Goal: Information Seeking & Learning: Learn about a topic

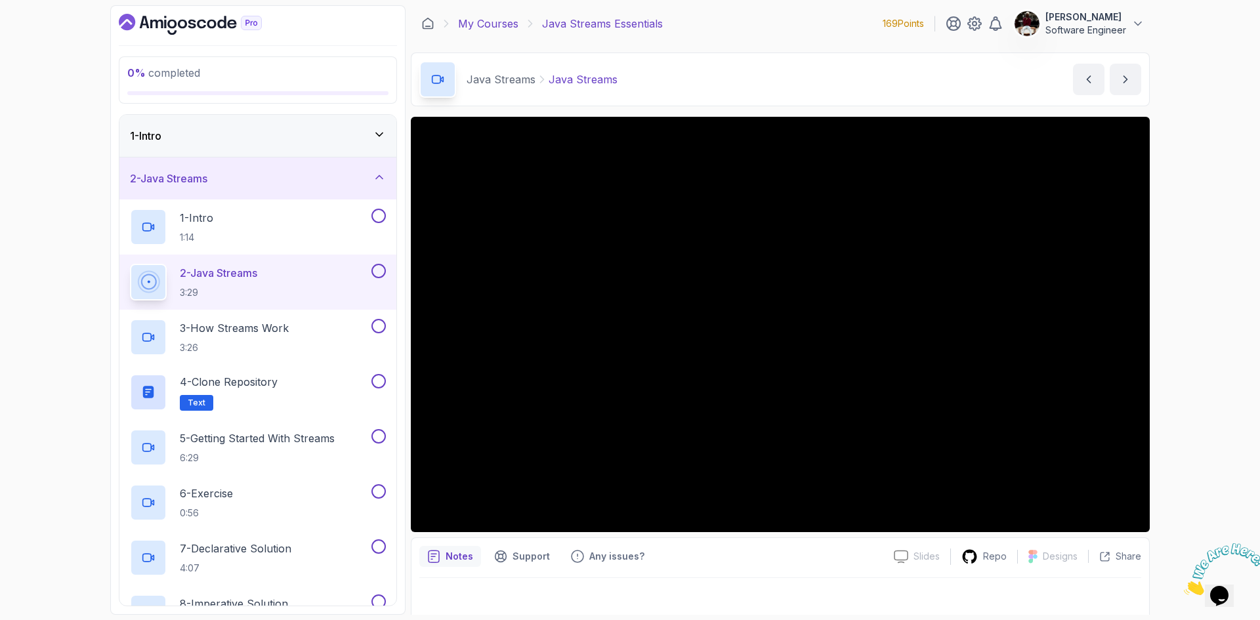
click at [486, 19] on link "My Courses" at bounding box center [488, 24] width 60 height 16
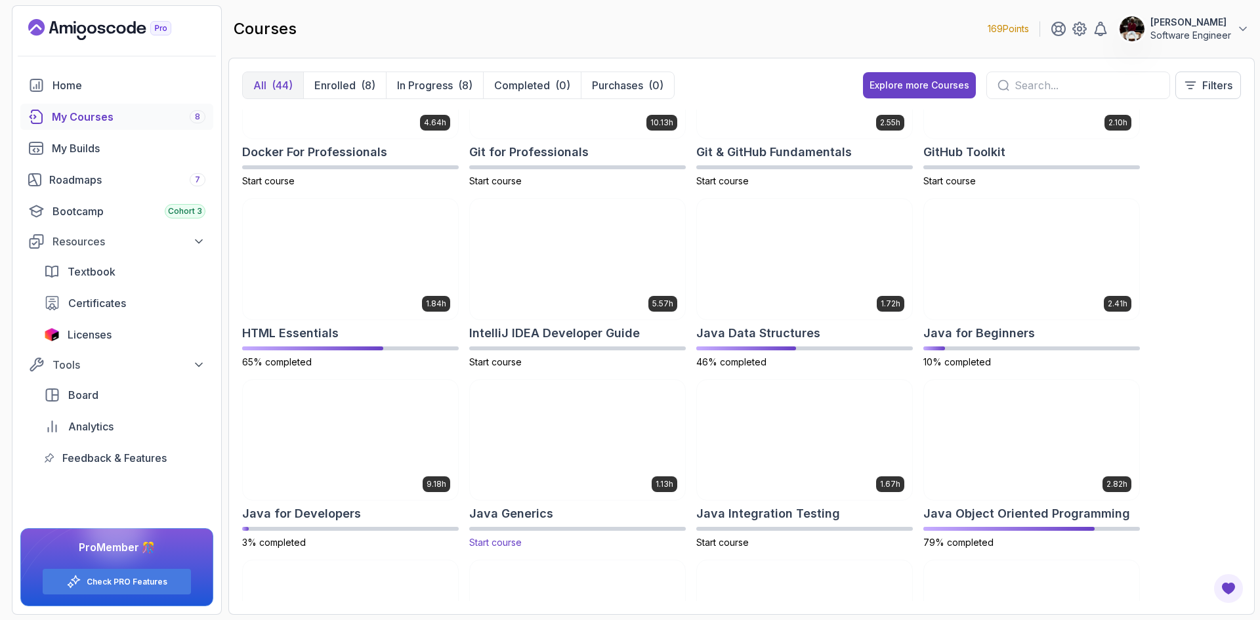
scroll to position [446, 0]
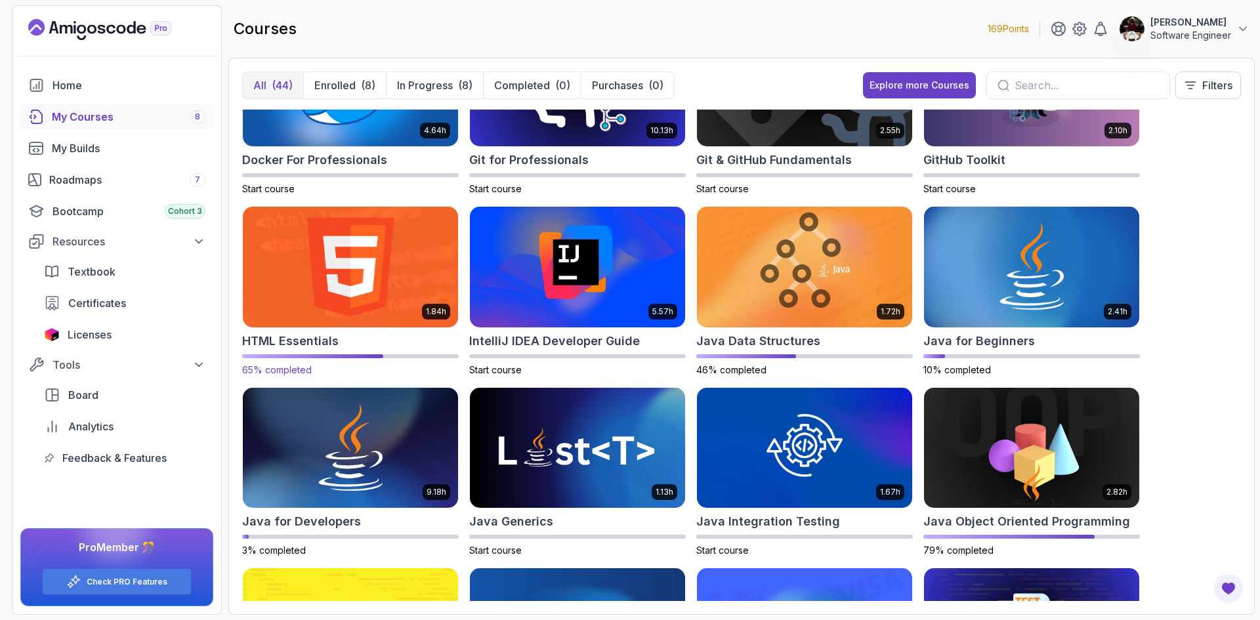
click at [330, 278] on img at bounding box center [351, 266] width 226 height 127
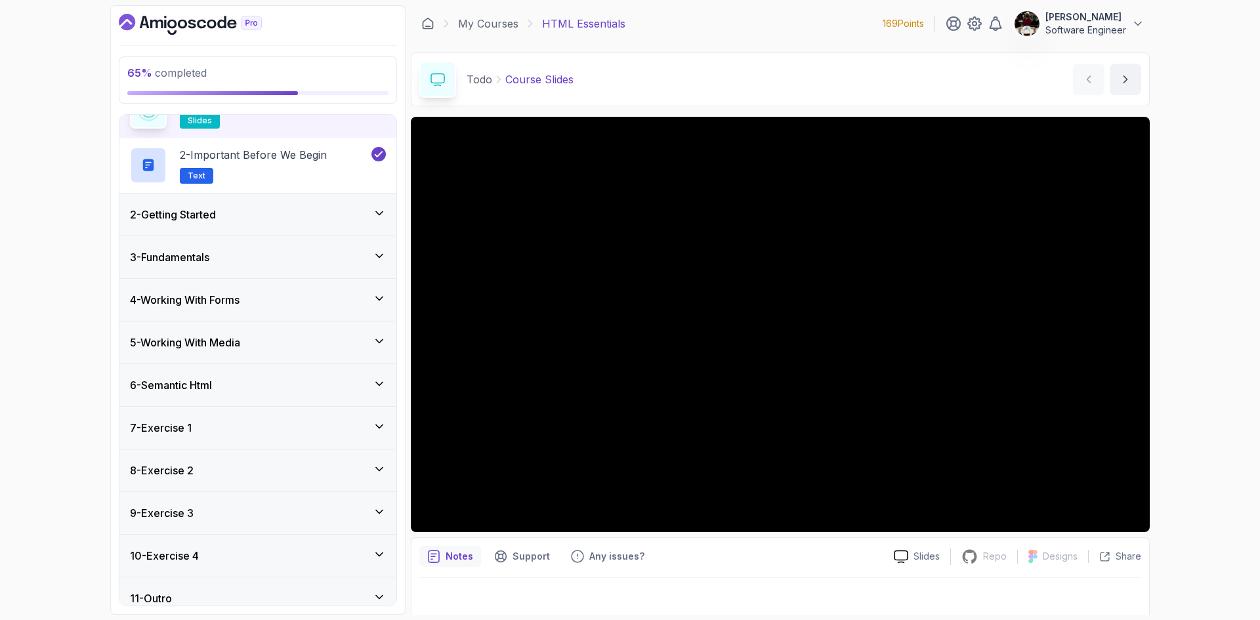
scroll to position [88, 0]
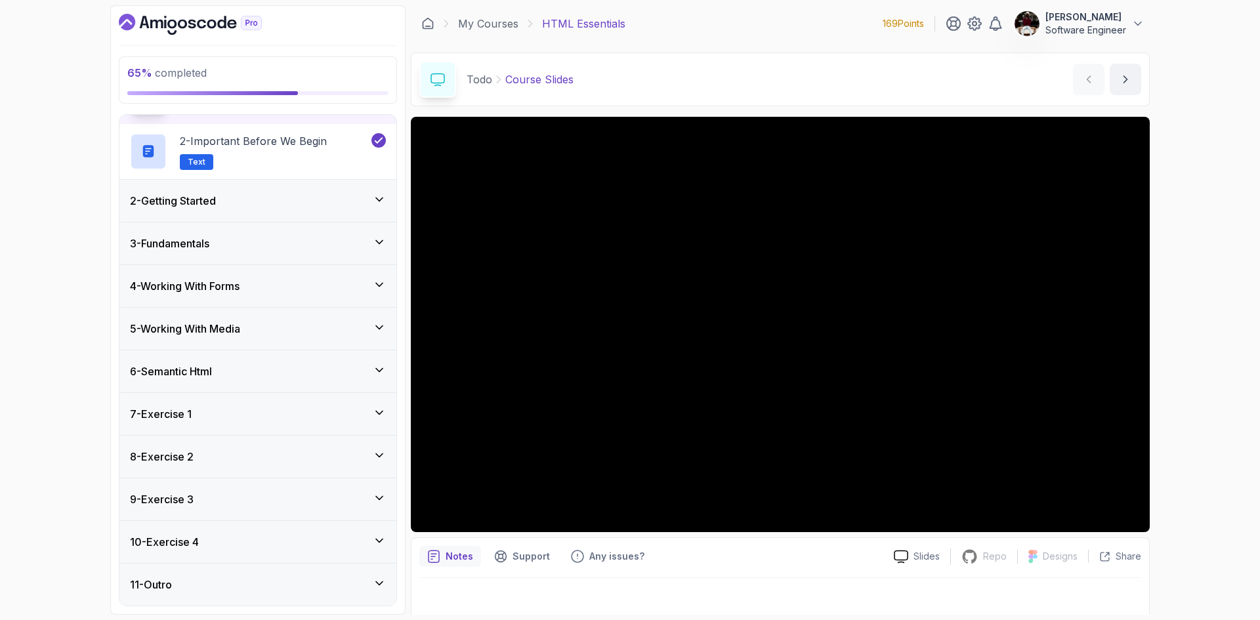
click at [240, 326] on h3 "5 - Working With Media" at bounding box center [185, 329] width 110 height 16
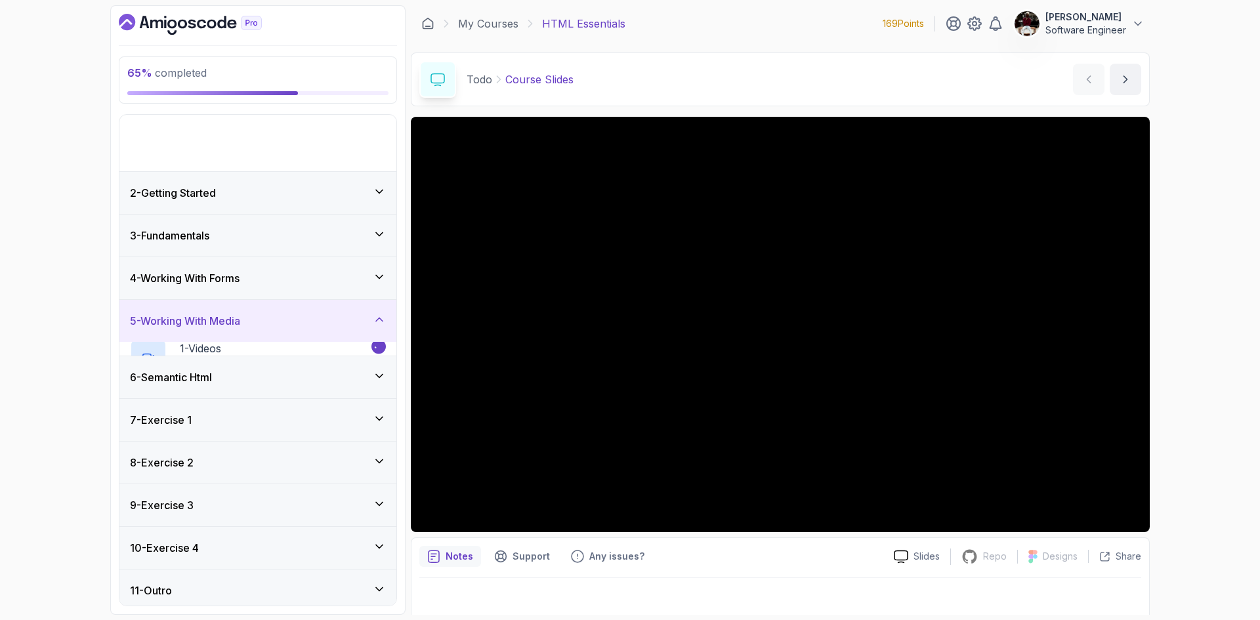
scroll to position [0, 0]
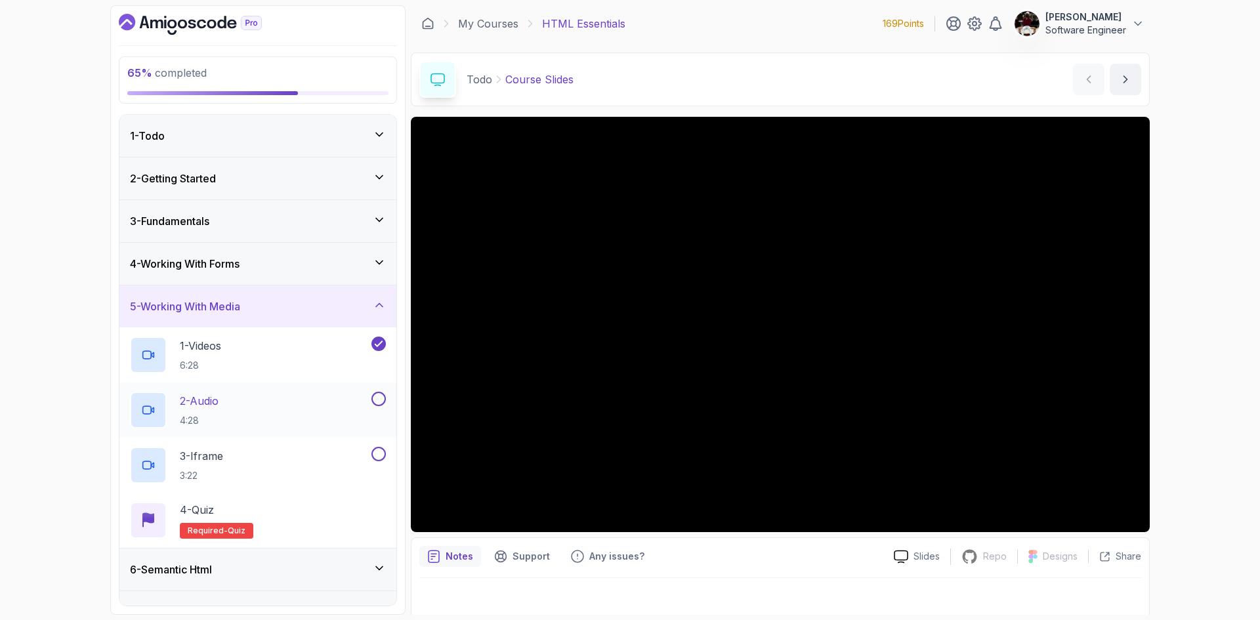
click at [261, 419] on div "2 - Audio 4:28" at bounding box center [249, 410] width 239 height 37
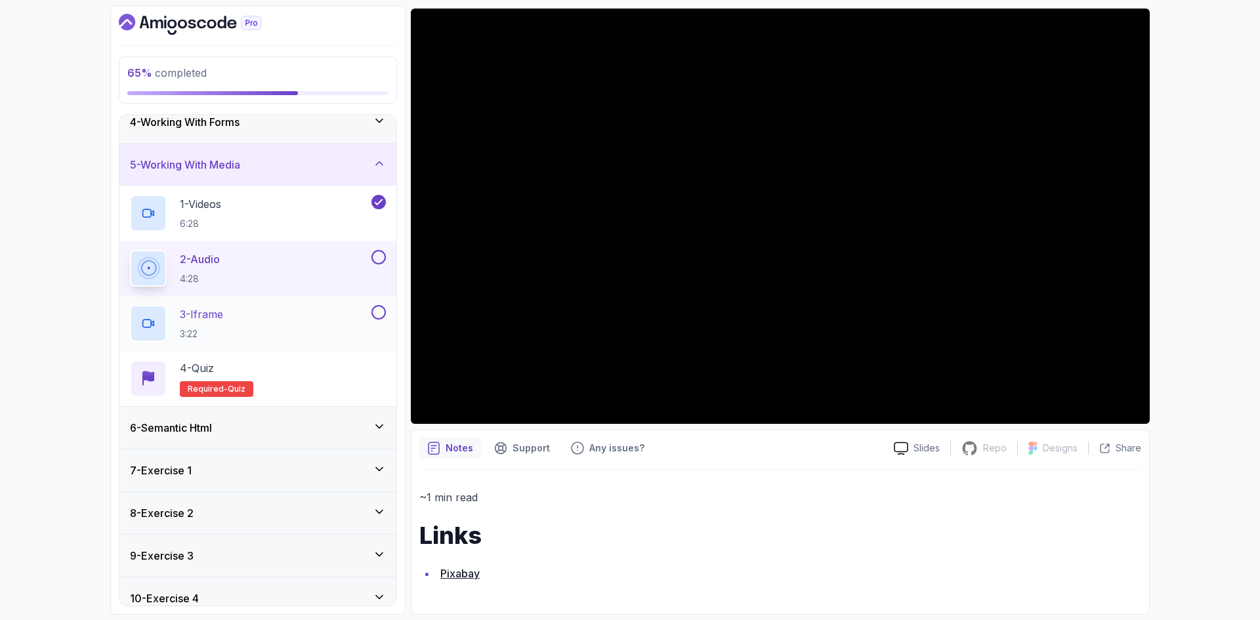
scroll to position [198, 0]
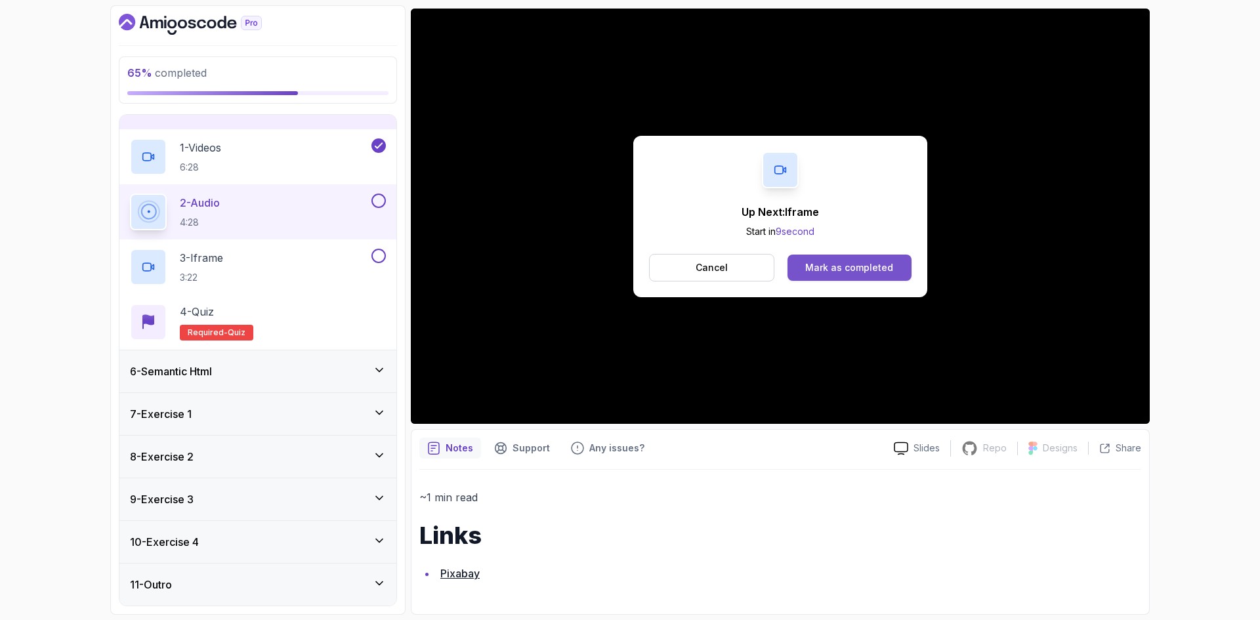
click at [862, 268] on div "Mark as completed" at bounding box center [849, 267] width 88 height 13
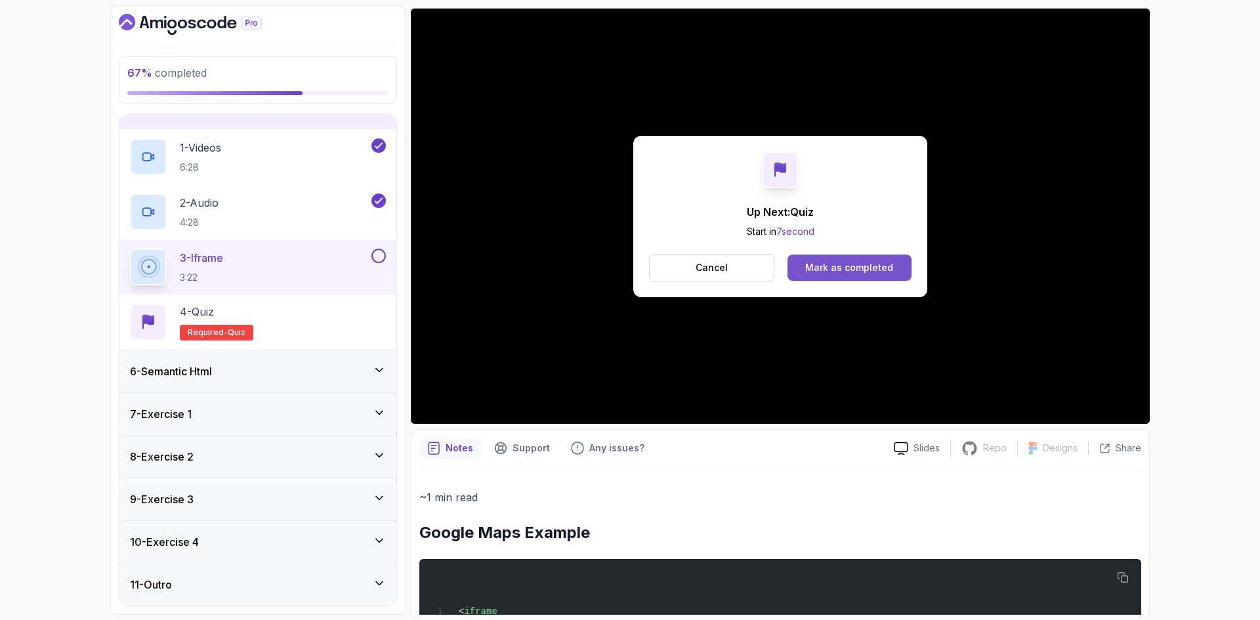
click at [832, 265] on div "Mark as completed" at bounding box center [849, 267] width 88 height 13
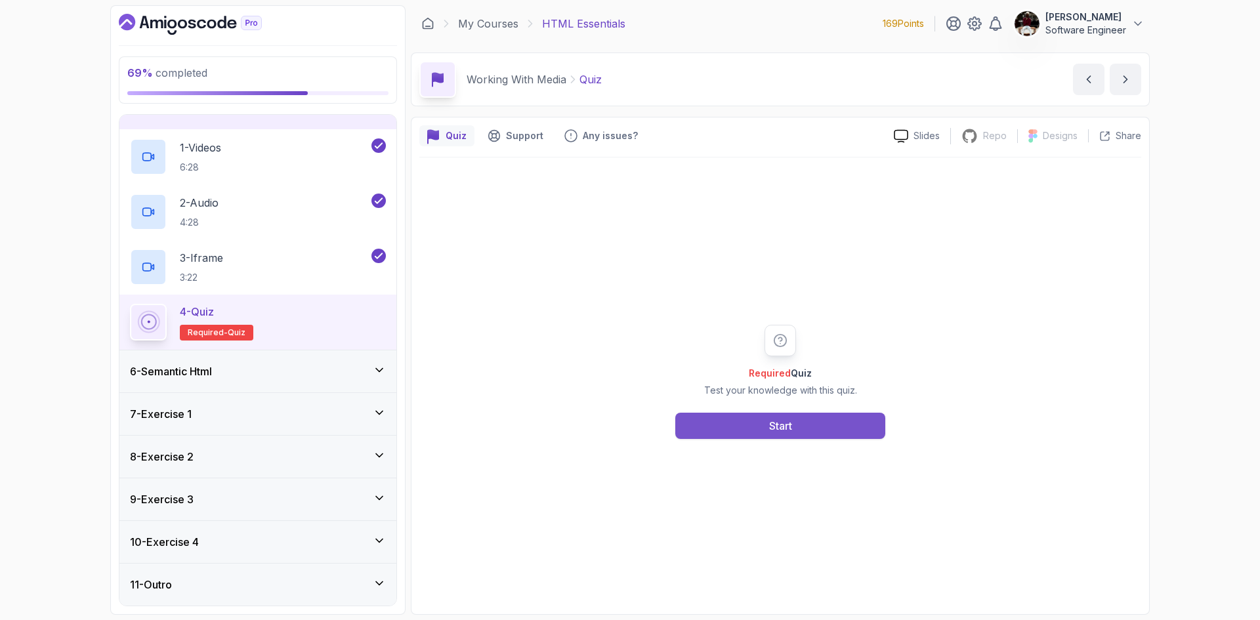
click at [808, 432] on button "Start" at bounding box center [780, 426] width 210 height 26
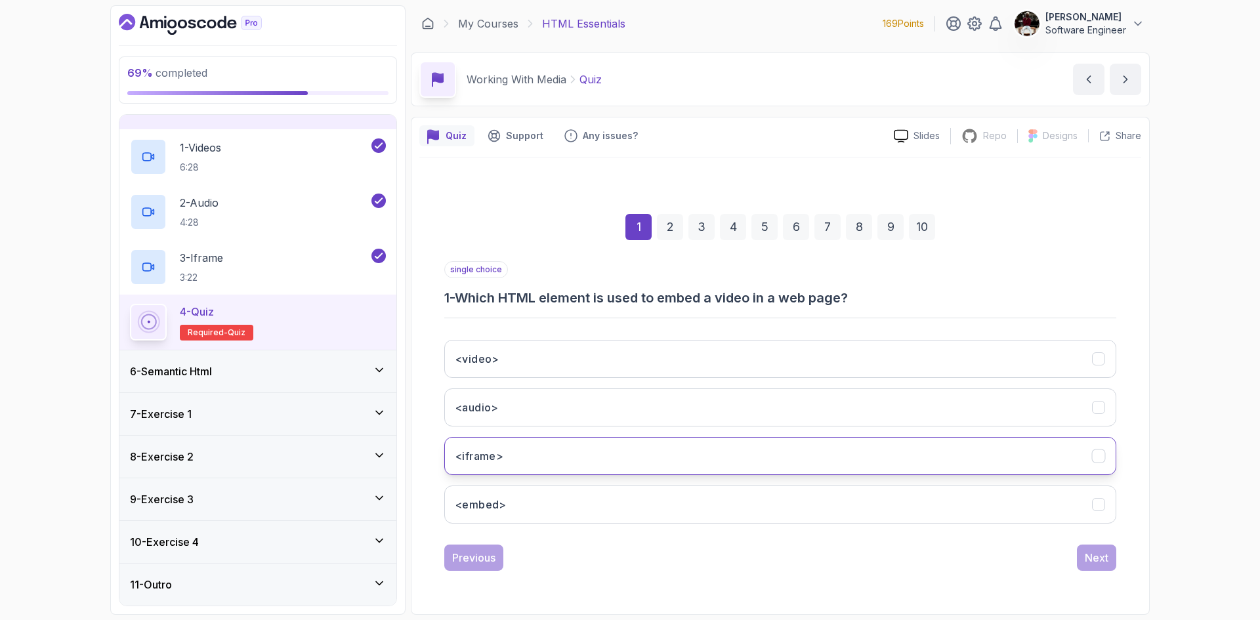
click at [619, 459] on button "<iframe>" at bounding box center [780, 456] width 672 height 38
click at [1098, 558] on div "Next" at bounding box center [1097, 558] width 24 height 16
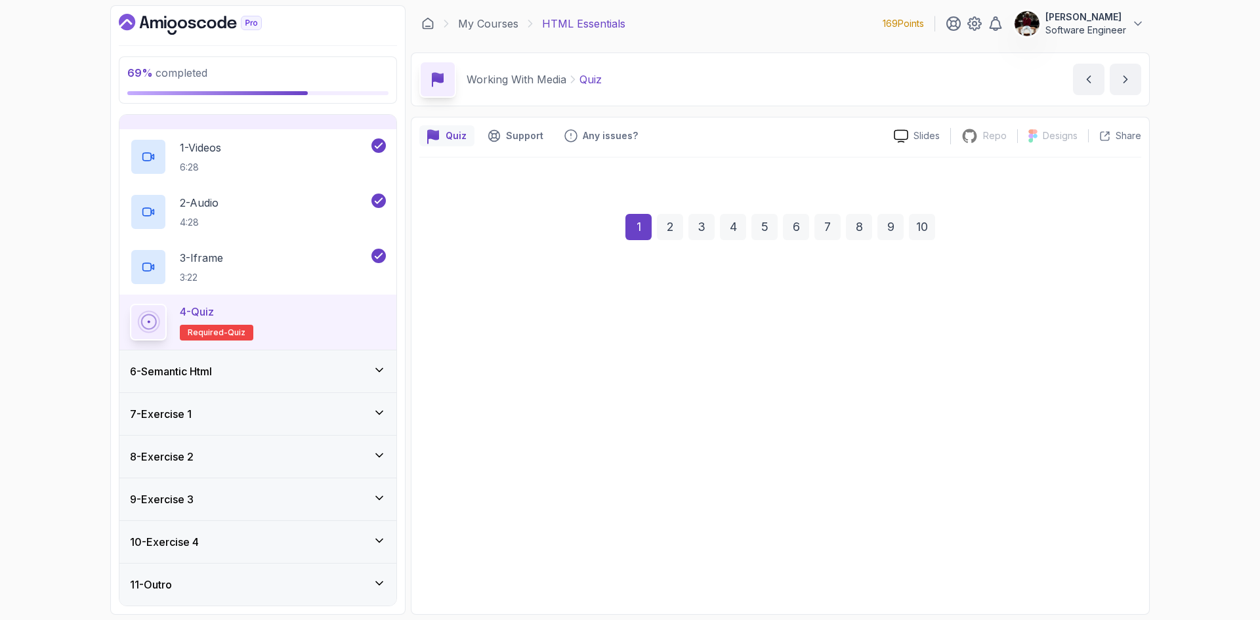
click at [1098, 558] on div "Next" at bounding box center [1097, 558] width 24 height 16
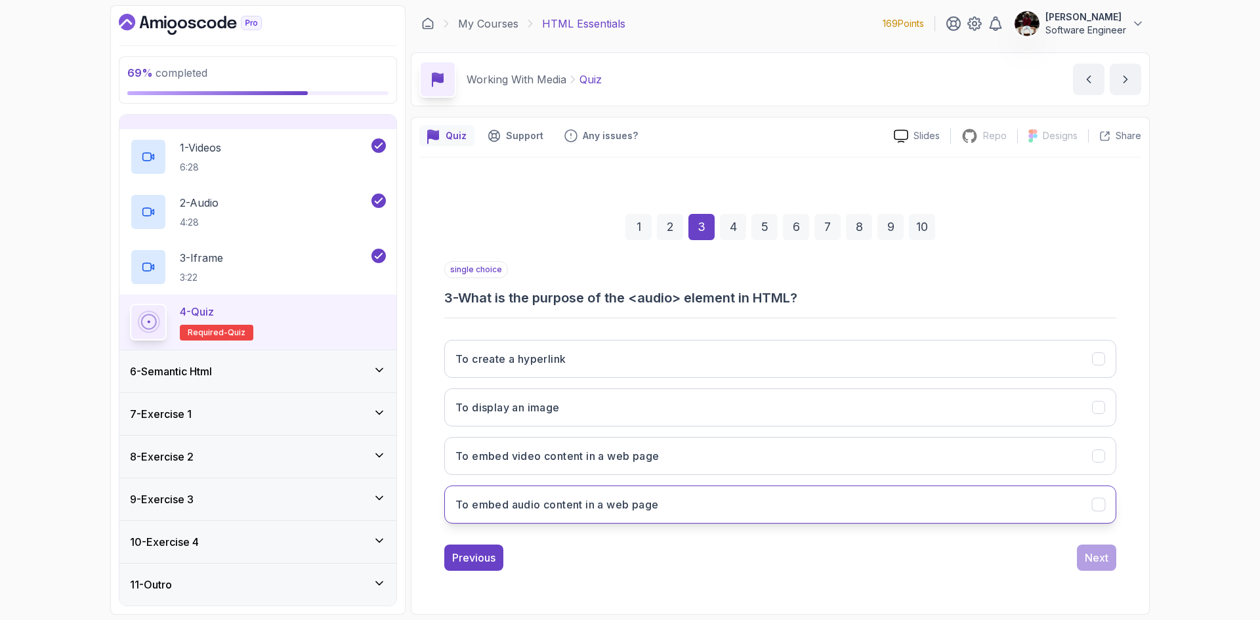
click at [665, 496] on button "To embed audio content in a web page" at bounding box center [780, 505] width 672 height 38
click at [1104, 560] on div "Next" at bounding box center [1097, 558] width 24 height 16
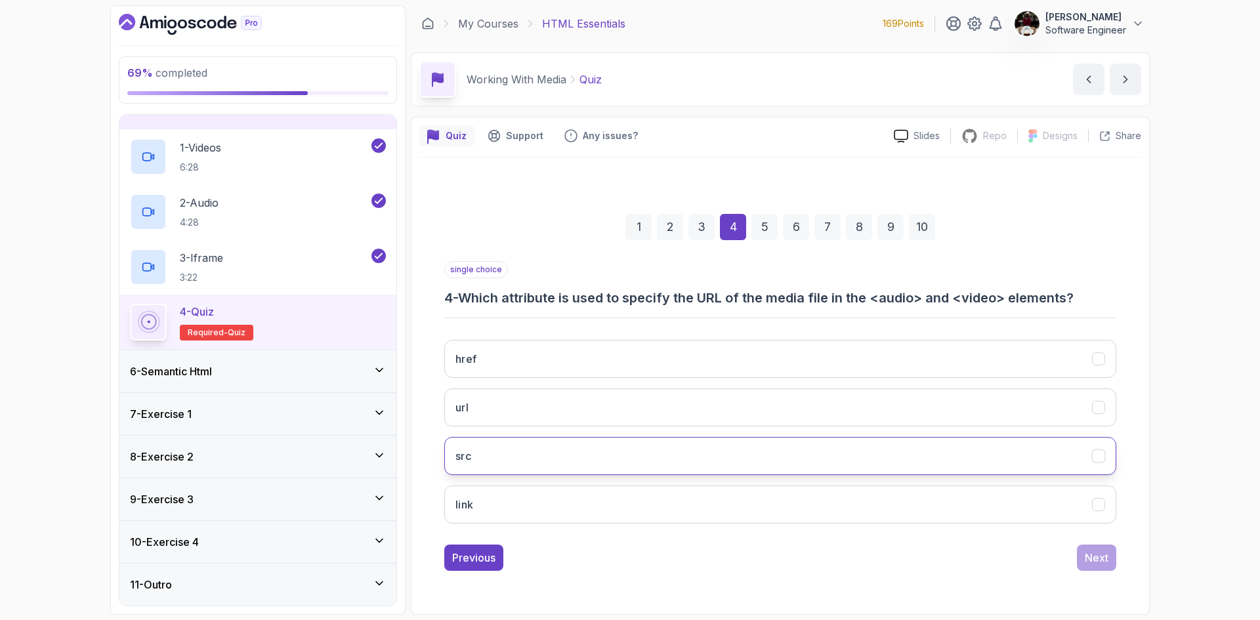
click at [645, 455] on button "src" at bounding box center [780, 456] width 672 height 38
click at [1113, 555] on button "Next" at bounding box center [1096, 558] width 39 height 26
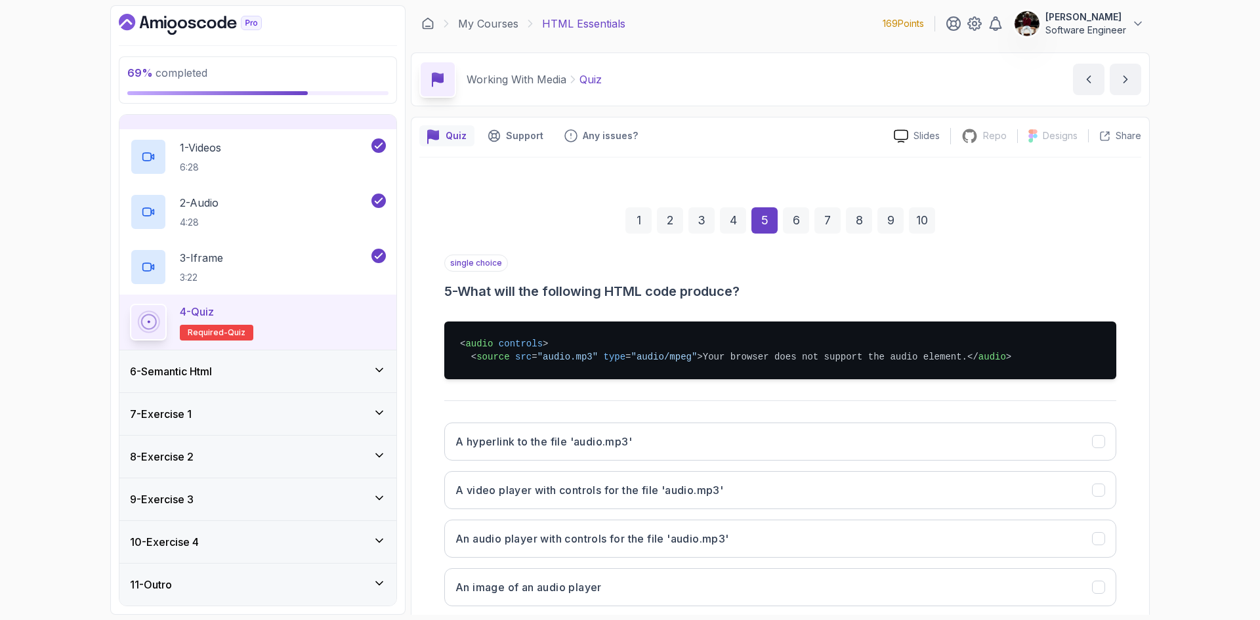
scroll to position [102, 0]
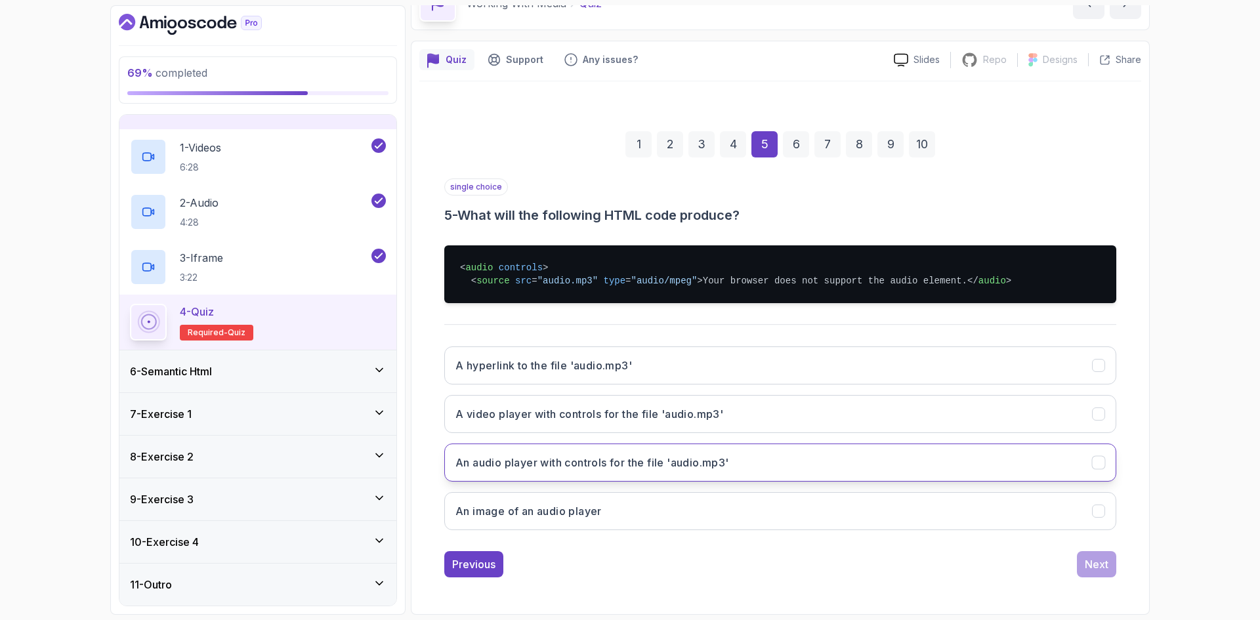
click at [612, 474] on button "An audio player with controls for the file 'audio.mp3'" at bounding box center [780, 463] width 672 height 38
click at [1091, 561] on div "Next" at bounding box center [1097, 564] width 24 height 16
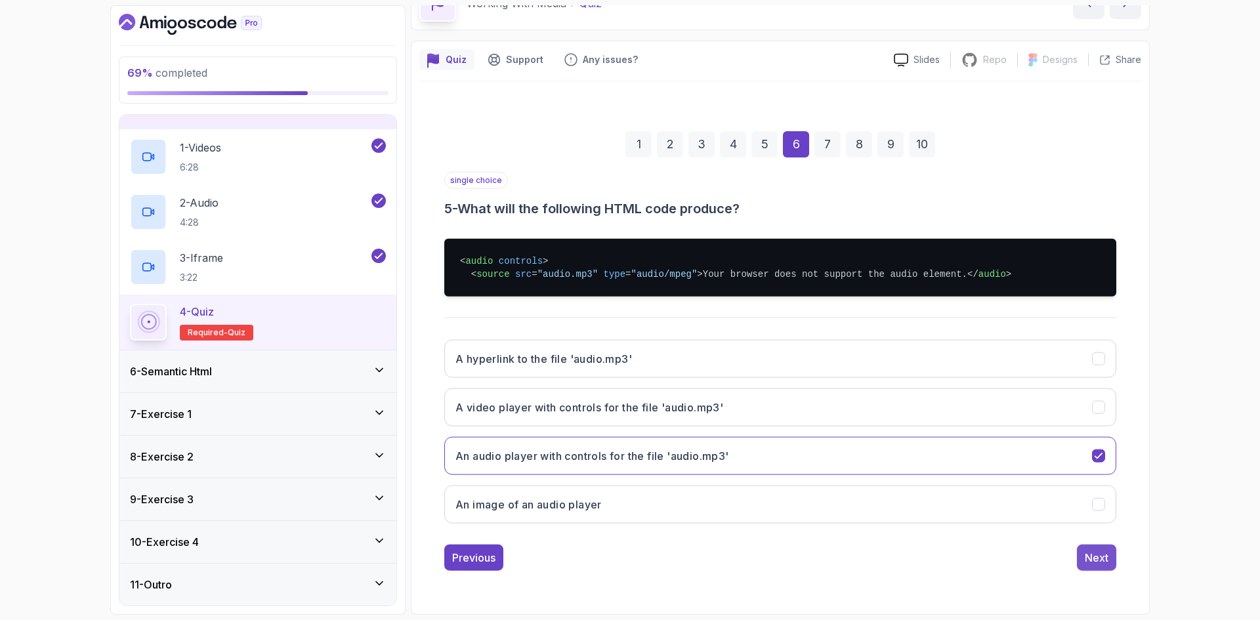
scroll to position [0, 0]
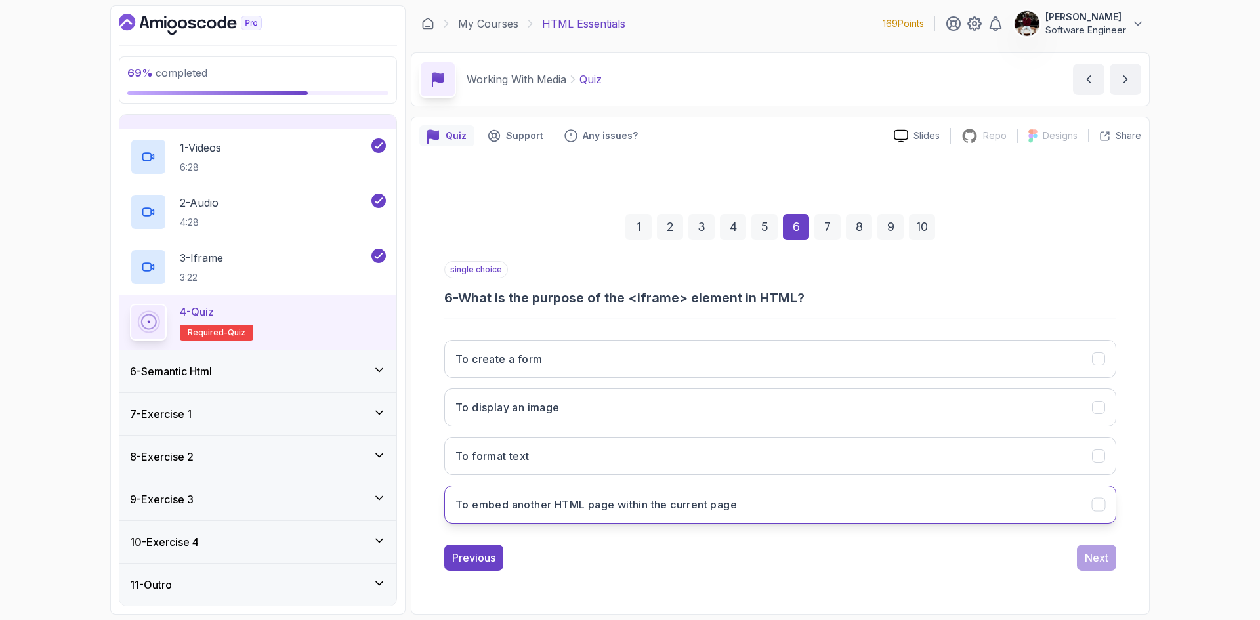
click at [680, 503] on h3 "To embed another HTML page within the current page" at bounding box center [595, 505] width 281 height 16
click at [1098, 558] on div "Next" at bounding box center [1097, 558] width 24 height 16
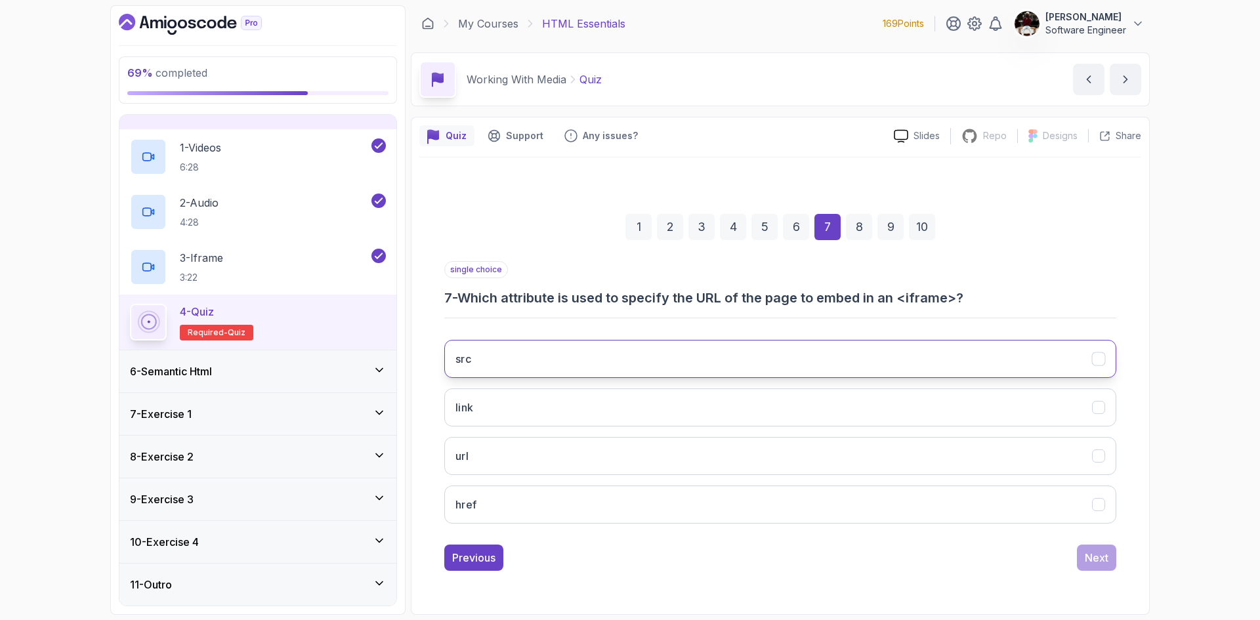
click at [699, 354] on button "src" at bounding box center [780, 359] width 672 height 38
click at [1096, 559] on div "Next" at bounding box center [1097, 558] width 24 height 16
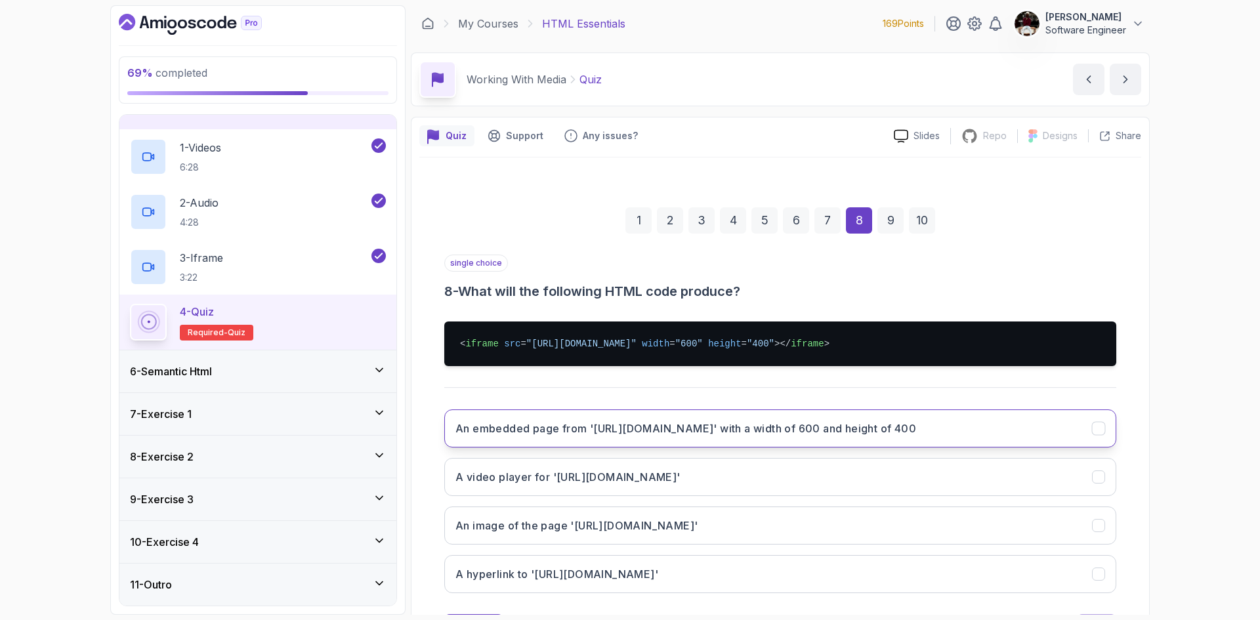
click at [686, 423] on h3 "An embedded page from '[URL][DOMAIN_NAME]' with a width of 600 and height of 400" at bounding box center [685, 429] width 461 height 16
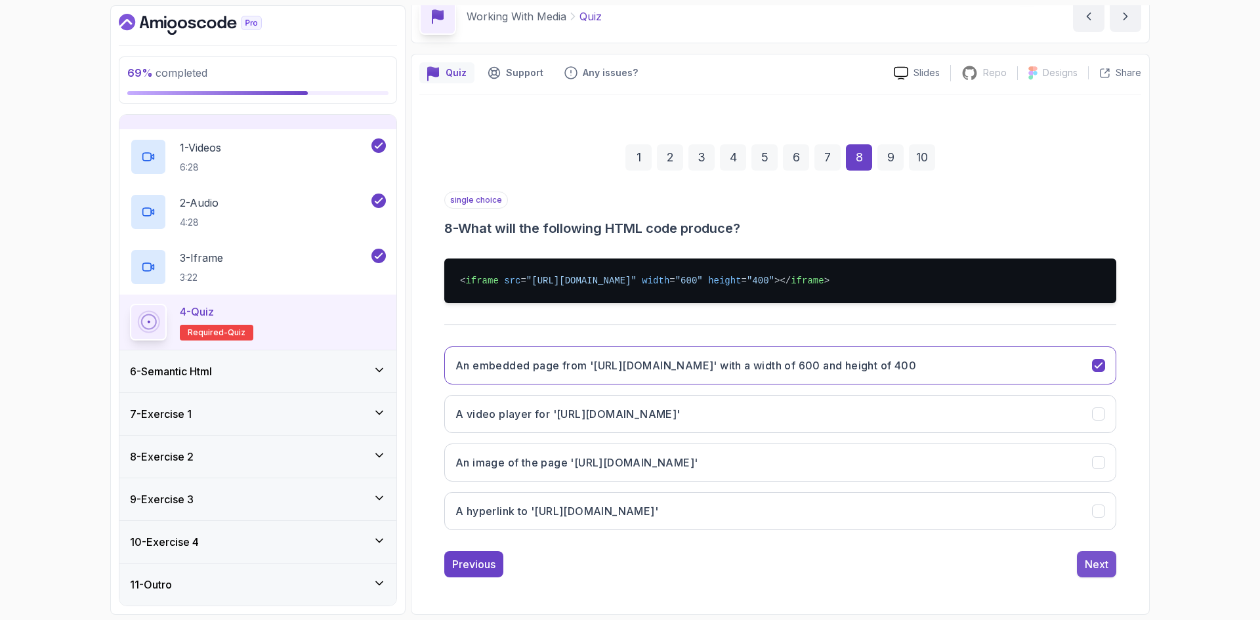
click at [1091, 565] on div "Next" at bounding box center [1097, 564] width 24 height 16
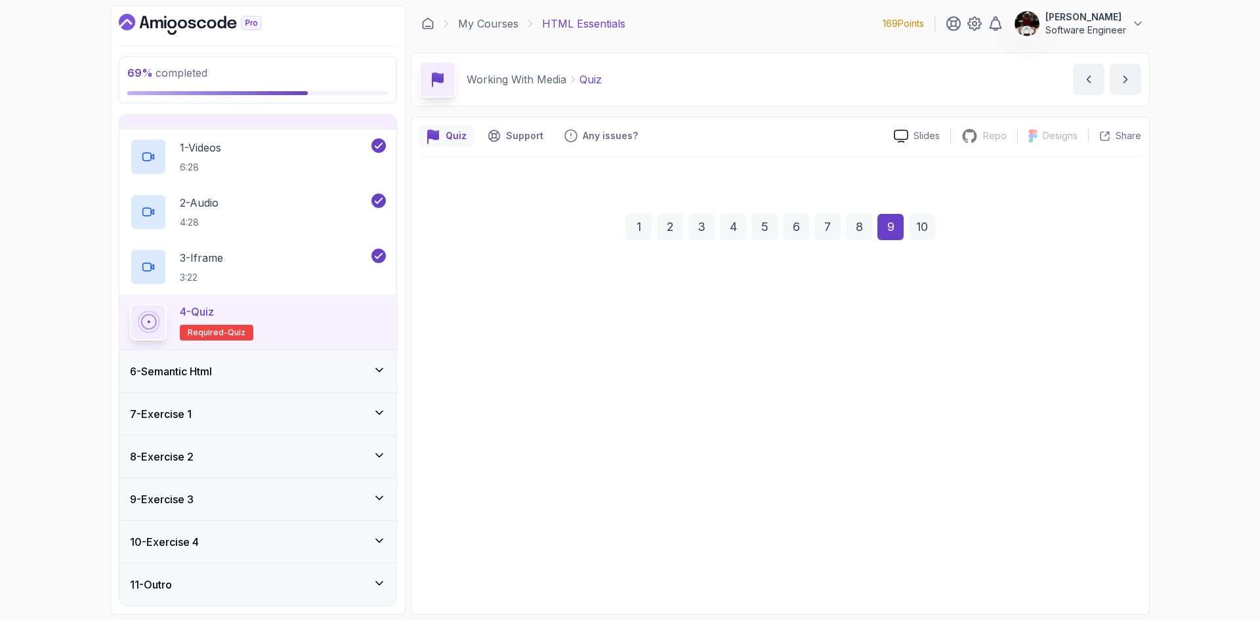
scroll to position [0, 0]
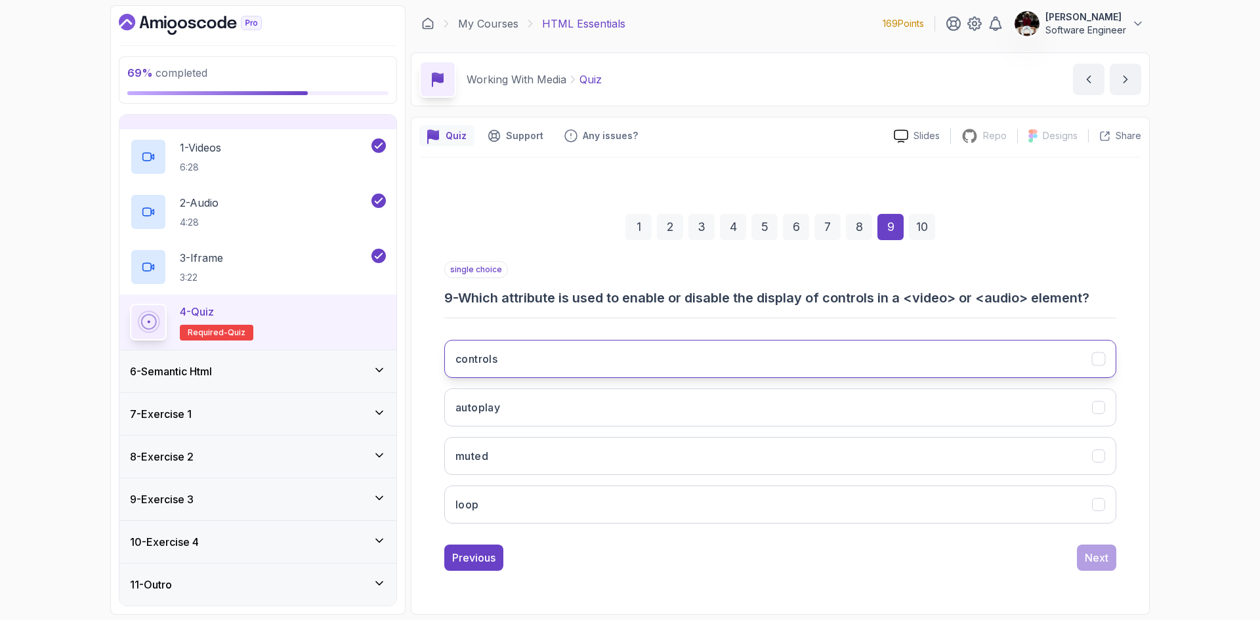
click at [884, 369] on button "controls" at bounding box center [780, 359] width 672 height 38
click at [1100, 554] on div "Next" at bounding box center [1097, 558] width 24 height 16
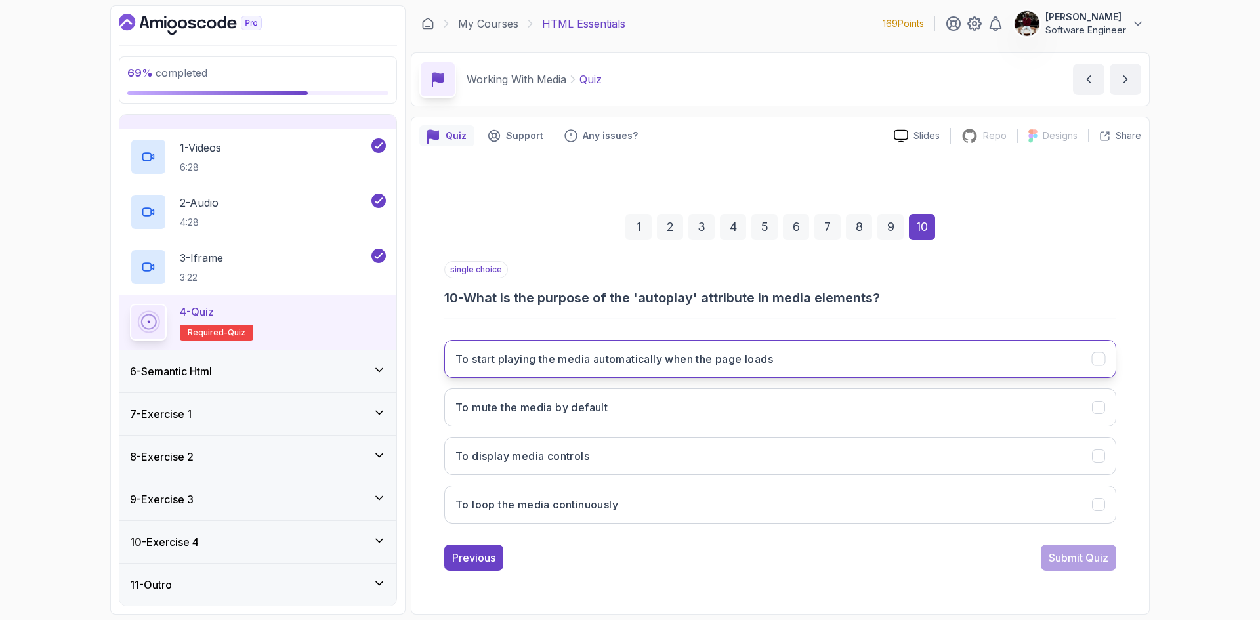
click at [919, 370] on button "To start playing the media automatically when the page loads" at bounding box center [780, 359] width 672 height 38
click at [1087, 558] on div "Submit Quiz" at bounding box center [1079, 558] width 60 height 16
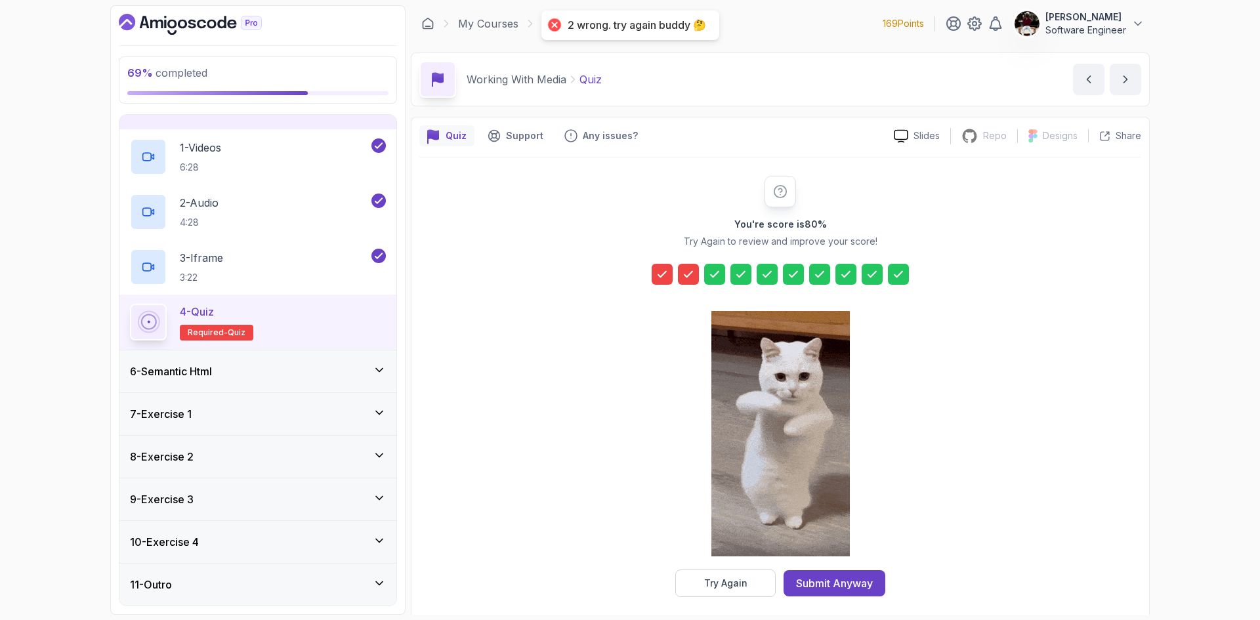
click at [695, 280] on div at bounding box center [688, 274] width 21 height 21
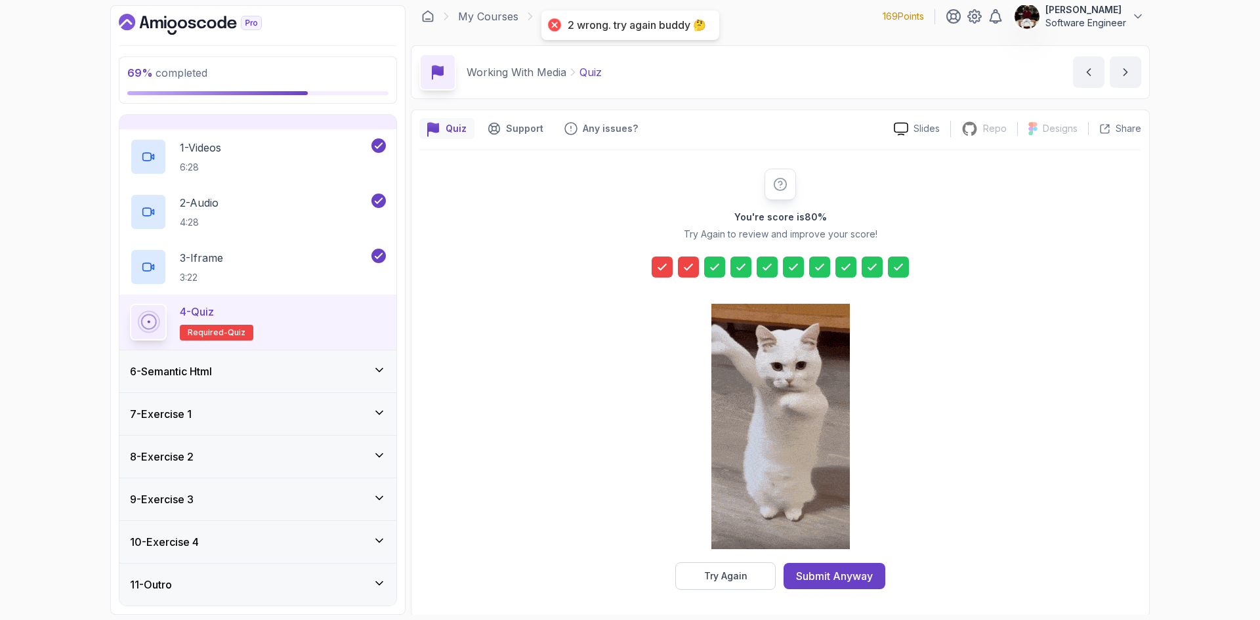
scroll to position [9, 0]
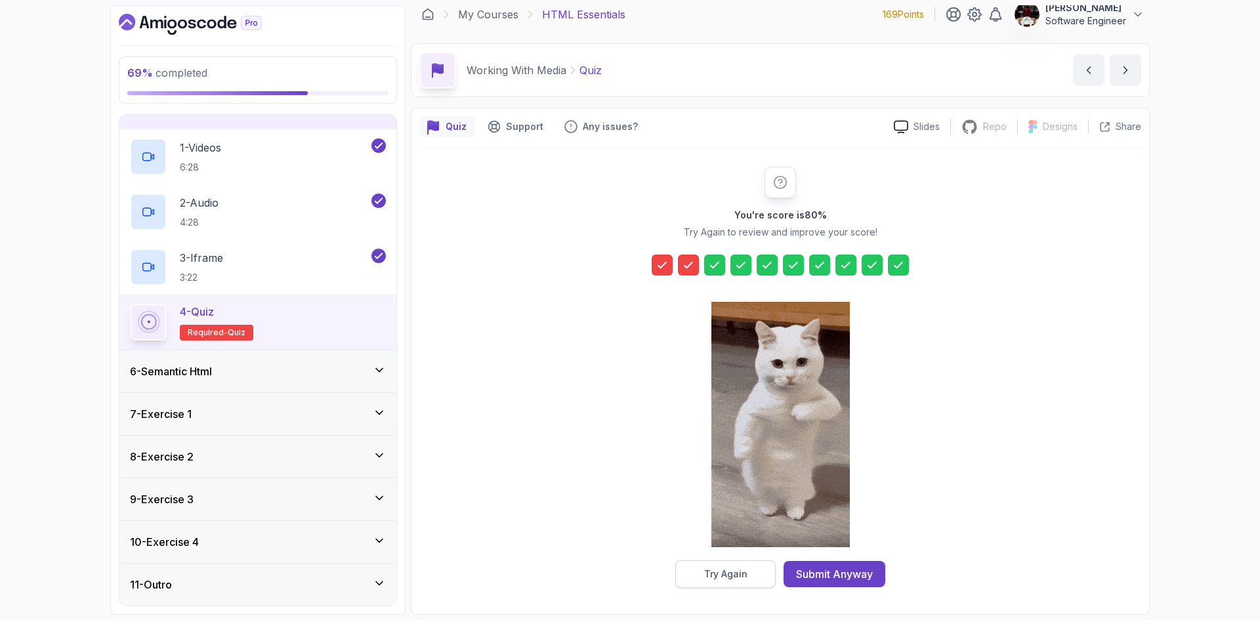
click at [715, 580] on div "Try Again" at bounding box center [725, 574] width 43 height 13
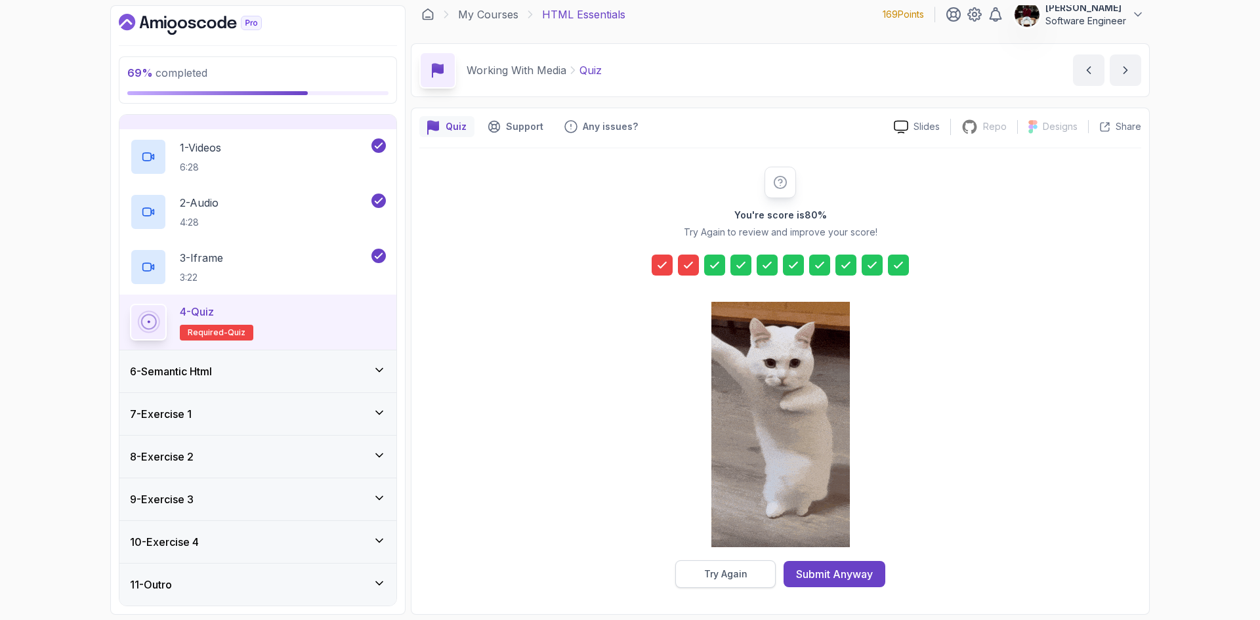
scroll to position [0, 0]
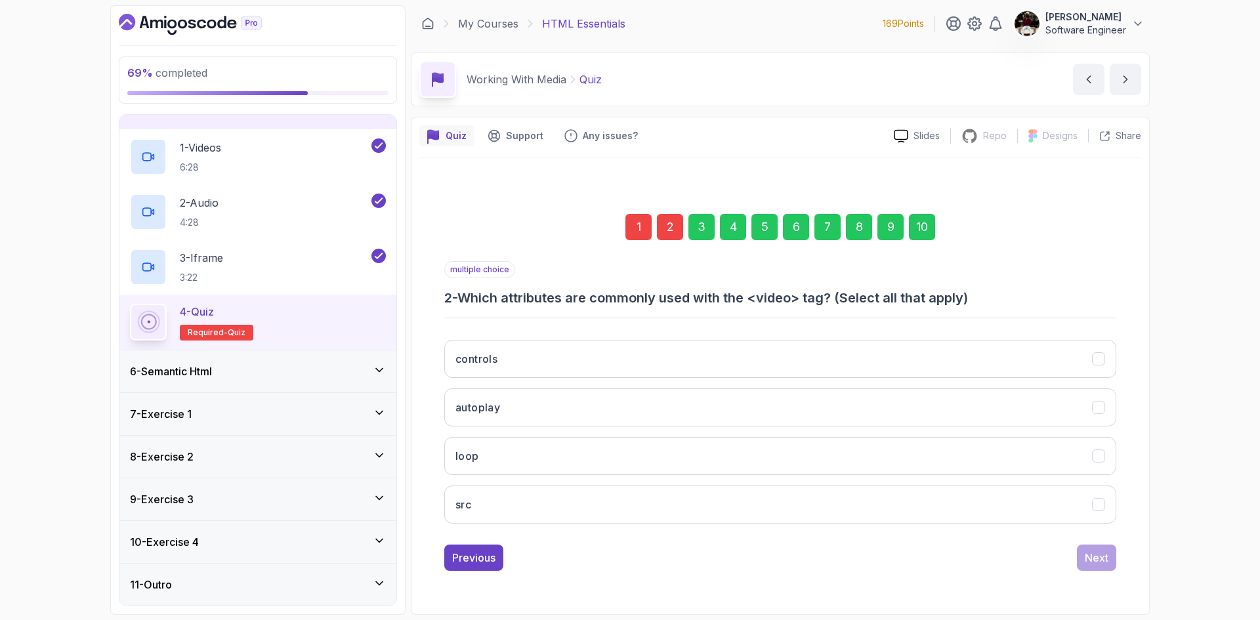
click at [671, 230] on div "2" at bounding box center [670, 227] width 26 height 26
click at [571, 402] on button "autoplay" at bounding box center [780, 407] width 672 height 38
click at [552, 467] on button "loop" at bounding box center [780, 456] width 672 height 38
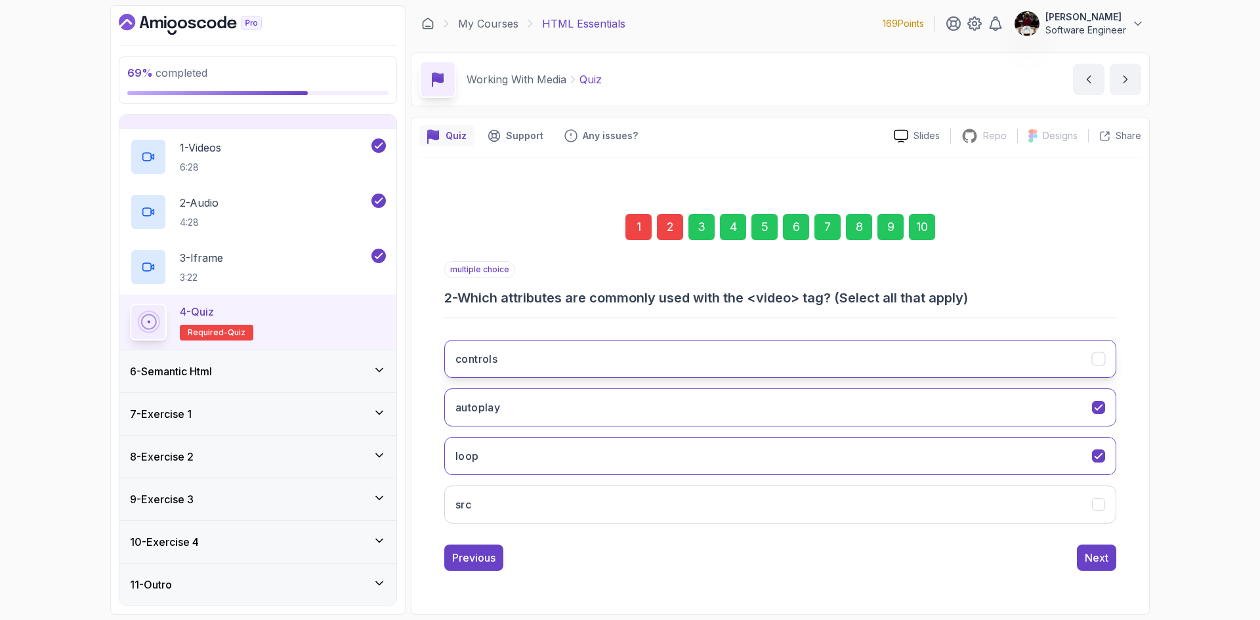
click at [755, 361] on button "controls" at bounding box center [780, 359] width 672 height 38
click at [1098, 557] on div "Next" at bounding box center [1097, 558] width 24 height 16
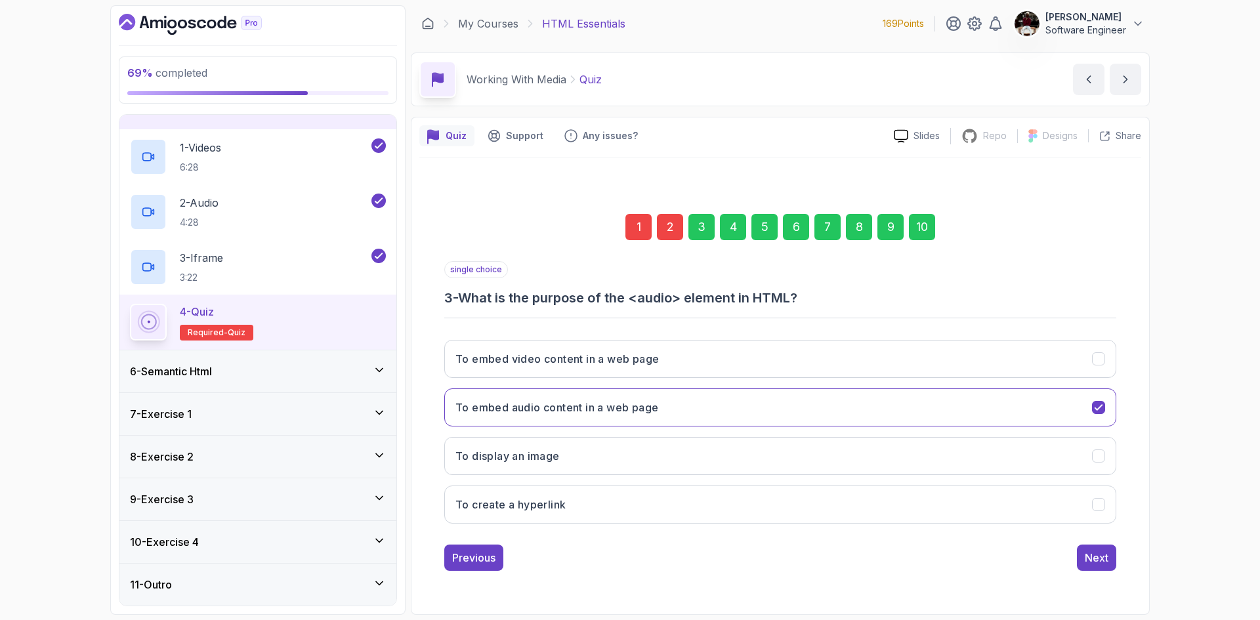
click at [639, 234] on div "1" at bounding box center [638, 227] width 26 height 26
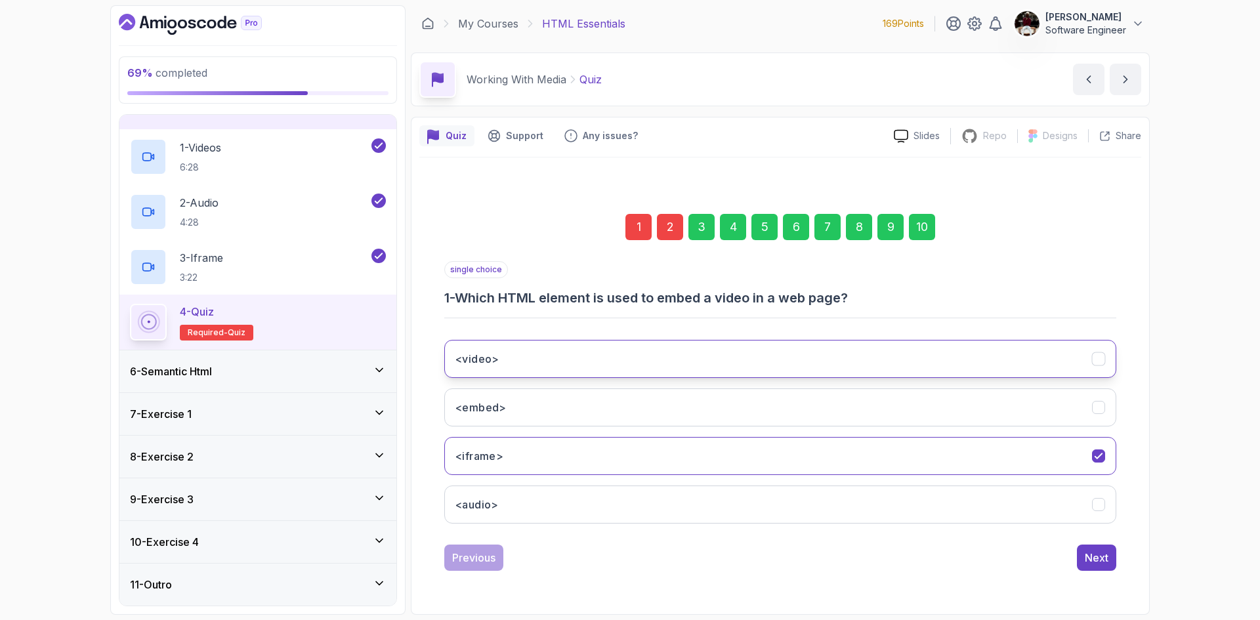
click at [501, 360] on button "<video>" at bounding box center [780, 359] width 672 height 38
click at [925, 224] on div "10" at bounding box center [922, 227] width 26 height 26
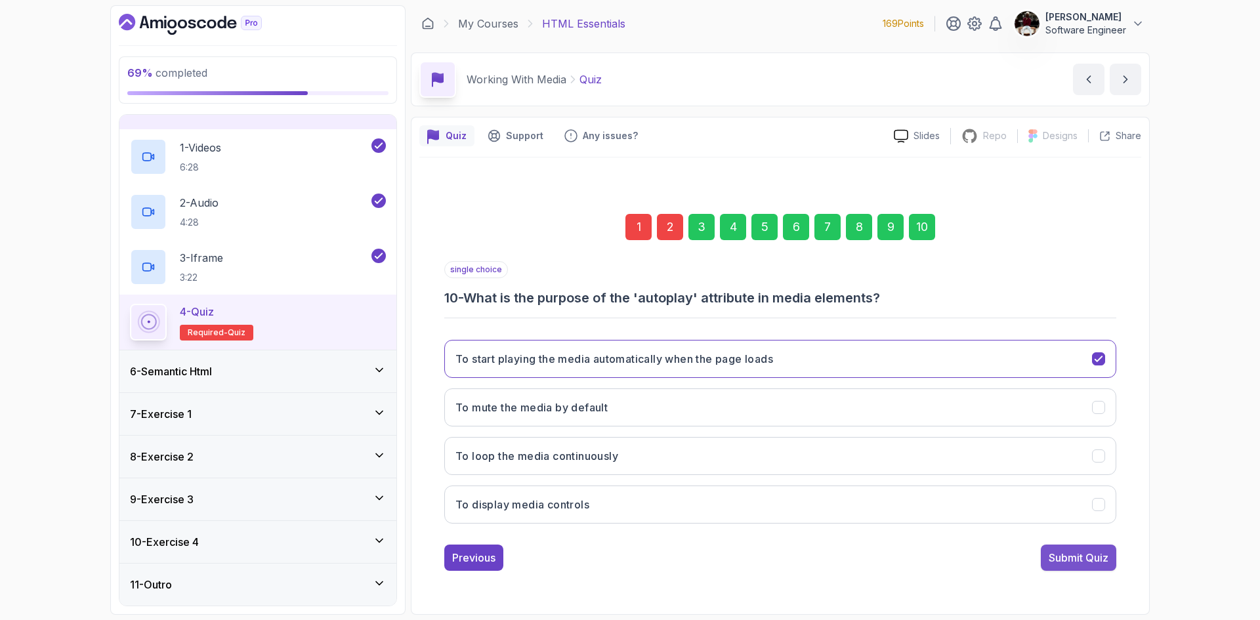
click at [1062, 568] on button "Submit Quiz" at bounding box center [1078, 558] width 75 height 26
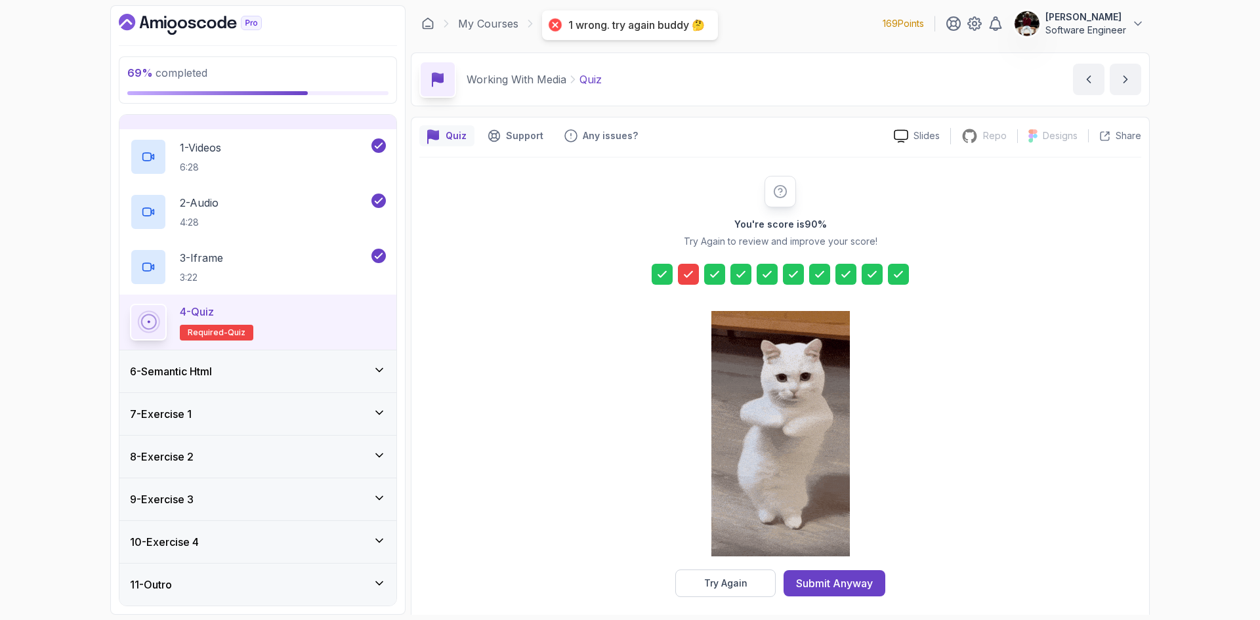
click at [688, 275] on icon at bounding box center [688, 274] width 13 height 13
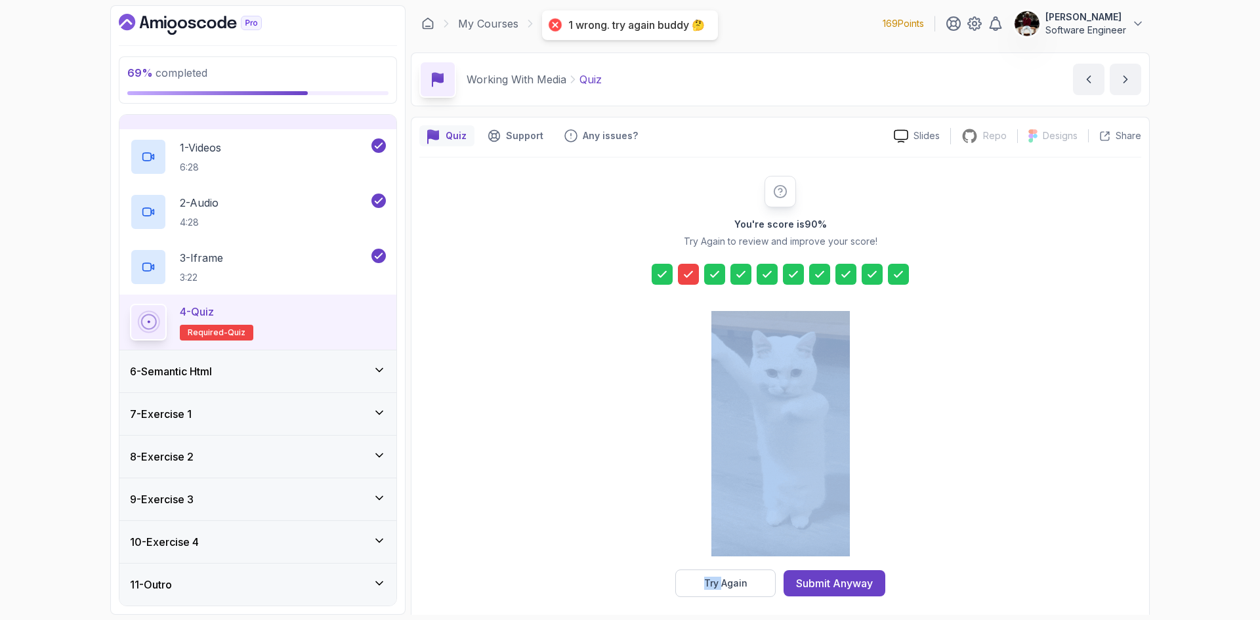
click at [688, 275] on icon at bounding box center [688, 274] width 13 height 13
click at [921, 353] on div "You're score is 90 % Try Again to review and improve your score! Try Again Subm…" at bounding box center [780, 386] width 722 height 421
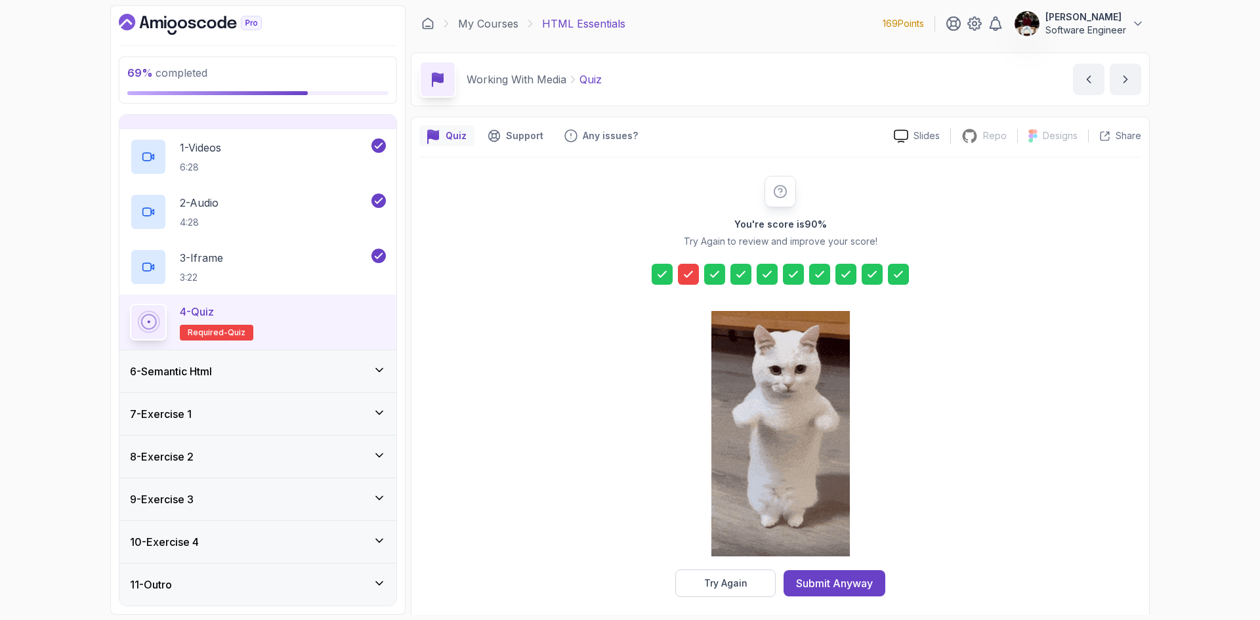
click at [690, 270] on icon at bounding box center [688, 274] width 13 height 13
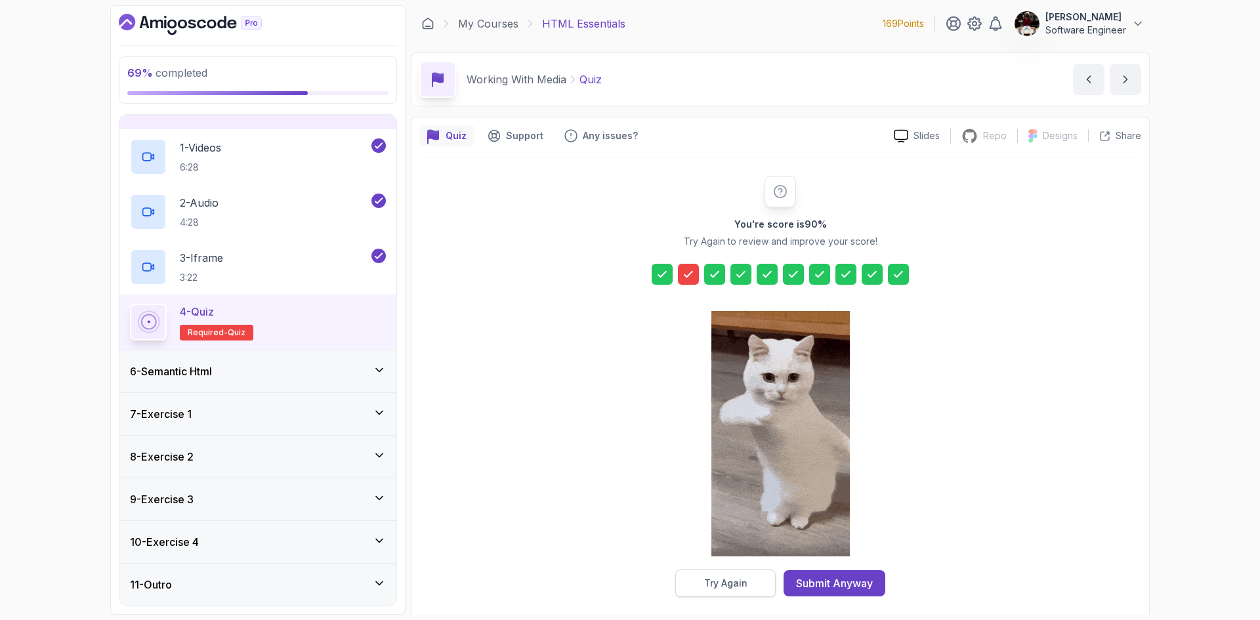
click at [720, 588] on div "Try Again" at bounding box center [725, 583] width 43 height 13
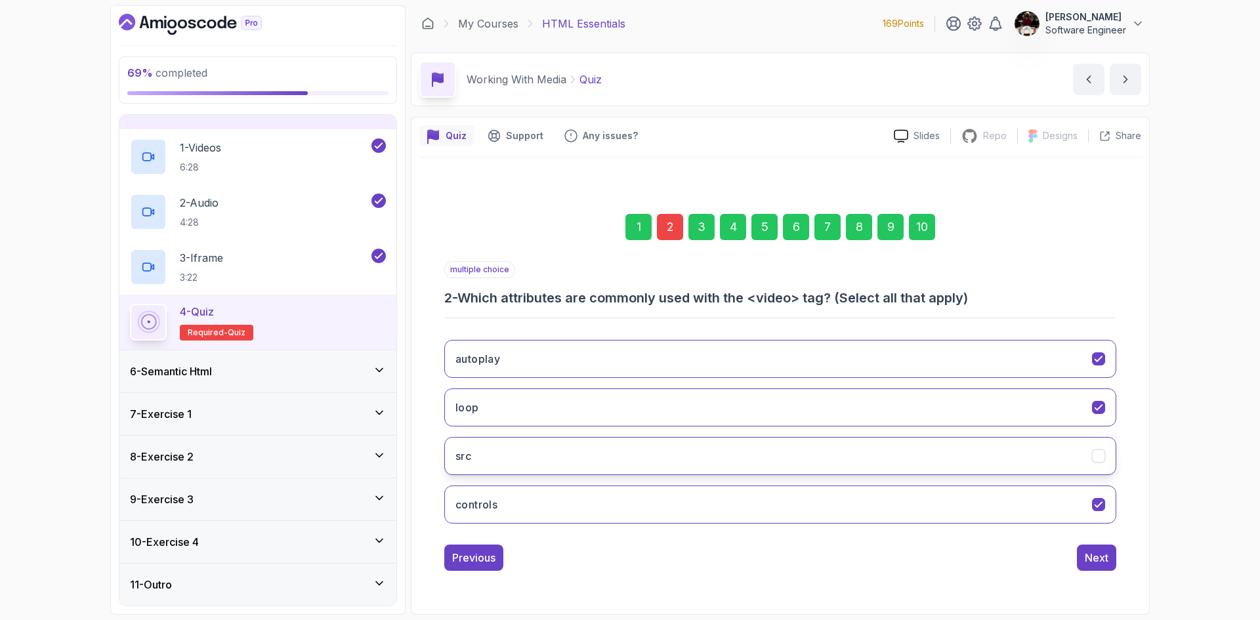
click at [941, 455] on button "src" at bounding box center [780, 456] width 672 height 38
click at [1065, 407] on button "loop" at bounding box center [780, 407] width 672 height 38
click at [1101, 557] on div "Next" at bounding box center [1097, 558] width 24 height 16
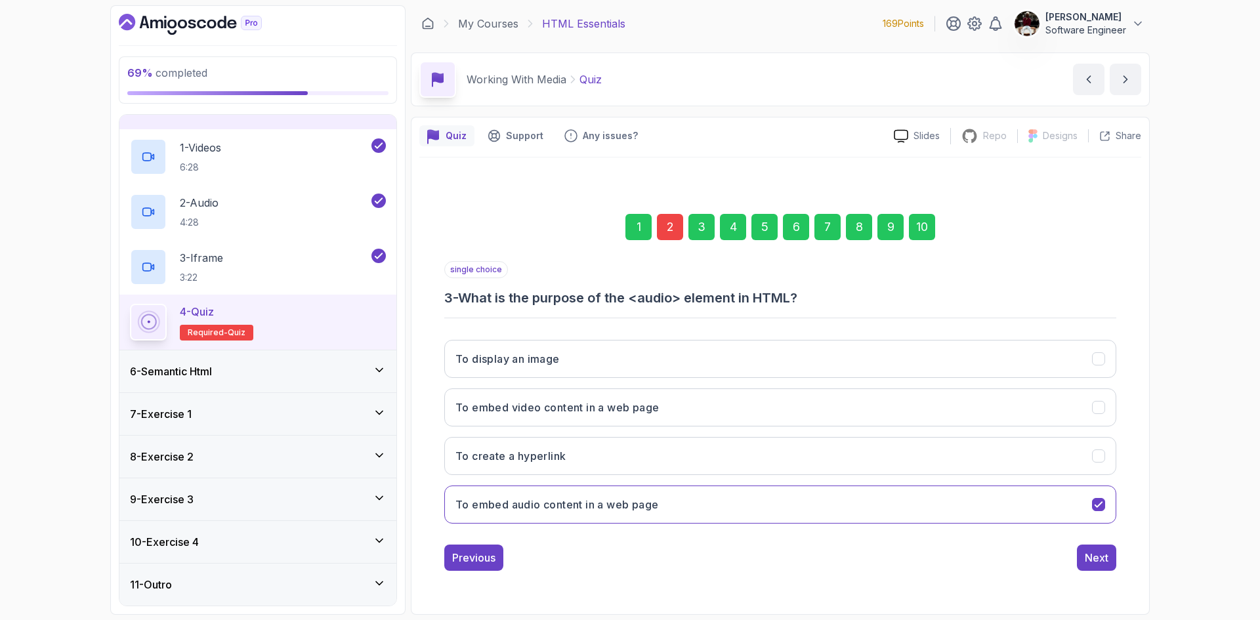
click at [926, 236] on div "10" at bounding box center [922, 227] width 26 height 26
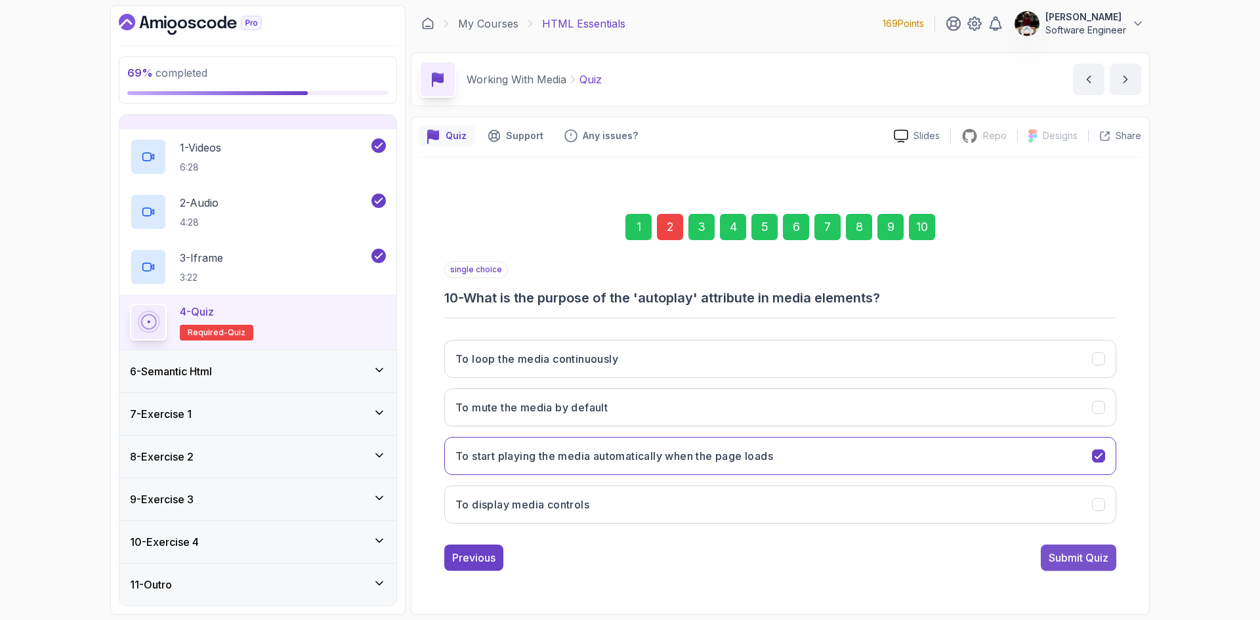
click at [1087, 552] on div "Submit Quiz" at bounding box center [1079, 558] width 60 height 16
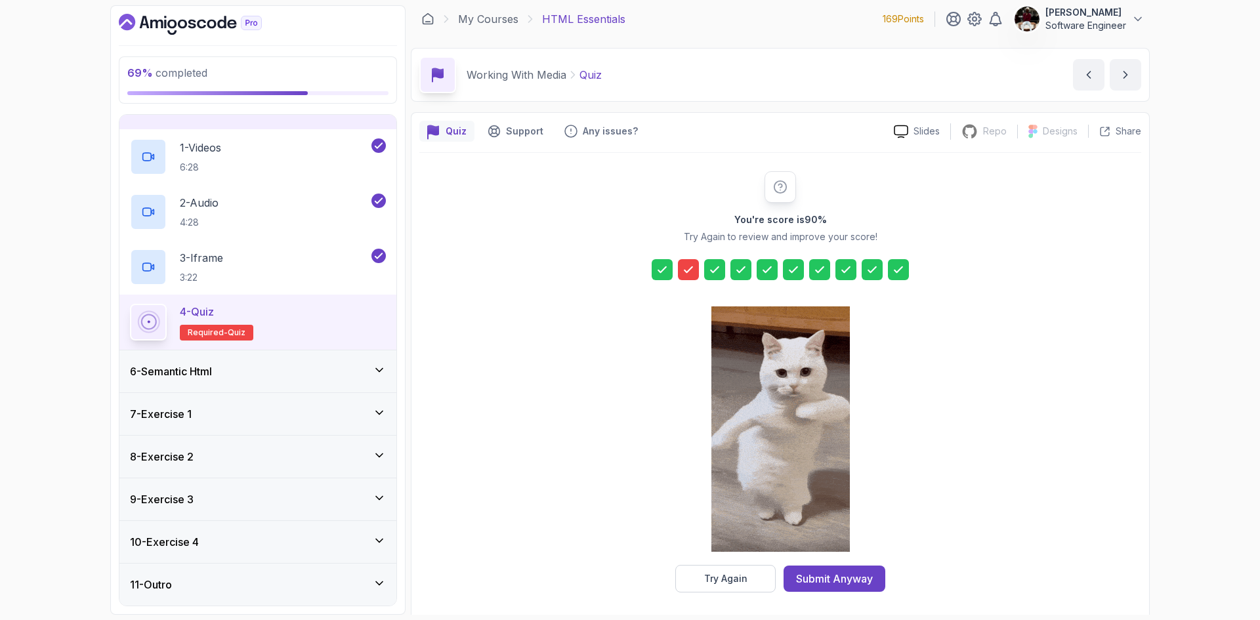
scroll to position [9, 0]
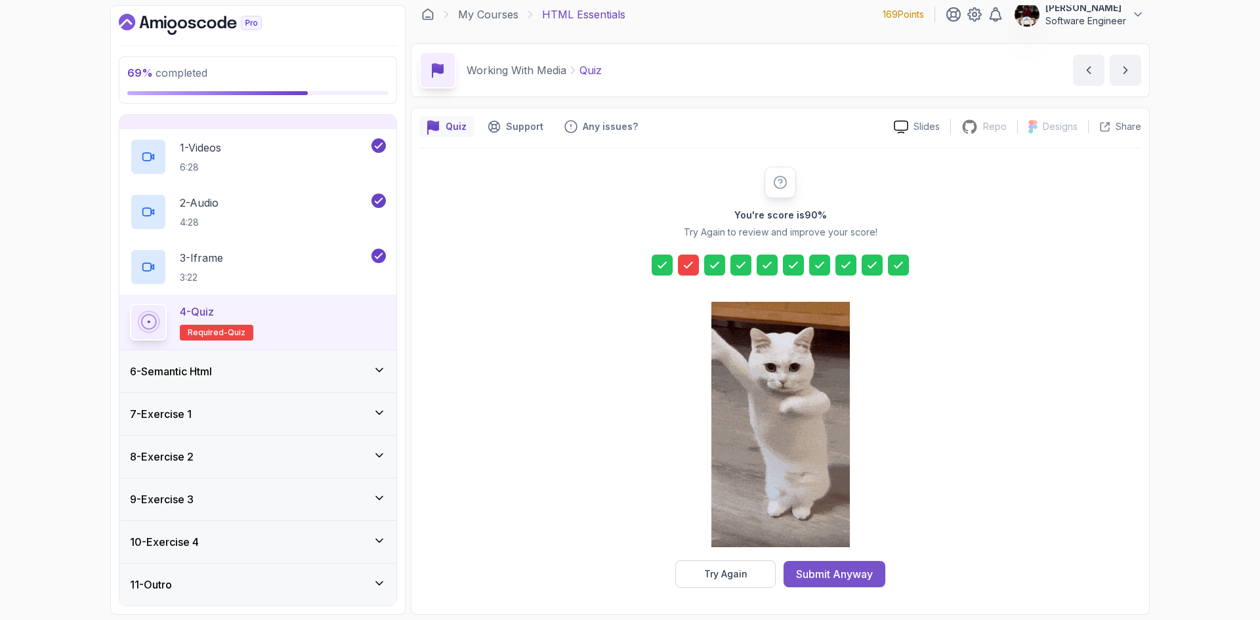
click at [822, 582] on button "Submit Anyway" at bounding box center [834, 574] width 102 height 26
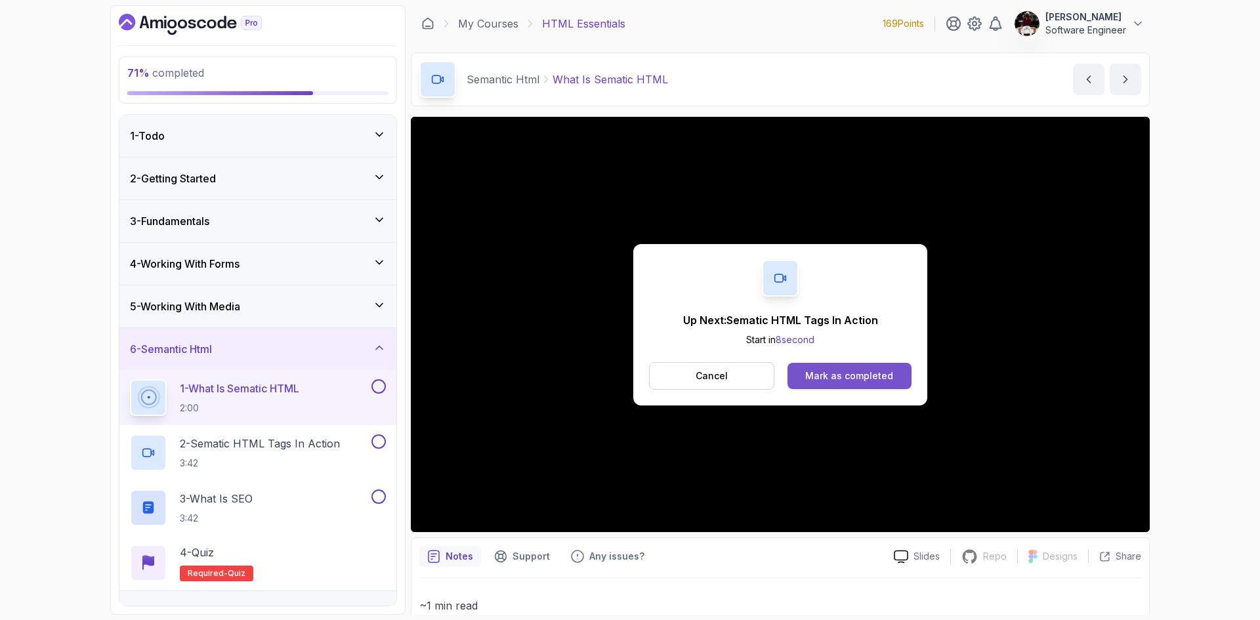
click at [814, 370] on div "Mark as completed" at bounding box center [849, 375] width 88 height 13
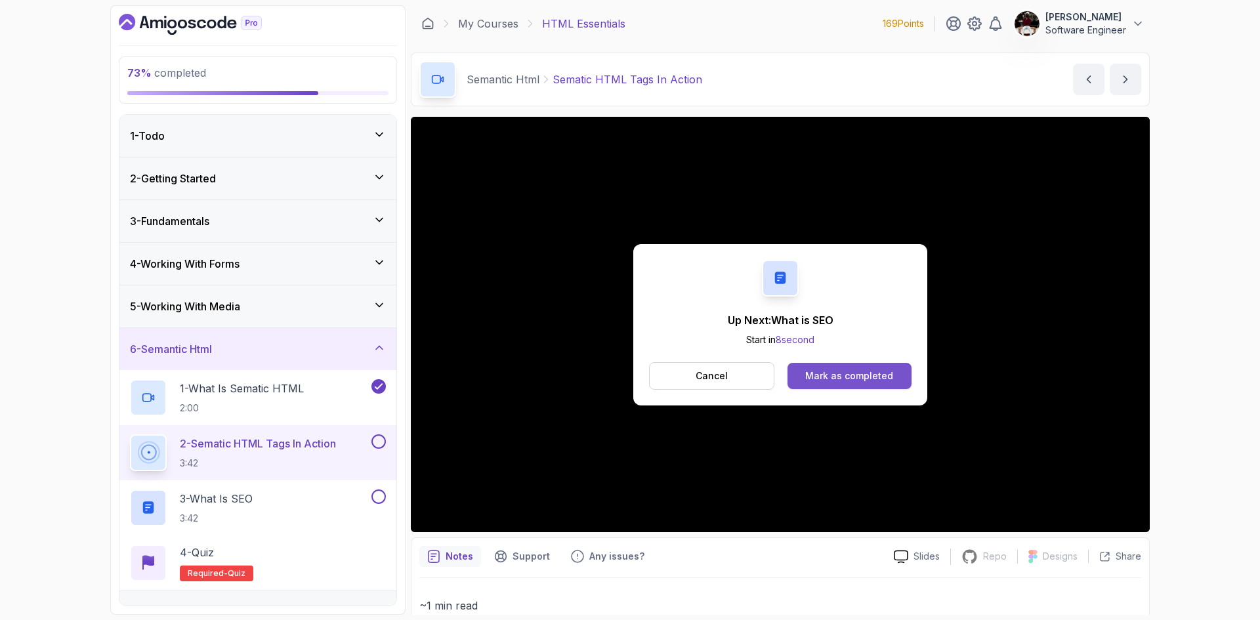
click at [837, 379] on div "Mark as completed" at bounding box center [849, 375] width 88 height 13
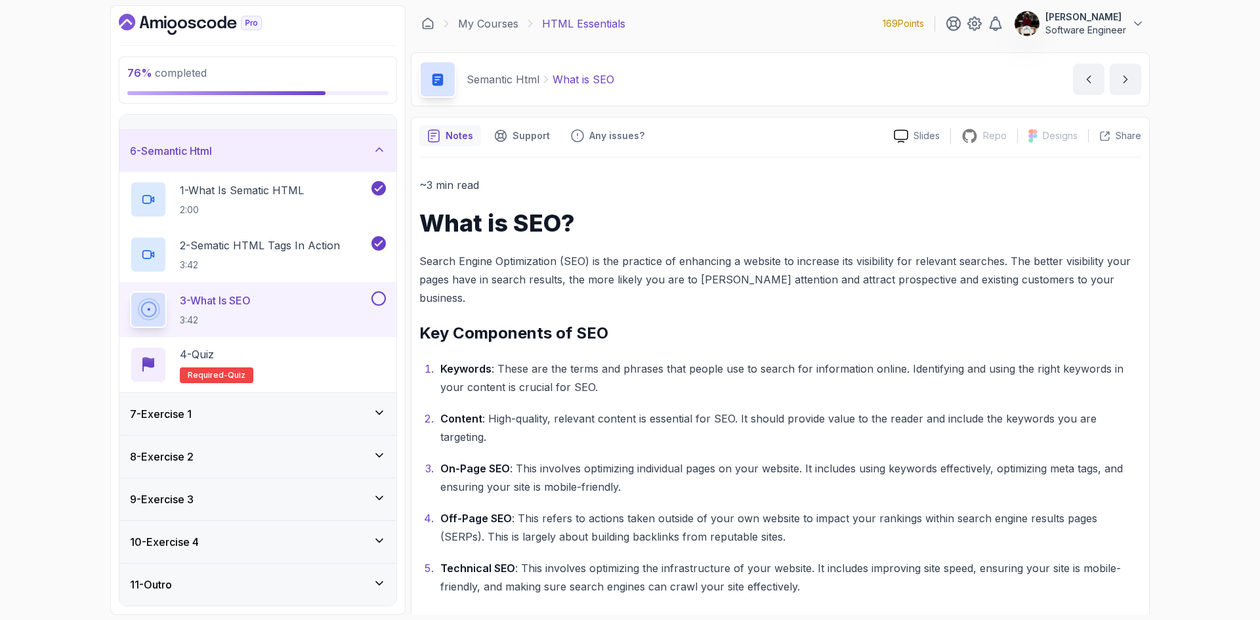
click at [379, 411] on icon at bounding box center [379, 412] width 13 height 13
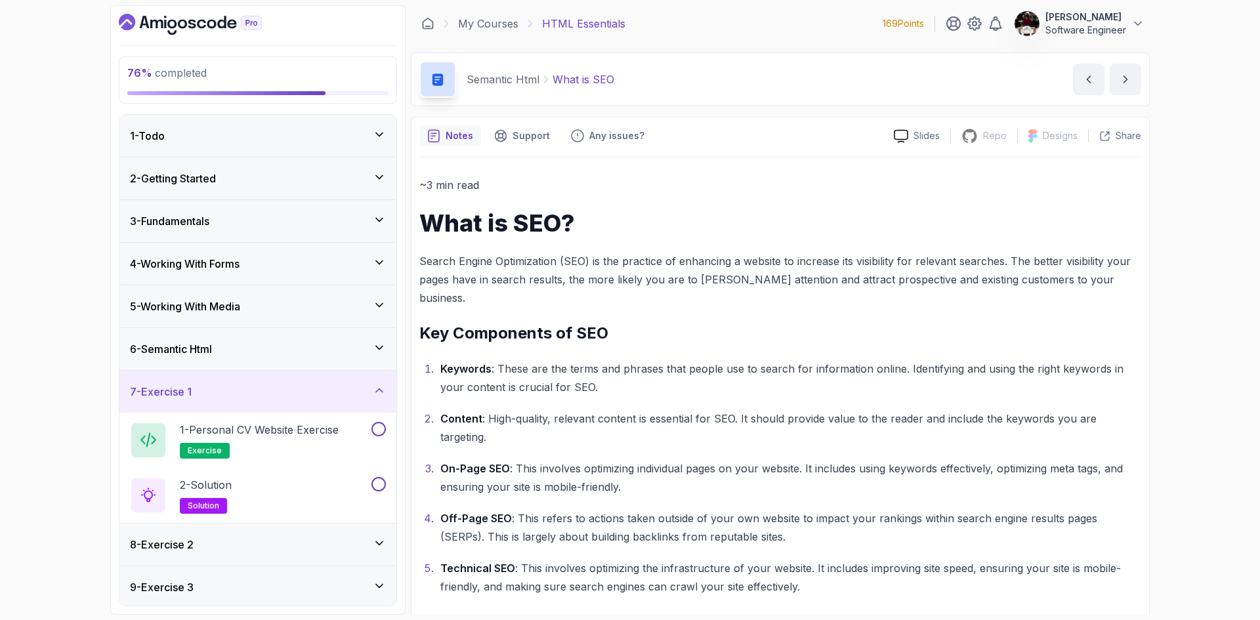
click at [338, 310] on div "5 - Working With Media" at bounding box center [258, 307] width 256 height 16
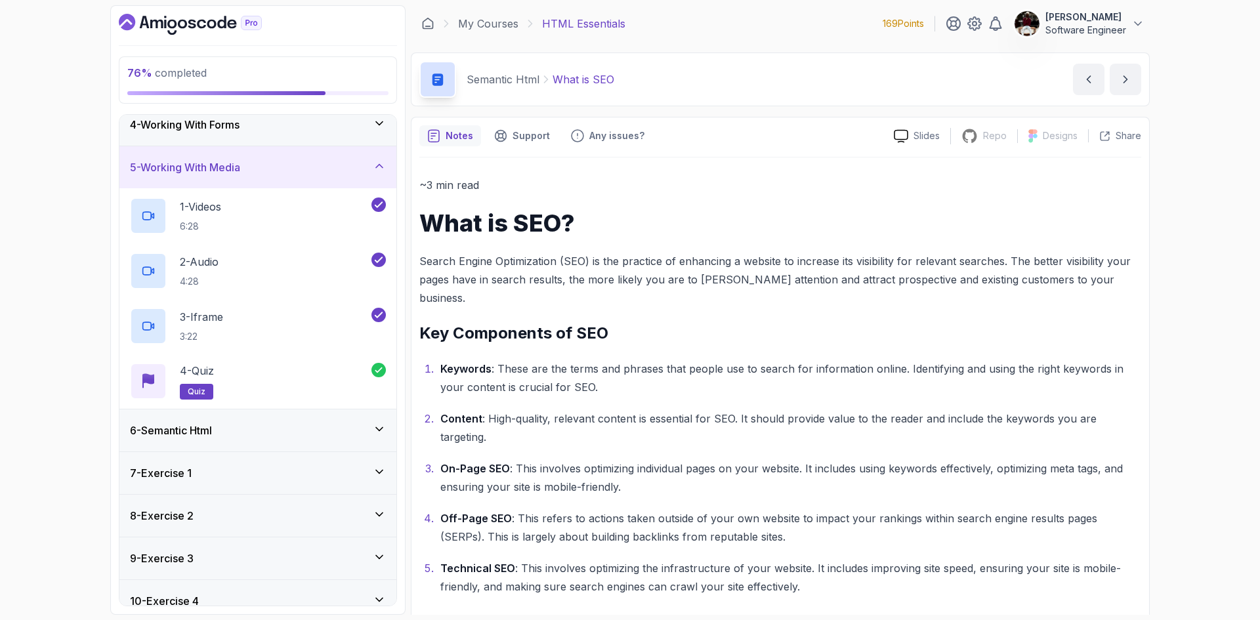
scroll to position [143, 0]
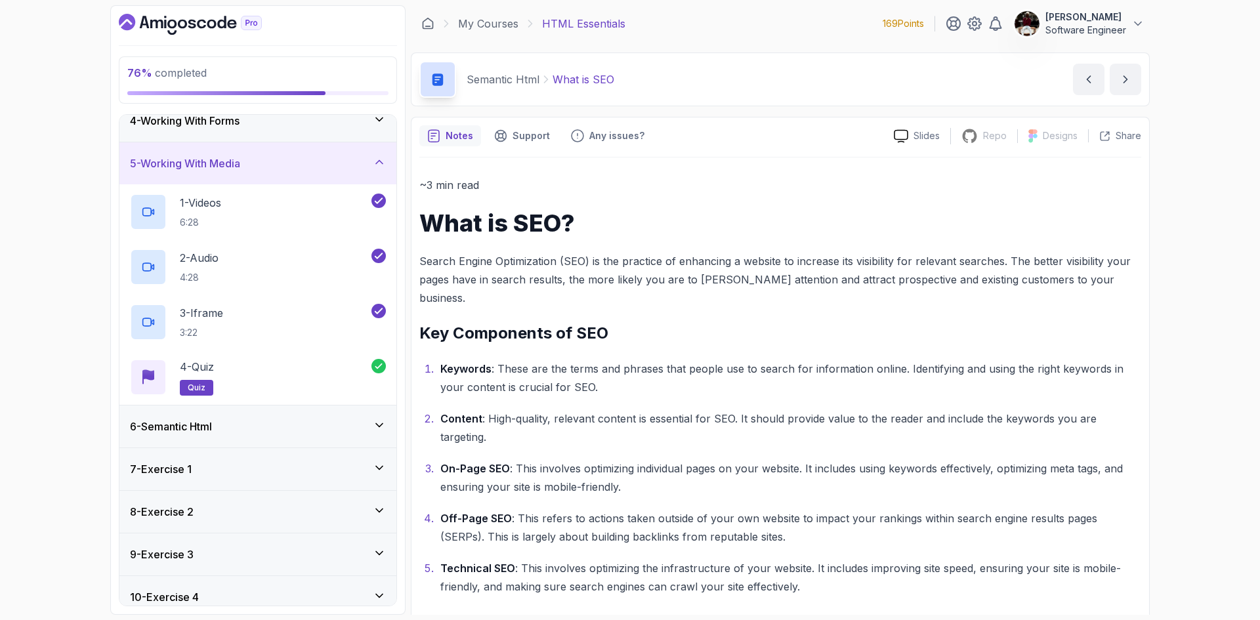
click at [308, 429] on div "6 - Semantic Html" at bounding box center [258, 427] width 256 height 16
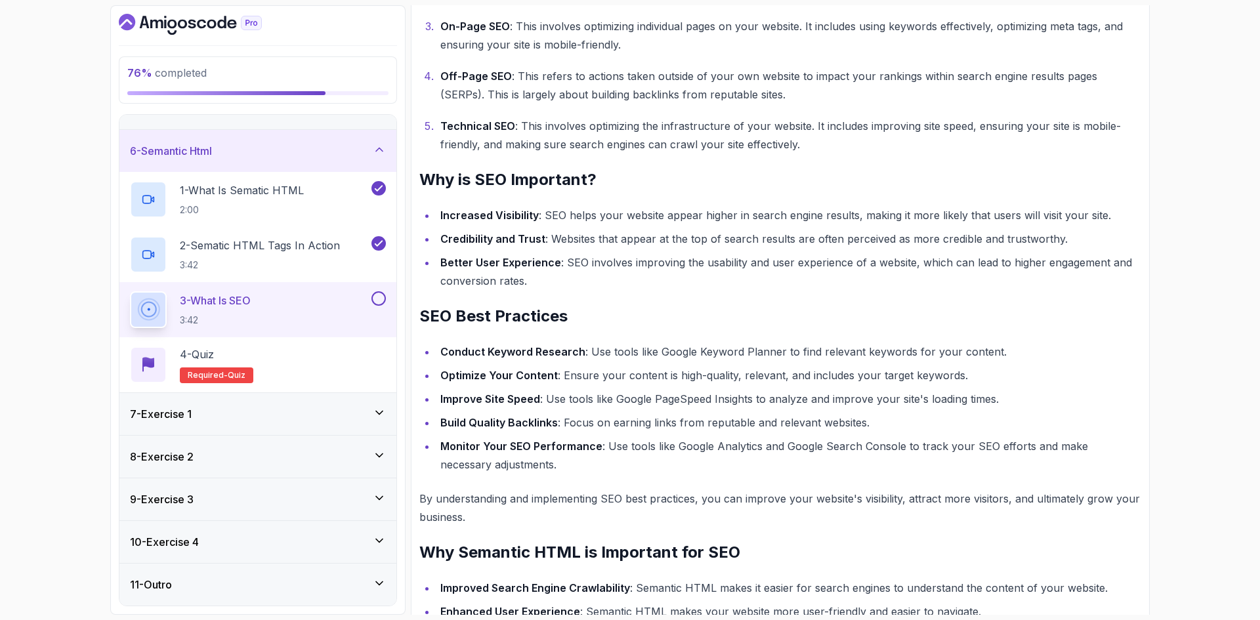
scroll to position [467, 0]
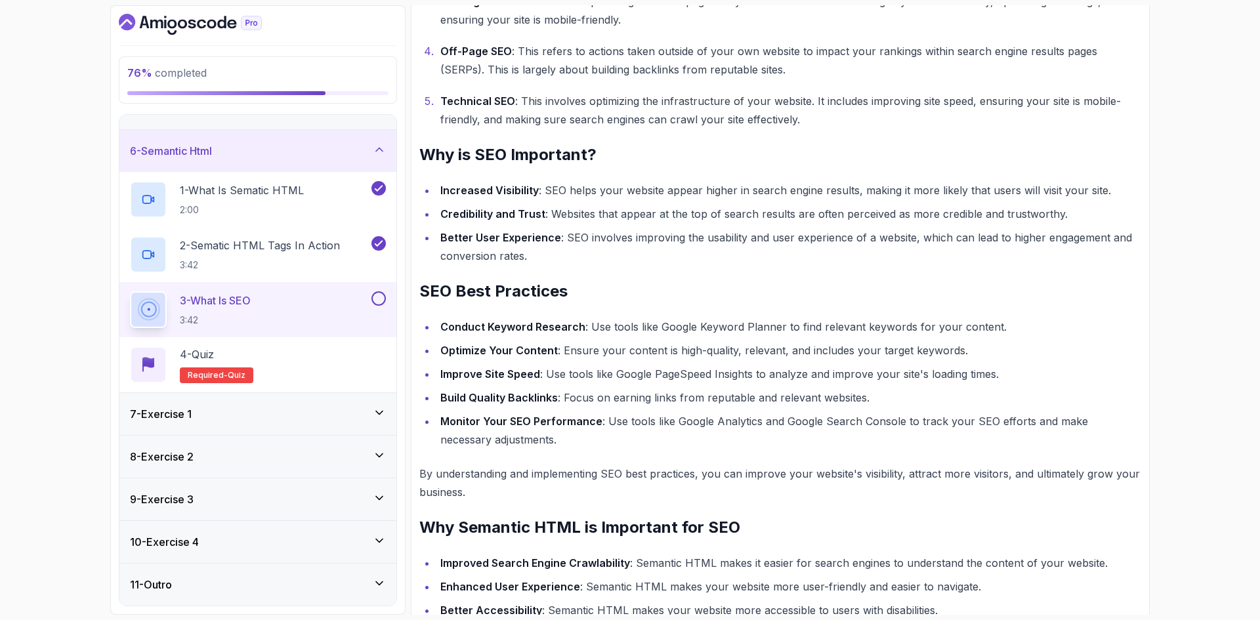
click at [379, 290] on div "3 - What is SEO 3:42" at bounding box center [257, 309] width 277 height 55
click at [379, 295] on button at bounding box center [378, 298] width 14 height 14
click at [378, 303] on icon at bounding box center [379, 298] width 12 height 13
click at [378, 303] on button at bounding box center [378, 298] width 14 height 14
click at [329, 368] on div "4 - Quiz Required- quiz" at bounding box center [258, 364] width 256 height 37
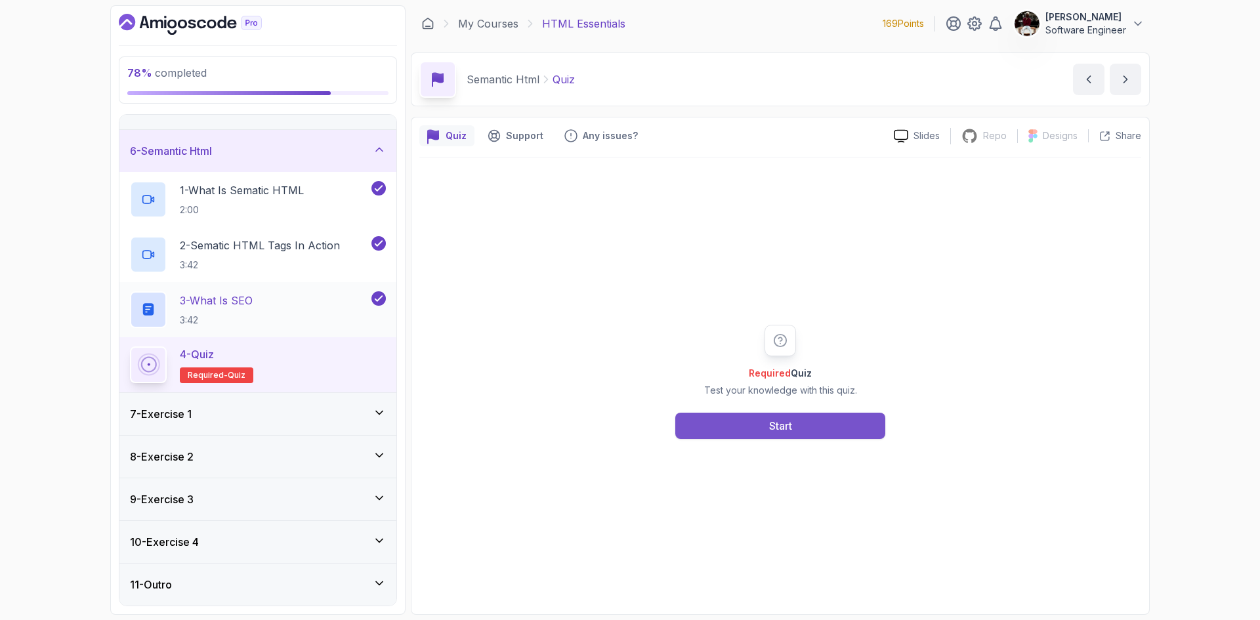
click at [781, 420] on div "Start" at bounding box center [780, 426] width 23 height 16
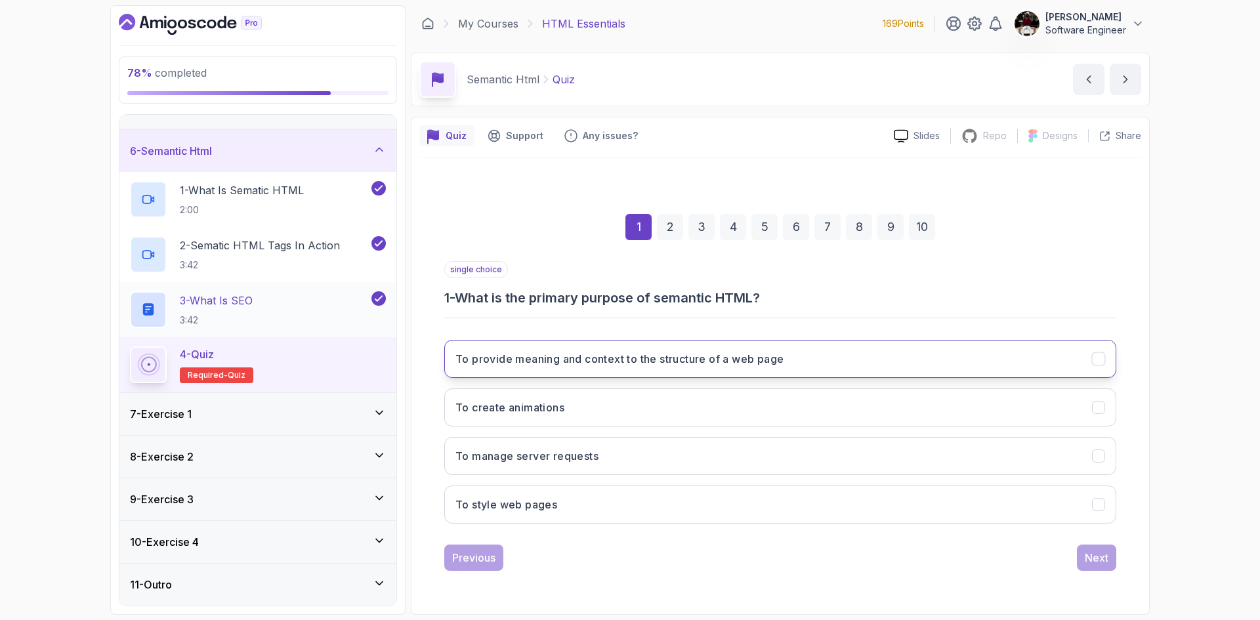
click at [623, 365] on h3 "To provide meaning and context to the structure of a web page" at bounding box center [619, 359] width 328 height 16
click at [1091, 564] on div "Next" at bounding box center [1097, 558] width 24 height 16
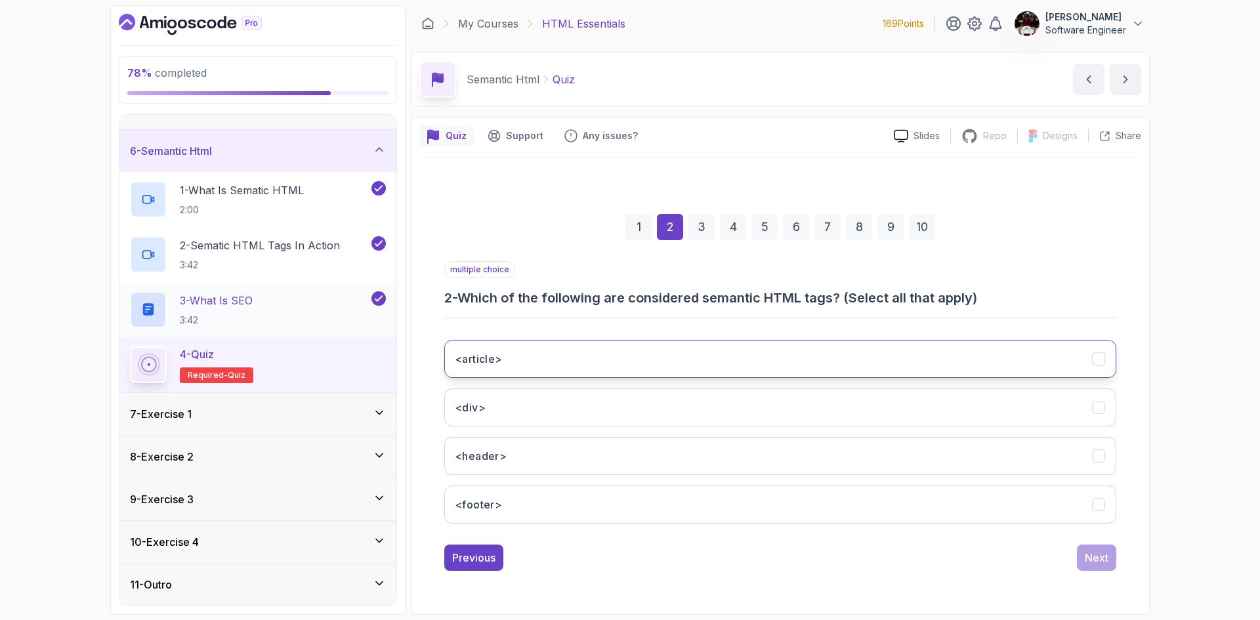
click at [642, 364] on button "<article>" at bounding box center [780, 359] width 672 height 38
click at [563, 455] on button "<header>" at bounding box center [780, 456] width 672 height 38
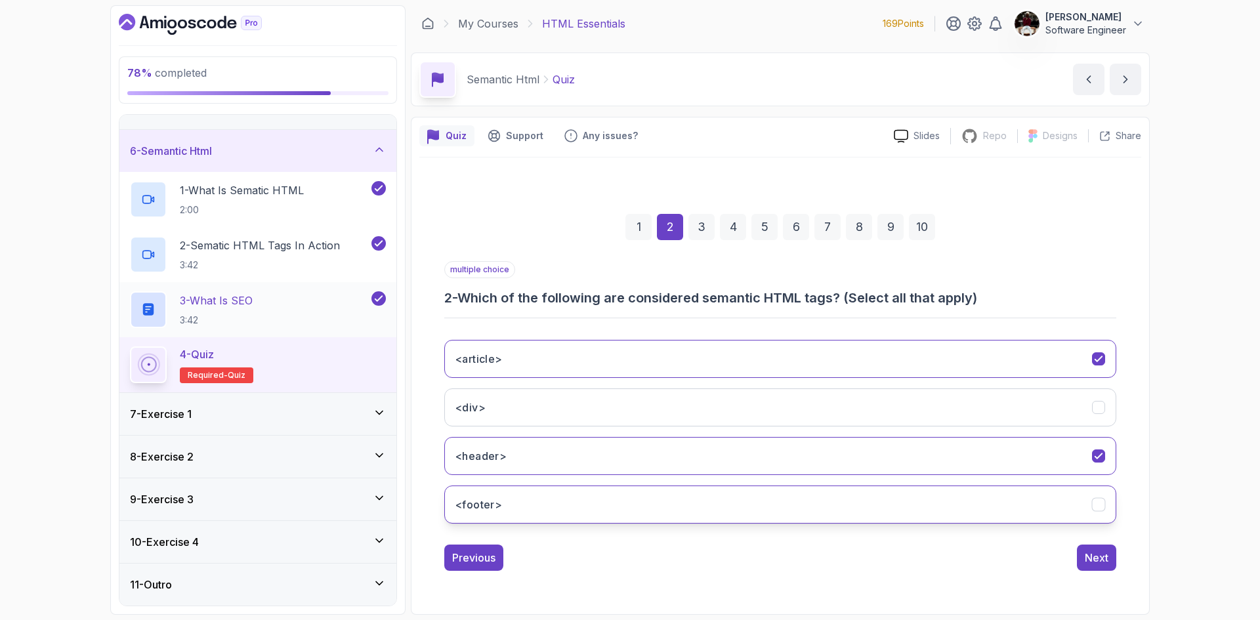
click at [551, 507] on button "<footer>" at bounding box center [780, 505] width 672 height 38
click at [1094, 554] on div "Next" at bounding box center [1097, 558] width 24 height 16
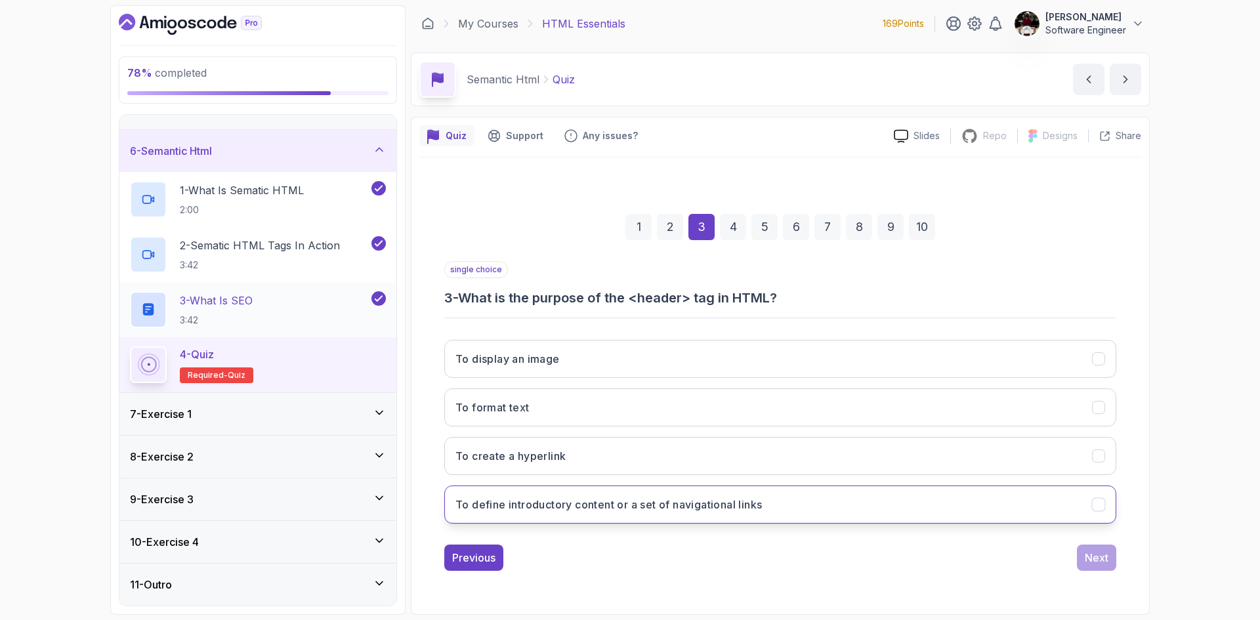
click at [650, 510] on h3 "To define introductory content or a set of navigational links" at bounding box center [608, 505] width 306 height 16
click at [1100, 560] on div "Next" at bounding box center [1097, 558] width 24 height 16
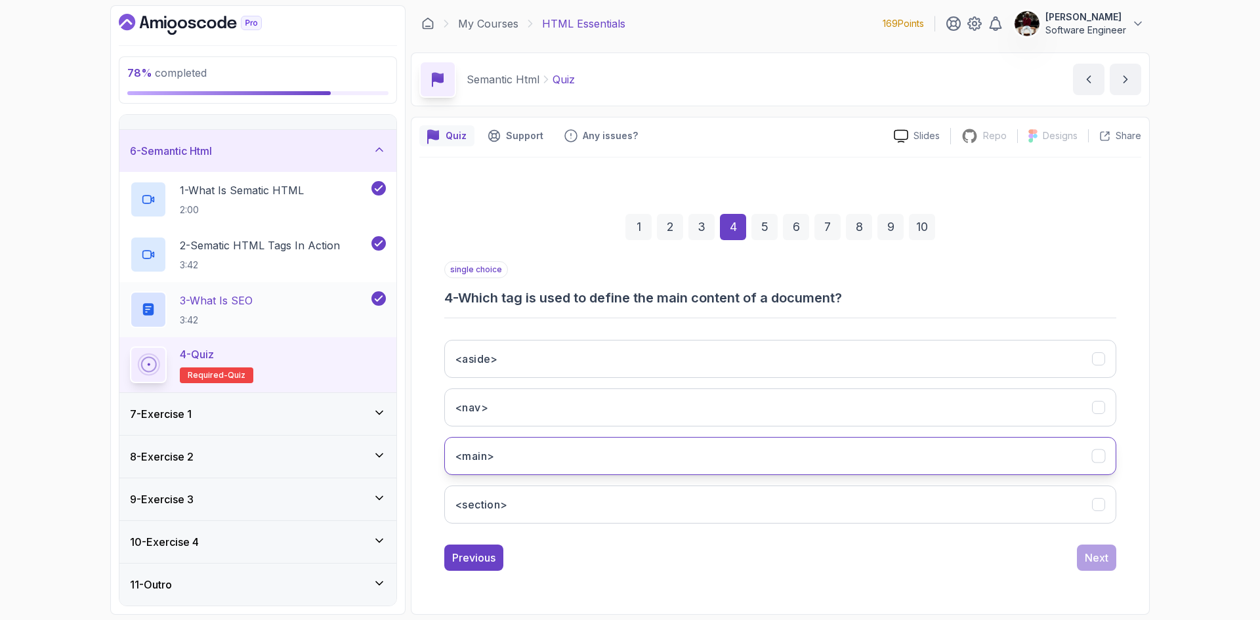
click at [714, 455] on button "<main>" at bounding box center [780, 456] width 672 height 38
click at [1093, 556] on div "Next" at bounding box center [1097, 558] width 24 height 16
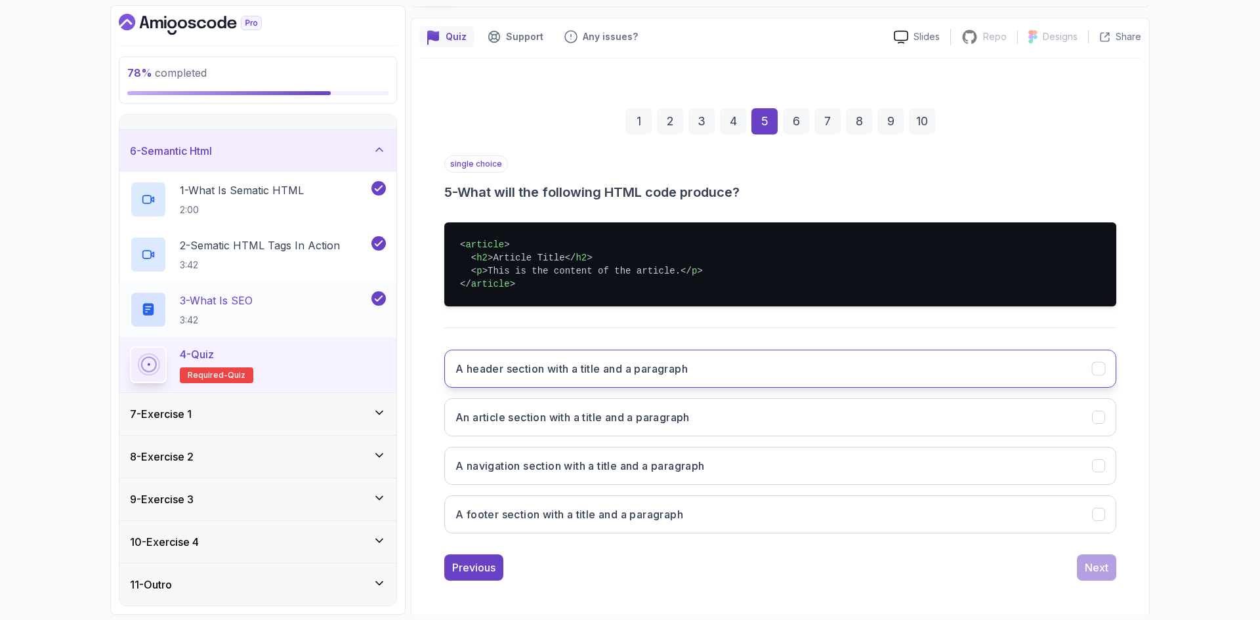
scroll to position [102, 0]
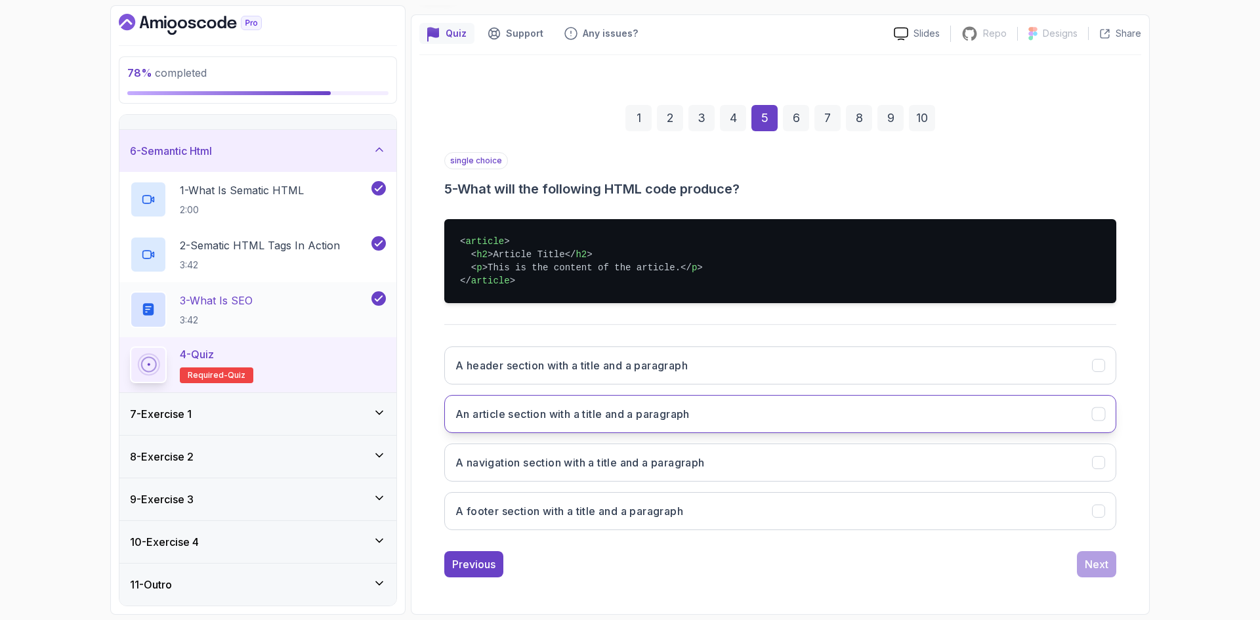
click at [709, 421] on button "An article section with a title and a paragraph" at bounding box center [780, 414] width 672 height 38
click at [1100, 559] on div "Next" at bounding box center [1097, 564] width 24 height 16
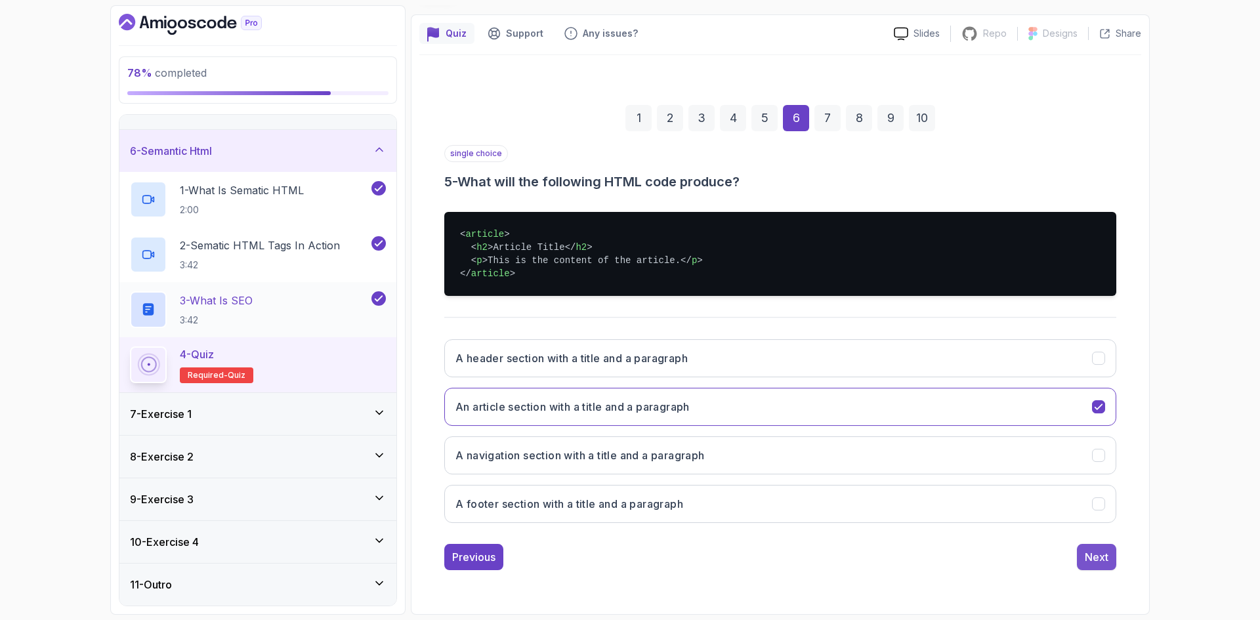
scroll to position [0, 0]
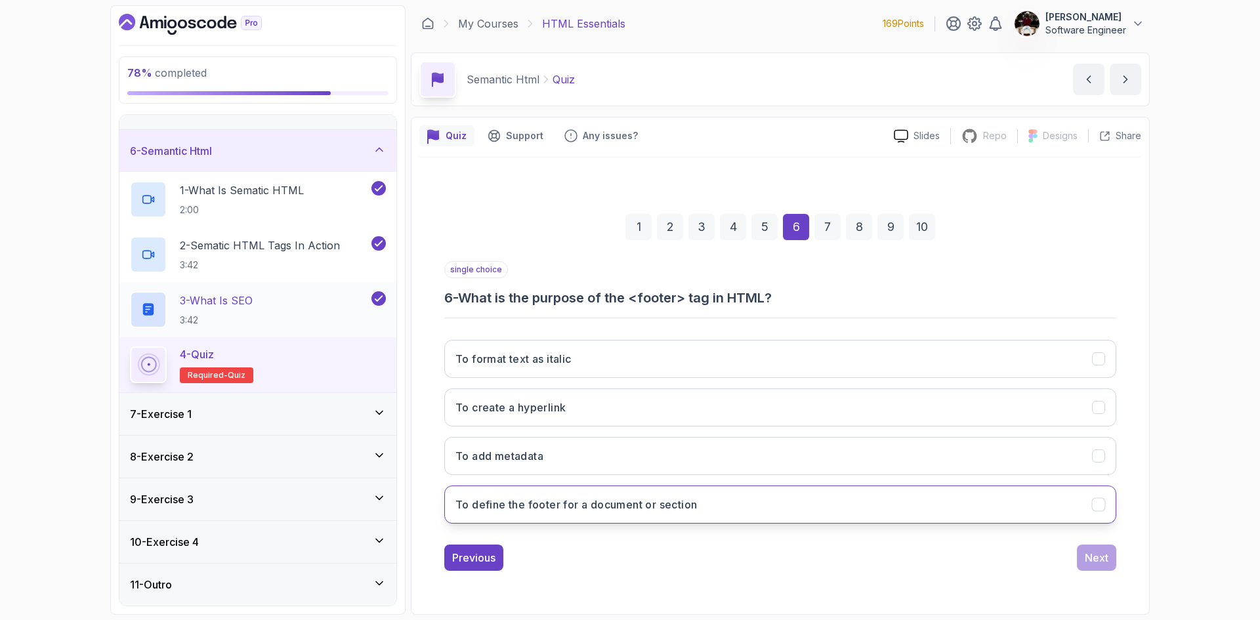
click at [702, 505] on button "To define the footer for a document or section" at bounding box center [780, 505] width 672 height 38
click at [1100, 558] on div "Next" at bounding box center [1097, 558] width 24 height 16
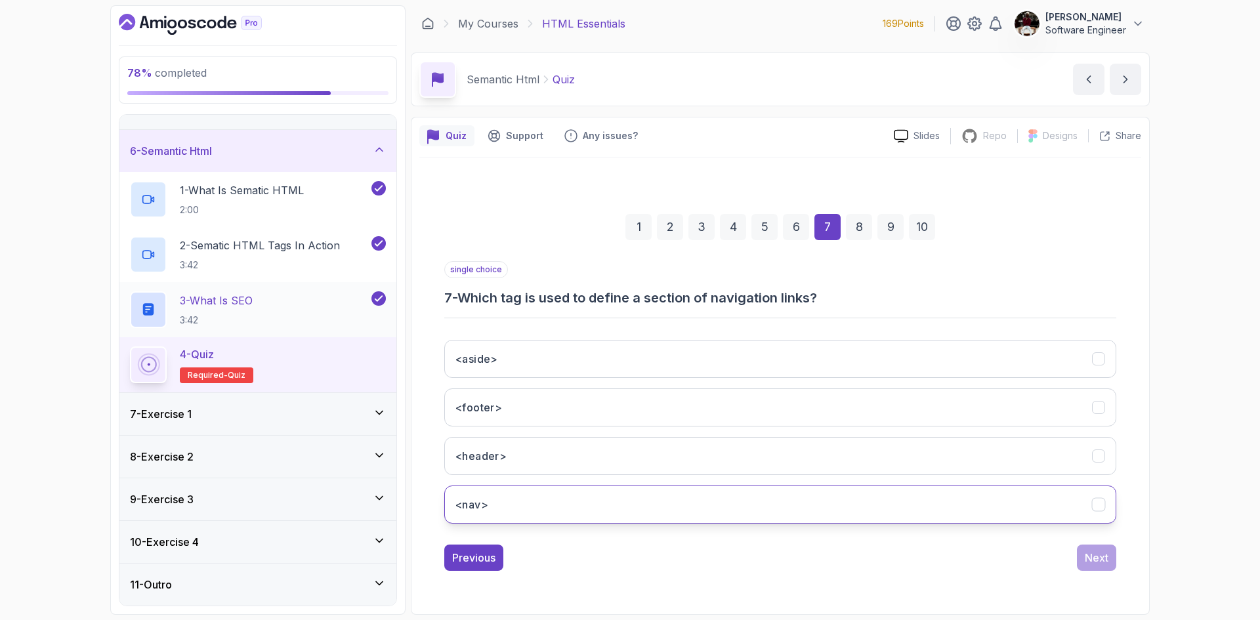
click at [594, 514] on button "<nav>" at bounding box center [780, 505] width 672 height 38
click at [1098, 564] on div "Next" at bounding box center [1097, 558] width 24 height 16
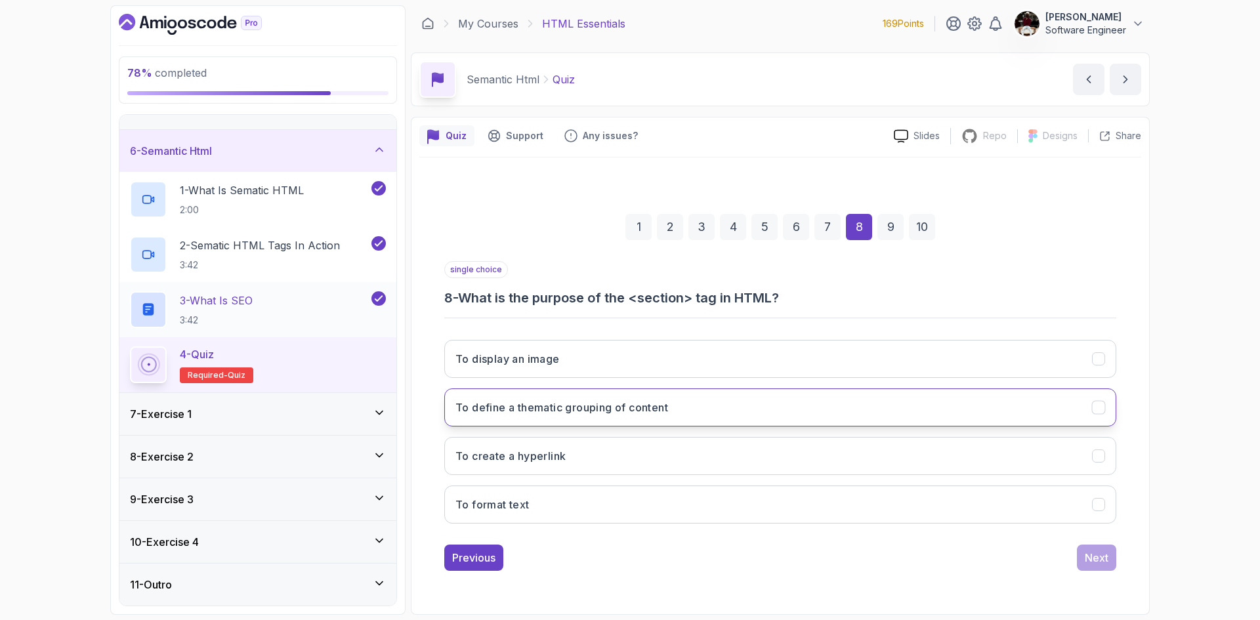
click at [668, 408] on h3 "To define a thematic grouping of content" at bounding box center [561, 408] width 213 height 16
click at [1106, 568] on button "Next" at bounding box center [1096, 558] width 39 height 26
click at [877, 408] on button "Improved accessibility and SEO" at bounding box center [780, 407] width 672 height 38
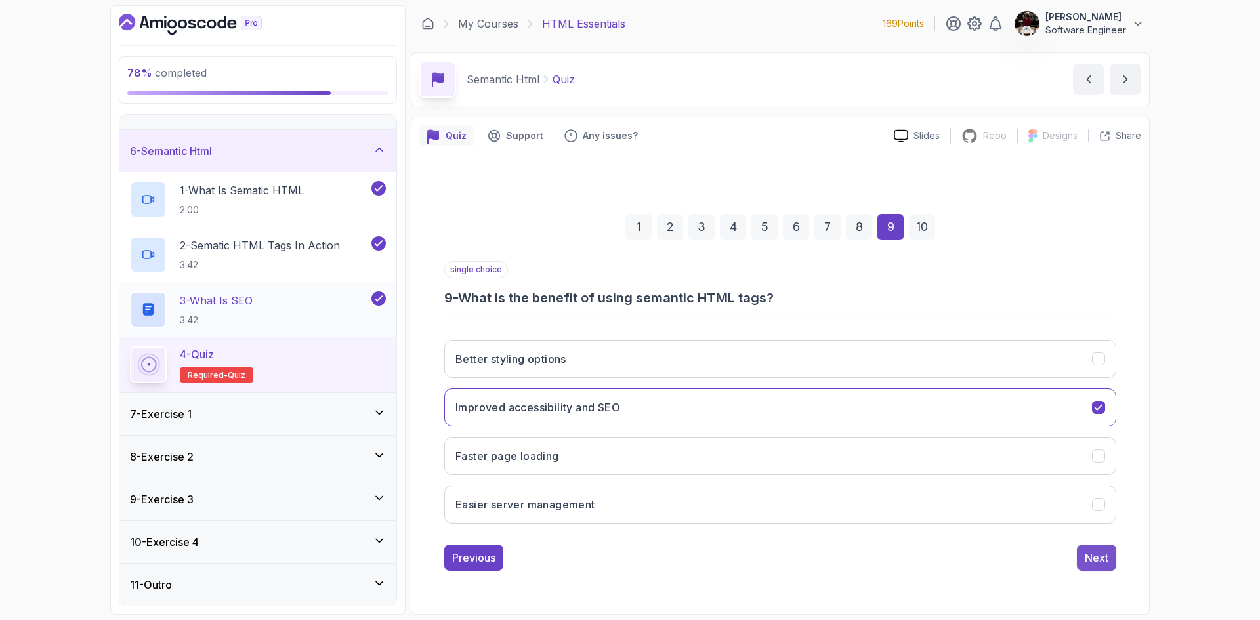
click at [1096, 560] on div "Next" at bounding box center [1097, 558] width 24 height 16
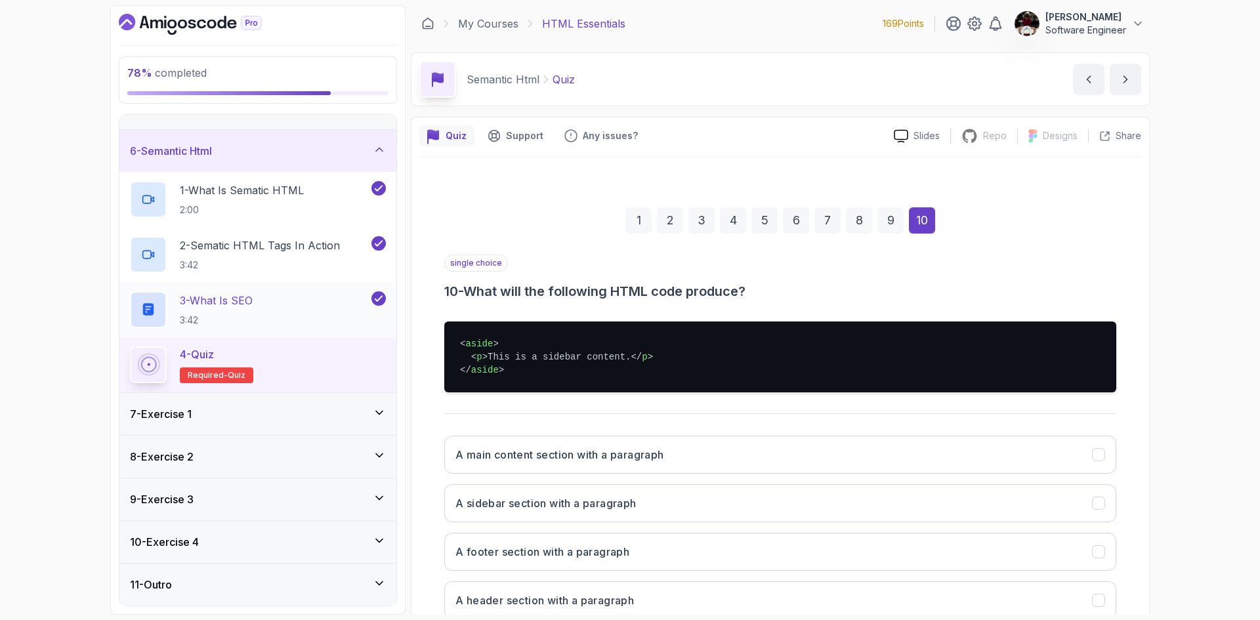
scroll to position [89, 0]
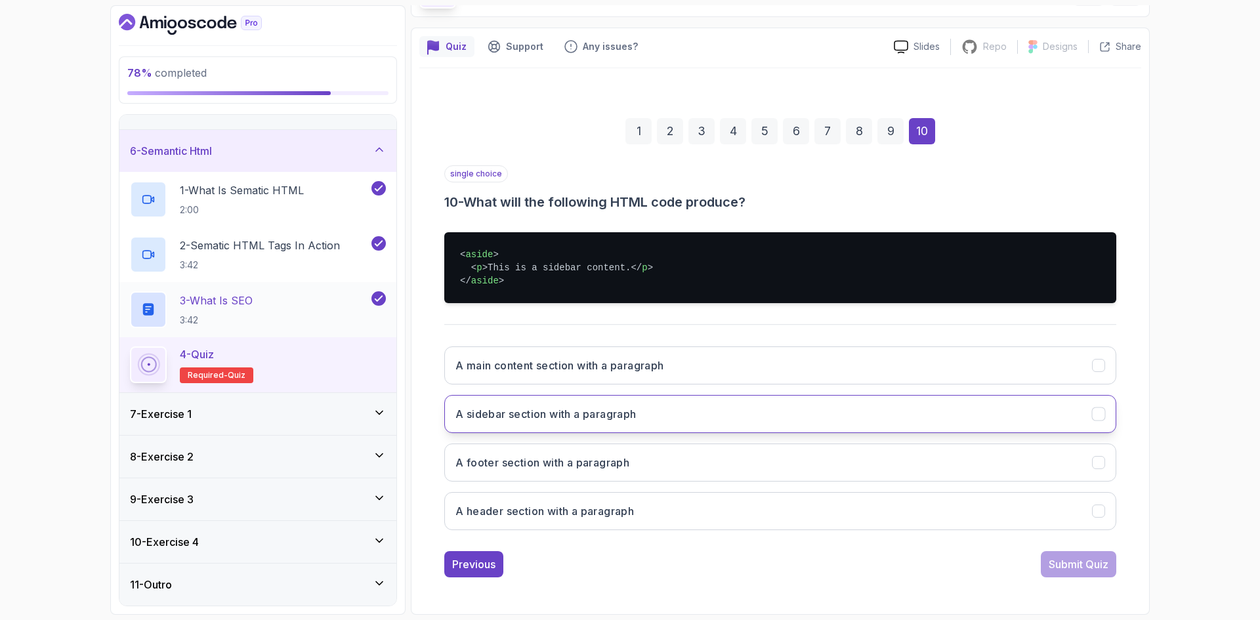
click at [759, 417] on button "A sidebar section with a paragraph" at bounding box center [780, 414] width 672 height 38
click at [1072, 562] on div "Submit Quiz" at bounding box center [1079, 564] width 60 height 16
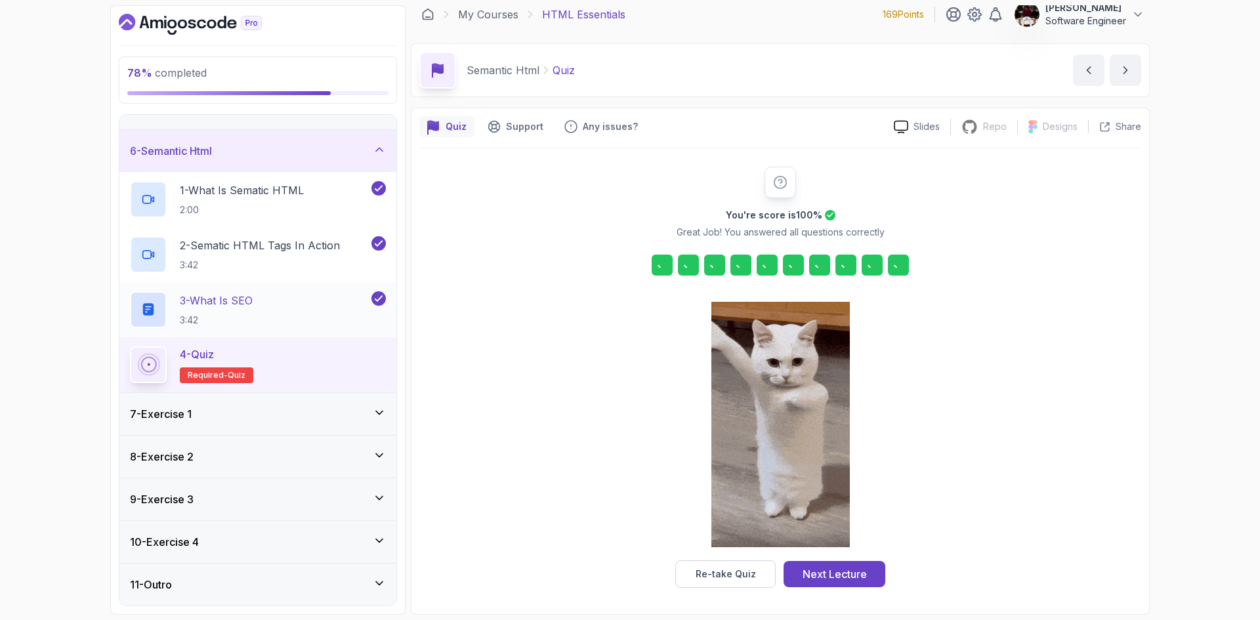
scroll to position [9, 0]
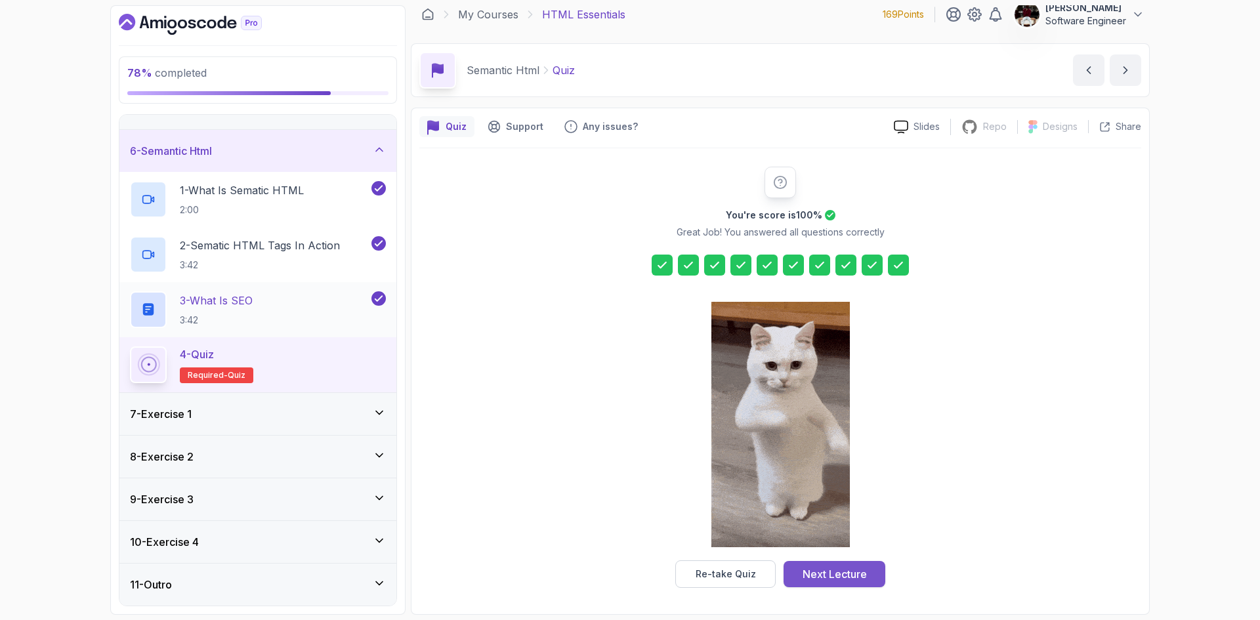
click at [810, 570] on div "Next Lecture" at bounding box center [834, 574] width 64 height 16
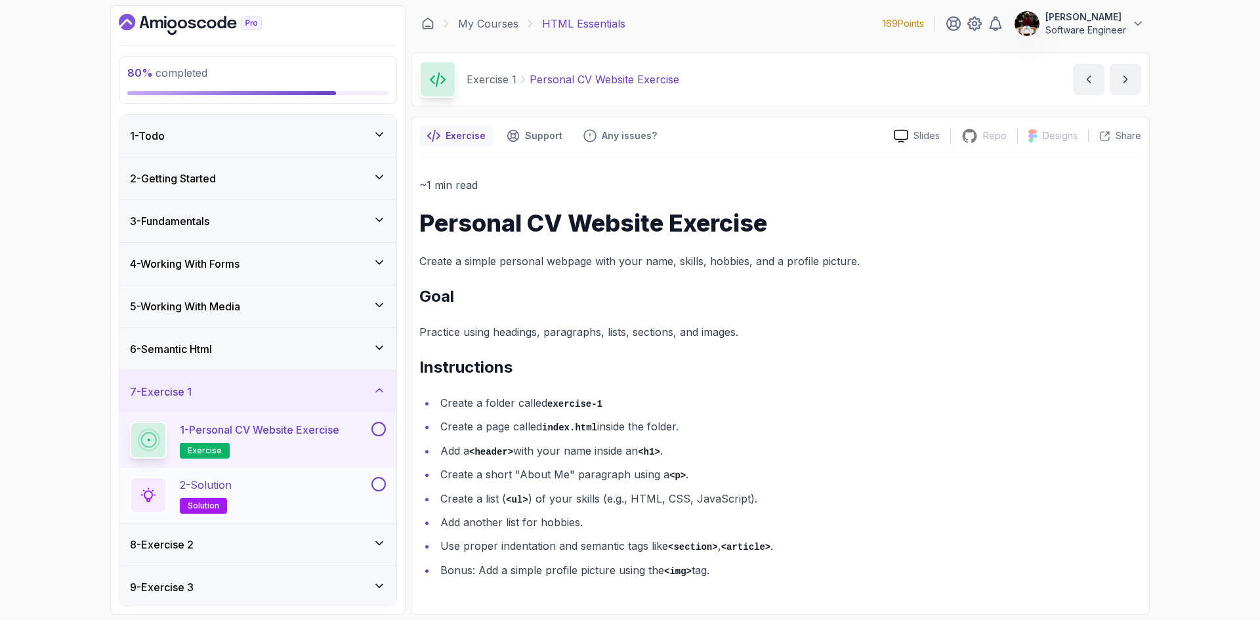
click at [378, 486] on button at bounding box center [378, 484] width 14 height 14
click at [375, 430] on button at bounding box center [378, 429] width 14 height 14
click at [295, 513] on div "2 - Solution solution" at bounding box center [249, 495] width 239 height 37
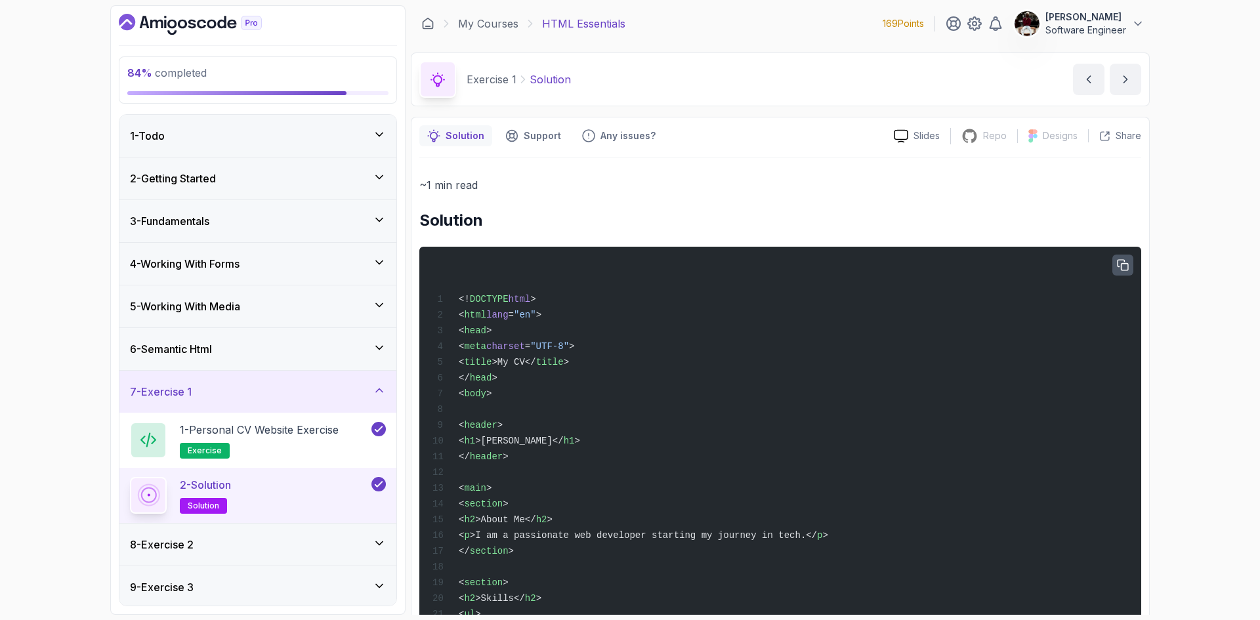
click at [1128, 262] on icon "button" at bounding box center [1123, 265] width 12 height 12
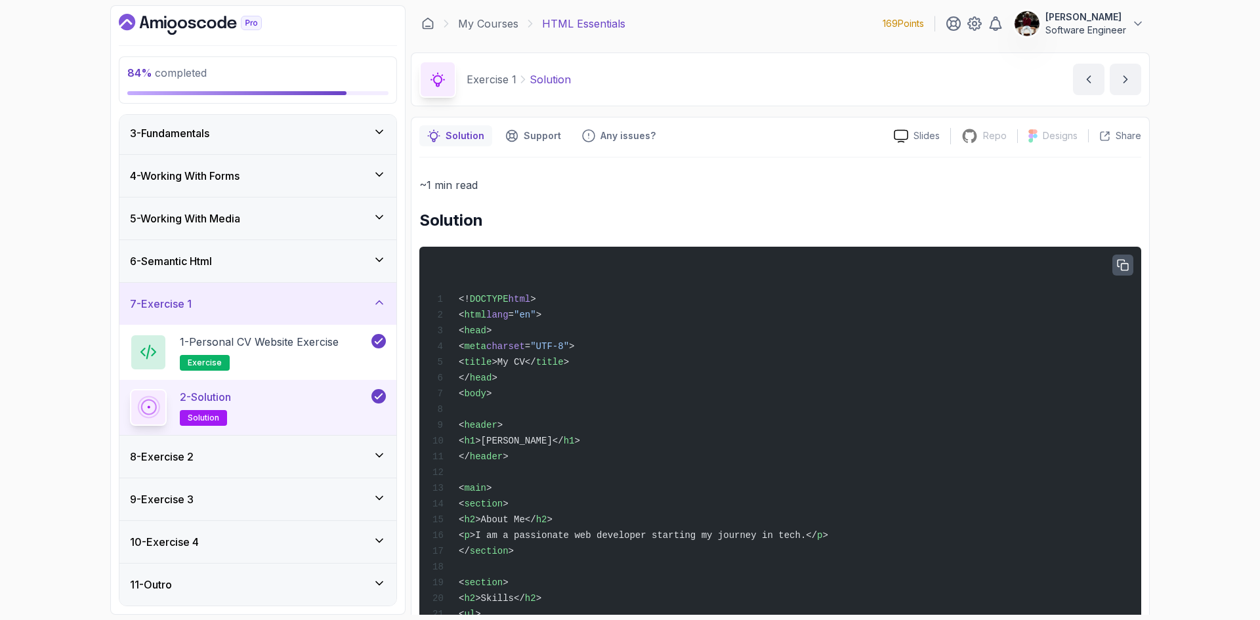
click at [237, 467] on div "8 - Exercise 2" at bounding box center [257, 457] width 277 height 42
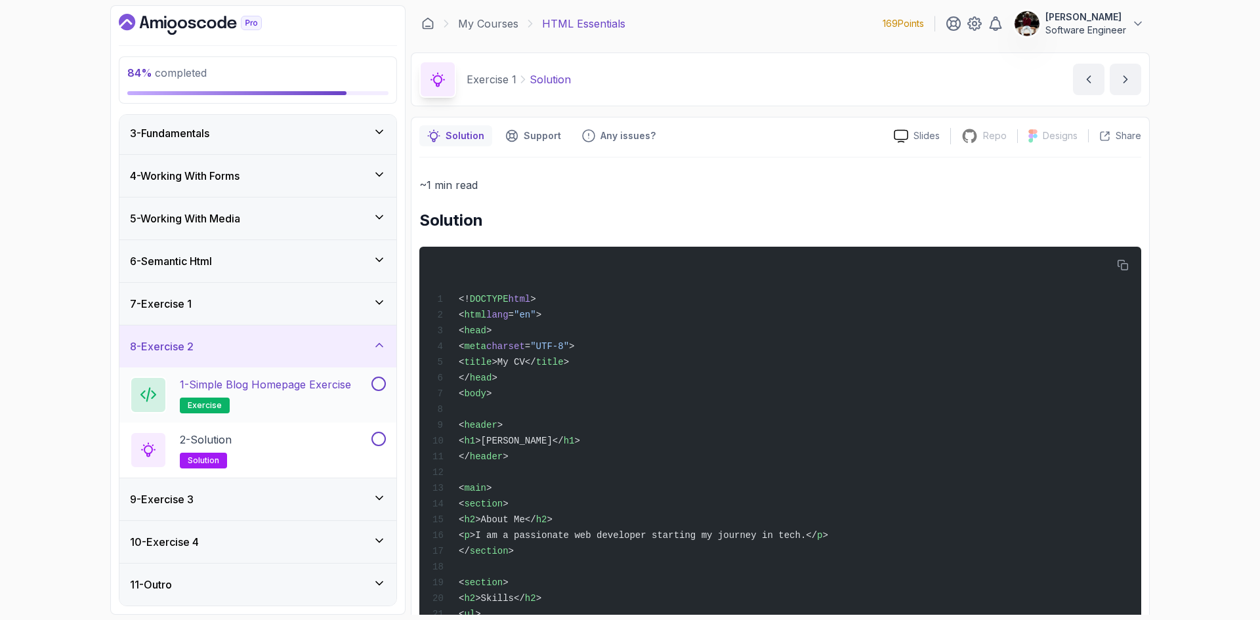
click at [373, 385] on button at bounding box center [378, 384] width 14 height 14
click at [375, 440] on button at bounding box center [378, 439] width 14 height 14
click at [262, 440] on div "2 - Solution solution" at bounding box center [249, 450] width 239 height 37
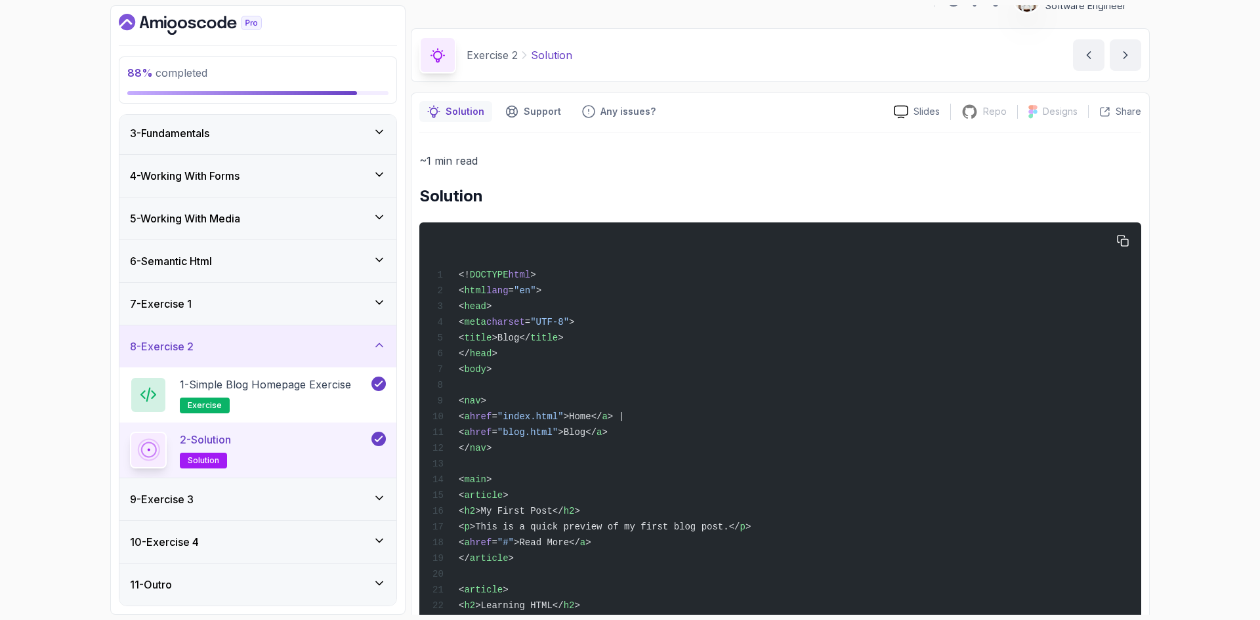
scroll to position [24, 0]
click at [234, 511] on div "9 - Exercise 3" at bounding box center [257, 499] width 277 height 42
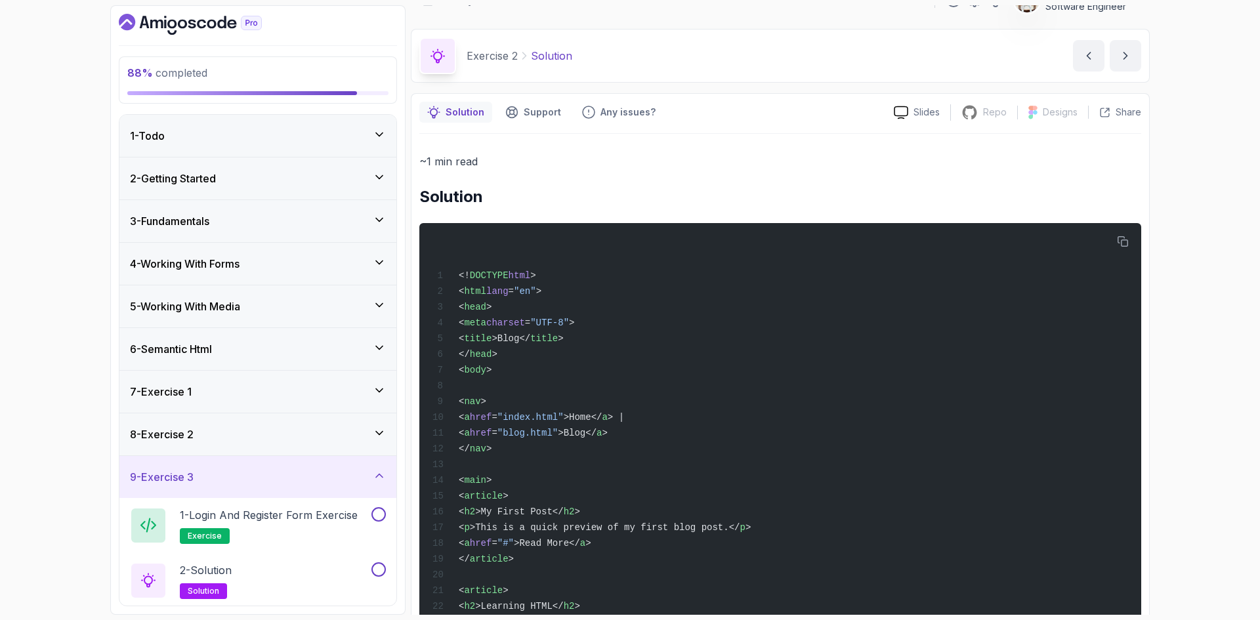
scroll to position [88, 0]
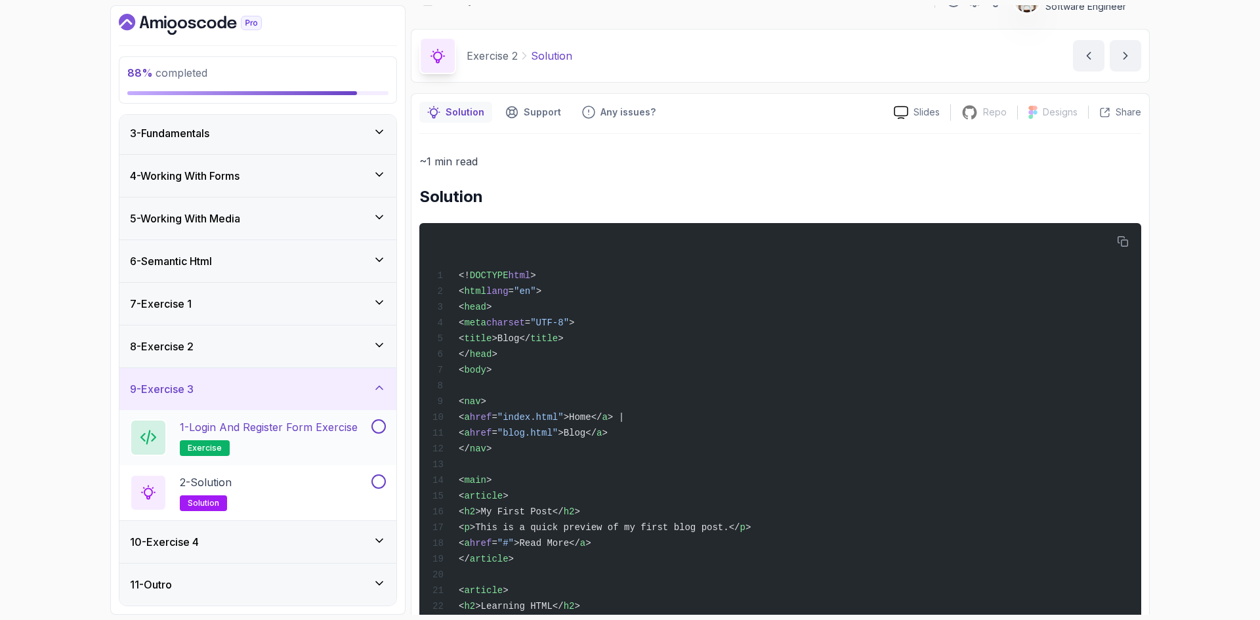
click at [377, 427] on button at bounding box center [378, 426] width 14 height 14
click at [378, 480] on button at bounding box center [378, 481] width 14 height 14
click at [231, 484] on p "2 - Solution" at bounding box center [206, 482] width 52 height 16
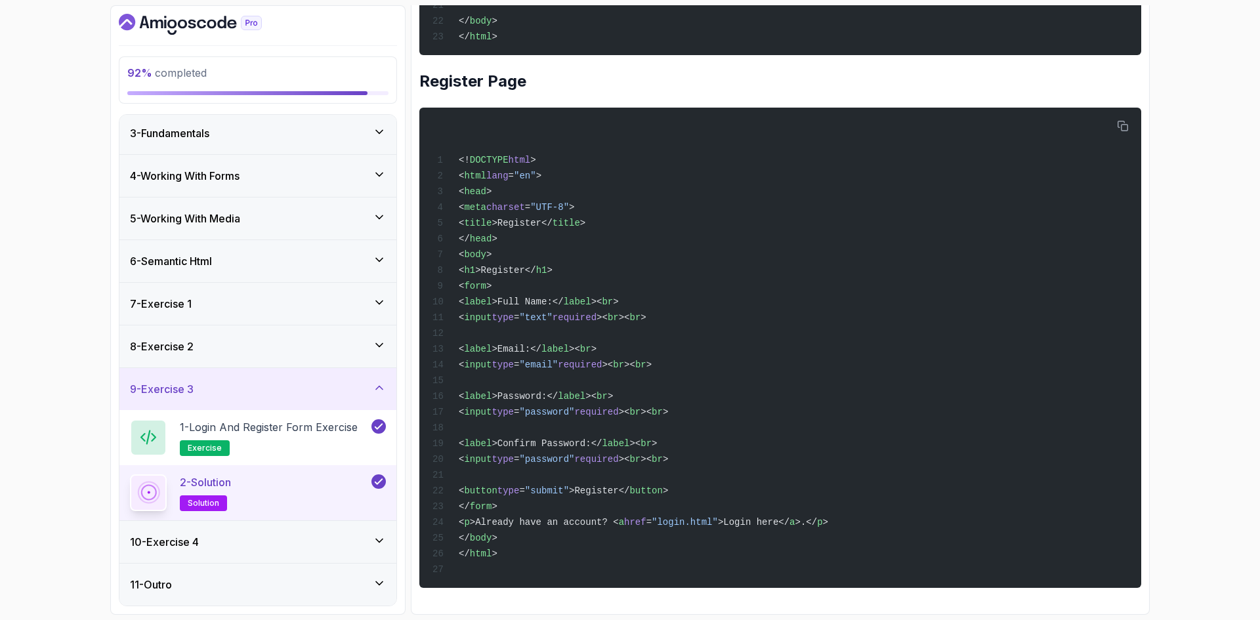
scroll to position [678, 0]
click at [278, 547] on div "10 - Exercise 4" at bounding box center [258, 542] width 256 height 16
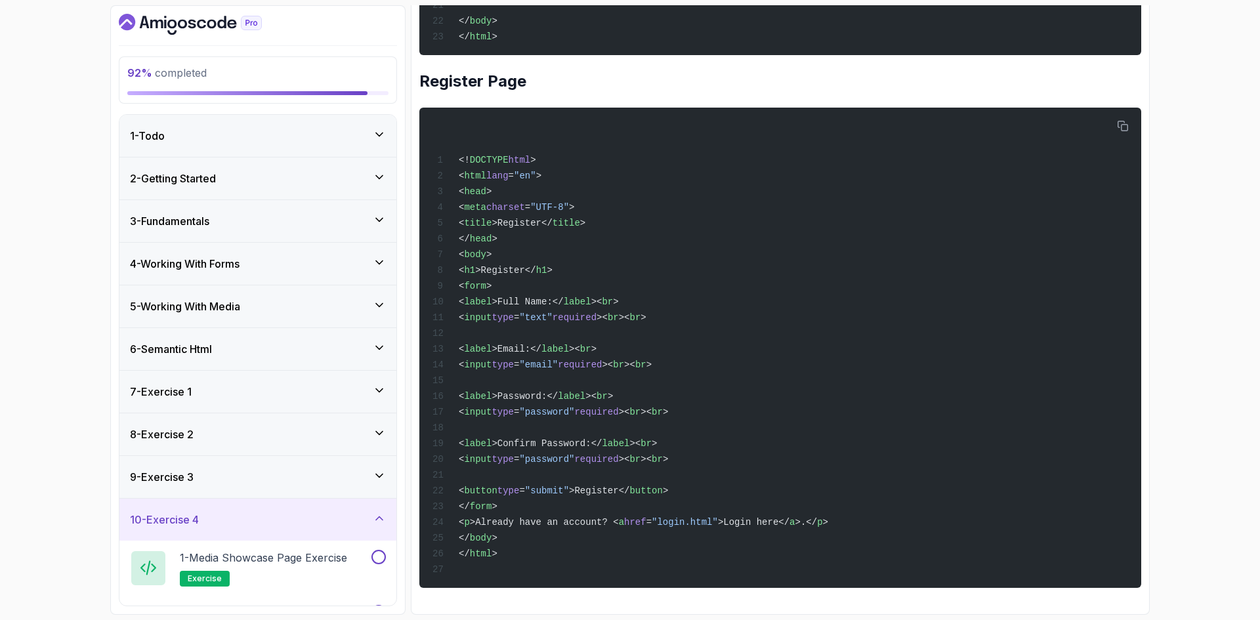
scroll to position [88, 0]
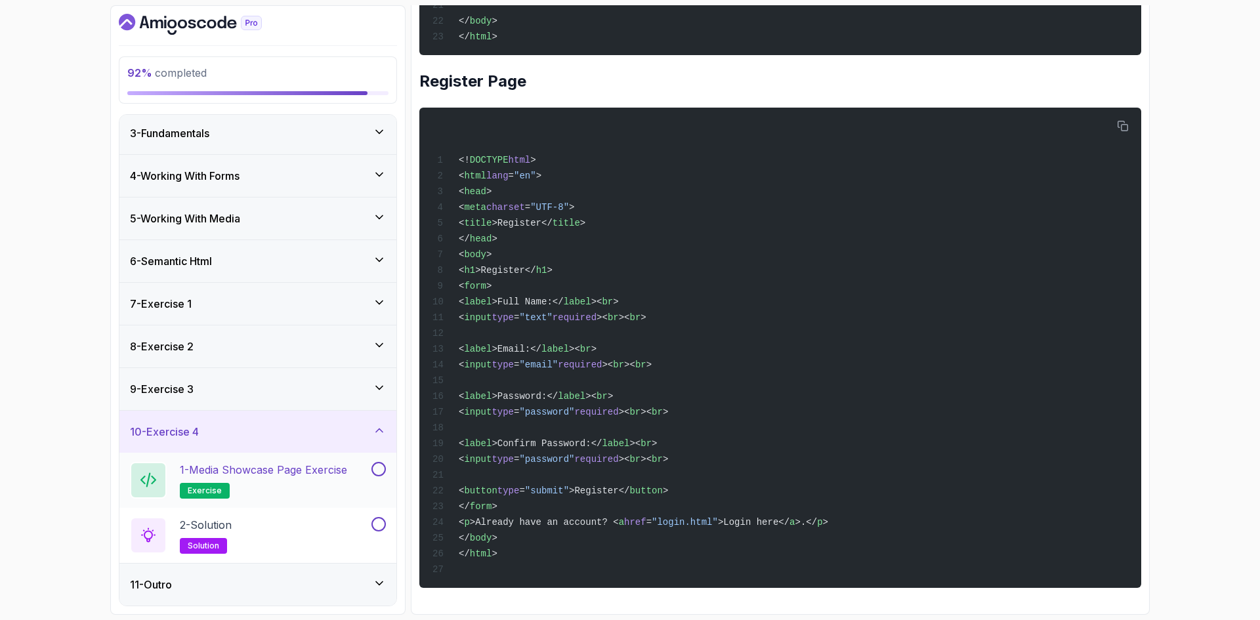
click at [380, 469] on button at bounding box center [378, 469] width 14 height 14
click at [379, 528] on button at bounding box center [378, 524] width 14 height 14
click at [329, 589] on div "11 - Outro" at bounding box center [258, 585] width 256 height 16
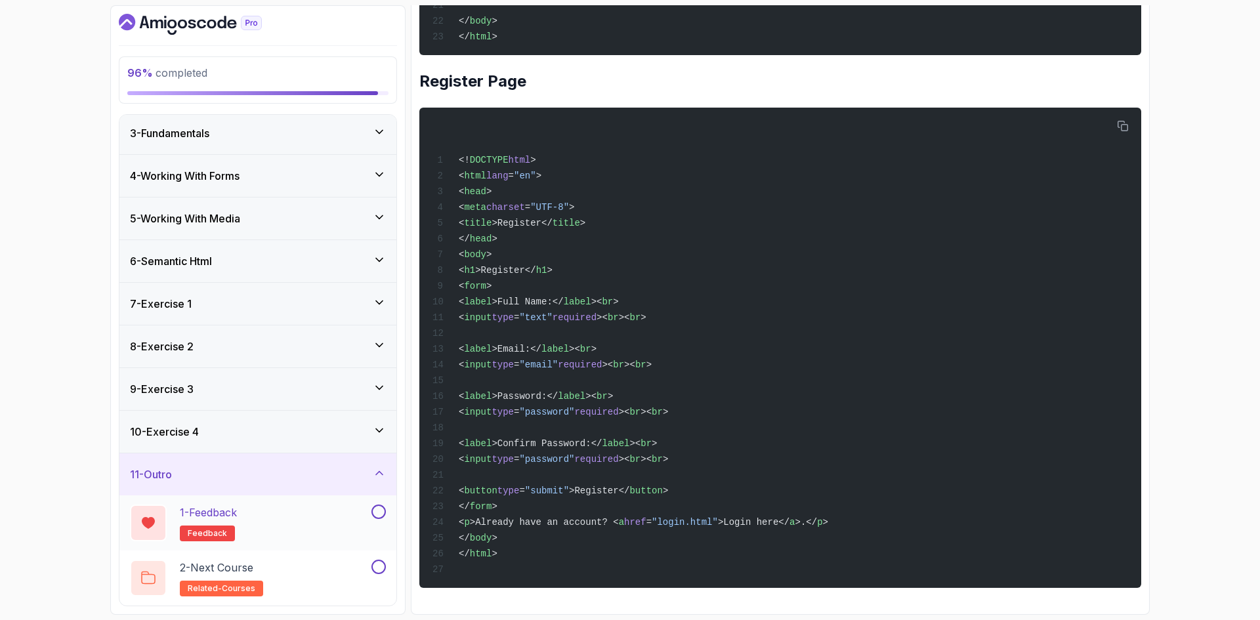
click at [337, 512] on div "1 - Feedback feedback" at bounding box center [249, 523] width 239 height 37
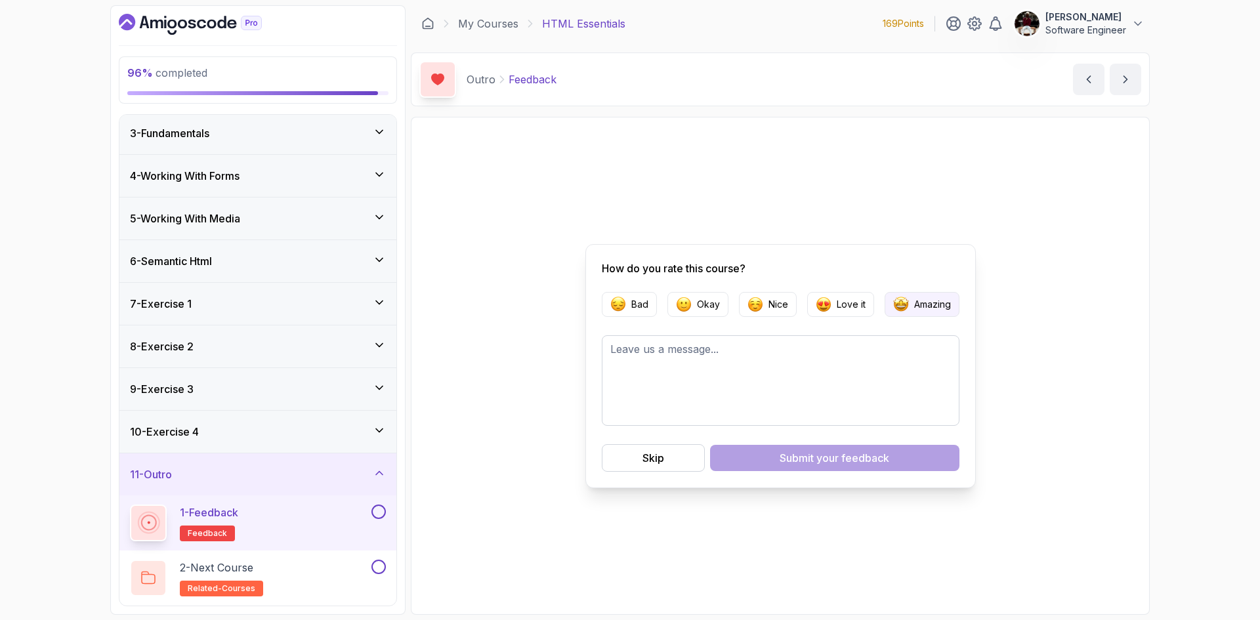
click at [927, 302] on p "Amazing" at bounding box center [932, 304] width 37 height 13
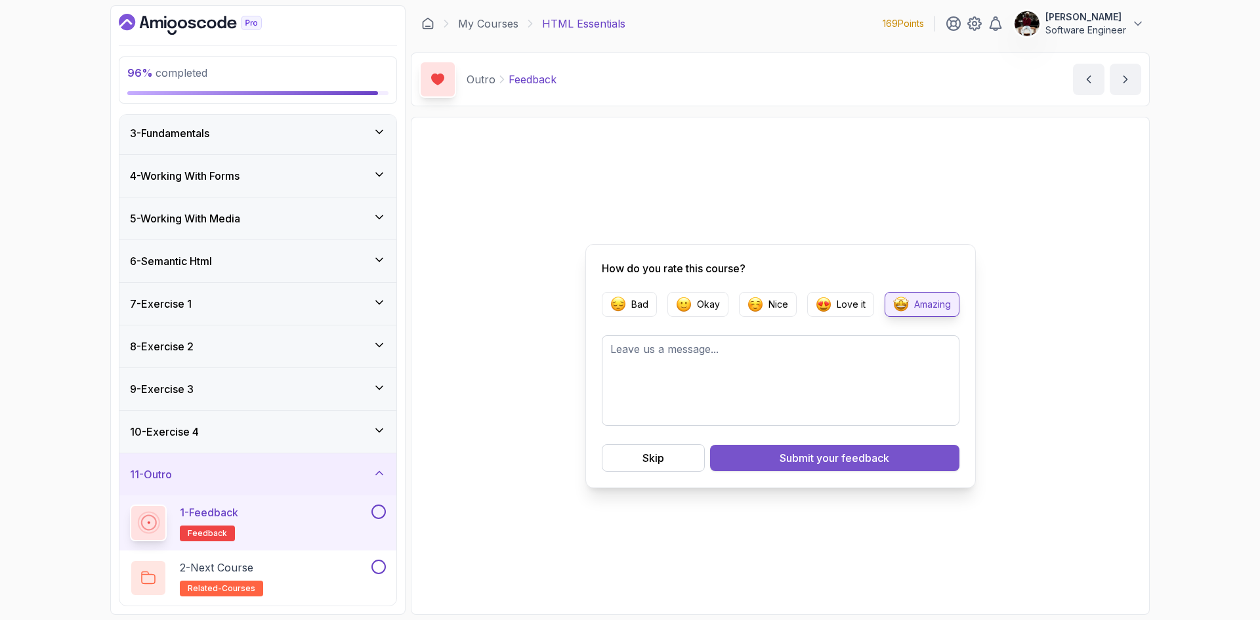
click at [785, 458] on div "Submit your feedback" at bounding box center [835, 458] width 110 height 16
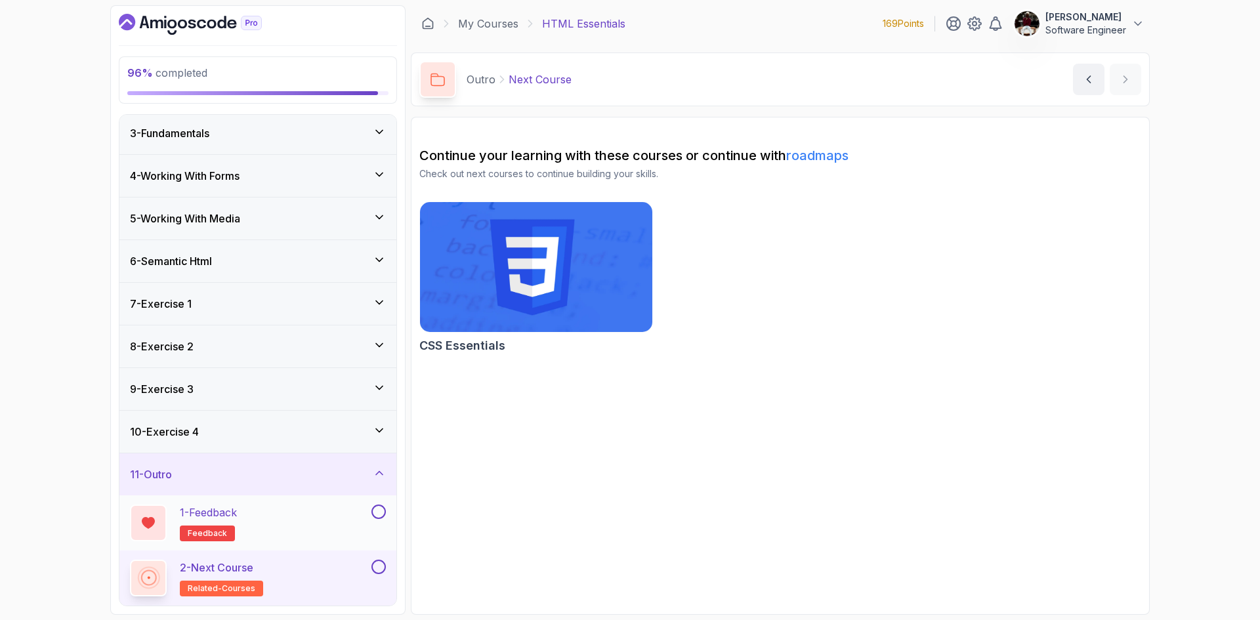
click at [382, 513] on button at bounding box center [378, 512] width 14 height 14
click at [305, 582] on div "2 - Next Course related-courses" at bounding box center [249, 578] width 239 height 37
click at [385, 566] on button at bounding box center [378, 567] width 14 height 14
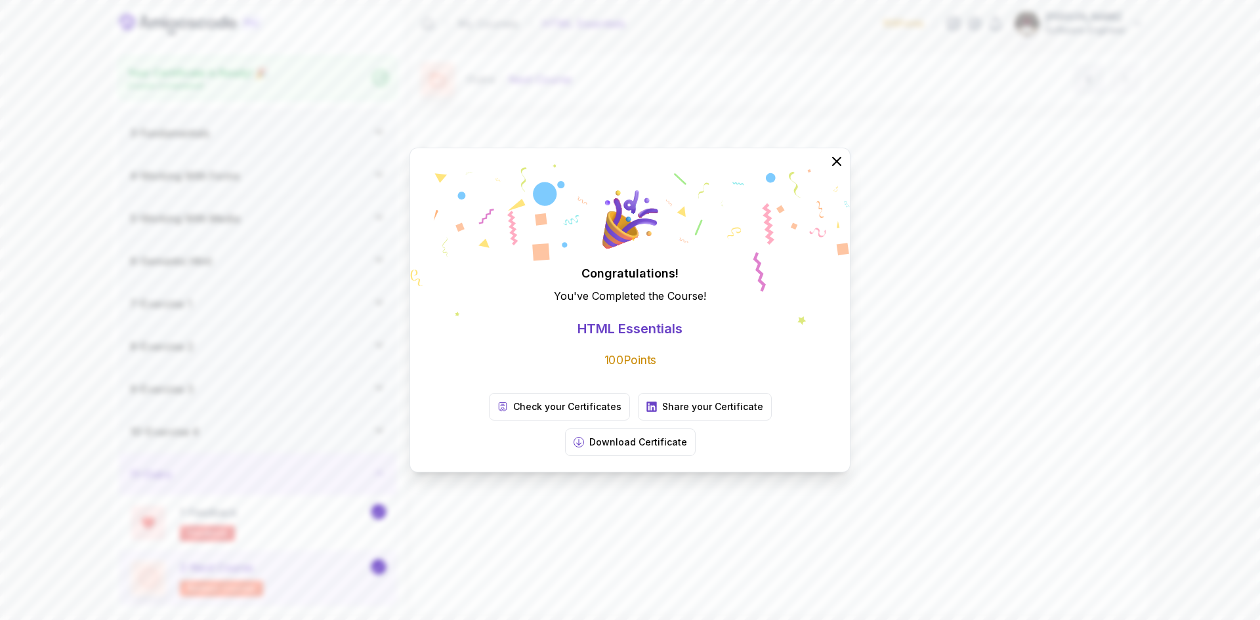
scroll to position [84, 0]
click at [513, 413] on p "Check your Certificates" at bounding box center [567, 406] width 108 height 13
click at [687, 436] on p "Download Certificate" at bounding box center [638, 442] width 98 height 13
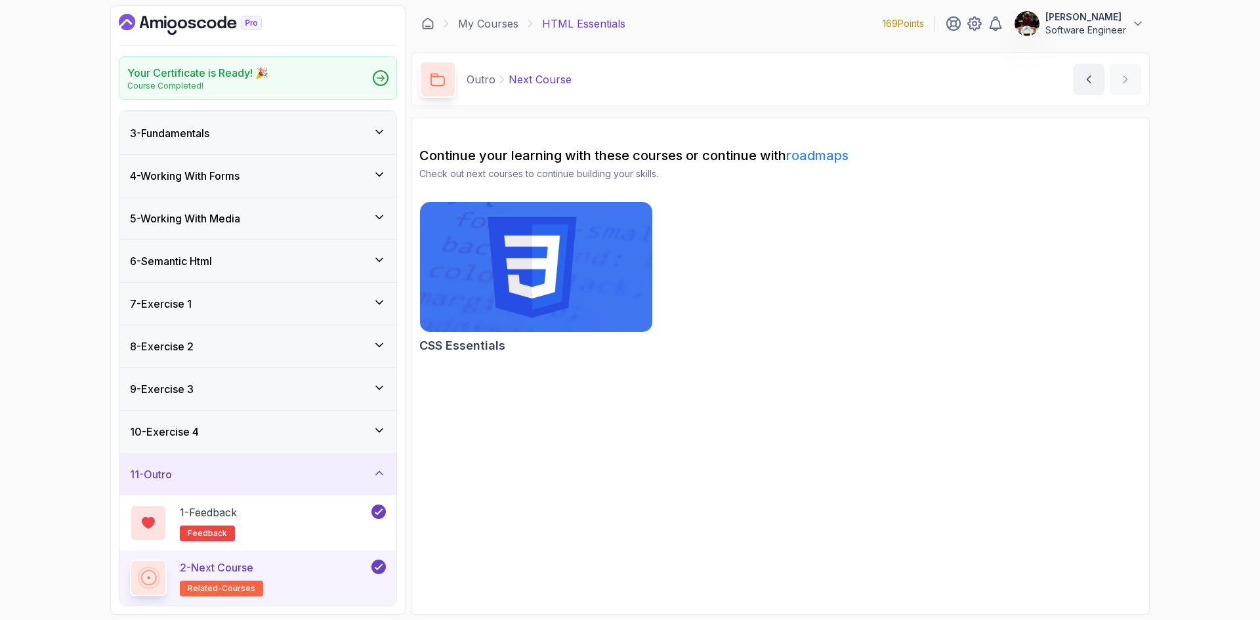
click at [530, 269] on img at bounding box center [536, 267] width 244 height 136
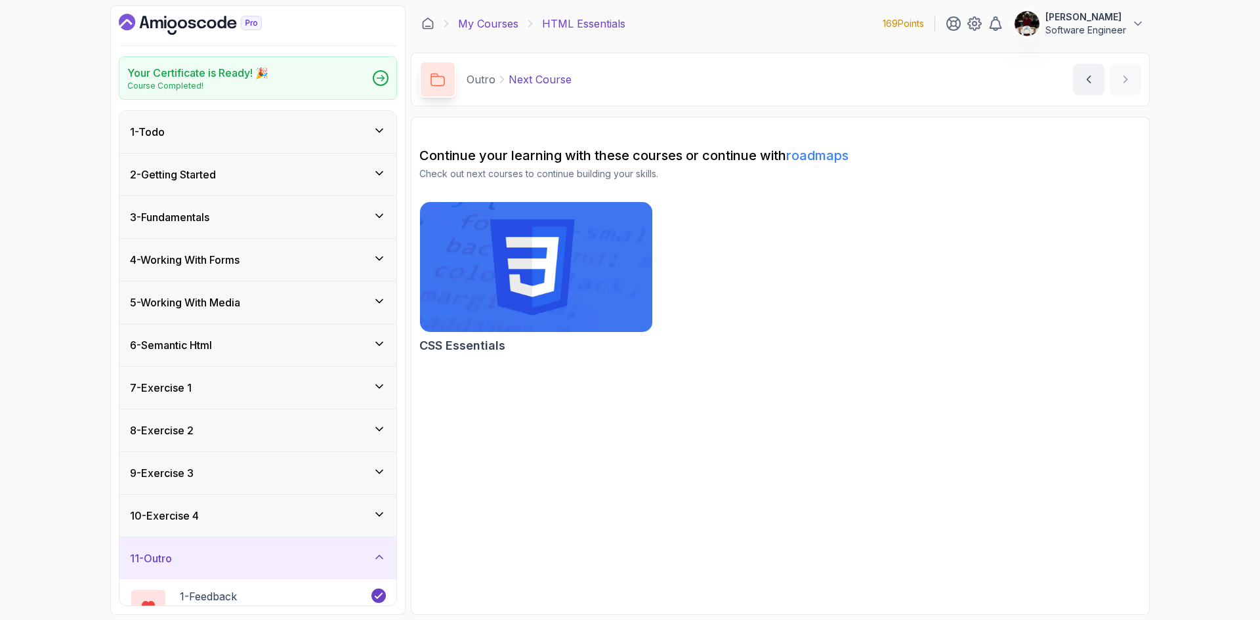
click at [485, 22] on link "My Courses" at bounding box center [488, 24] width 60 height 16
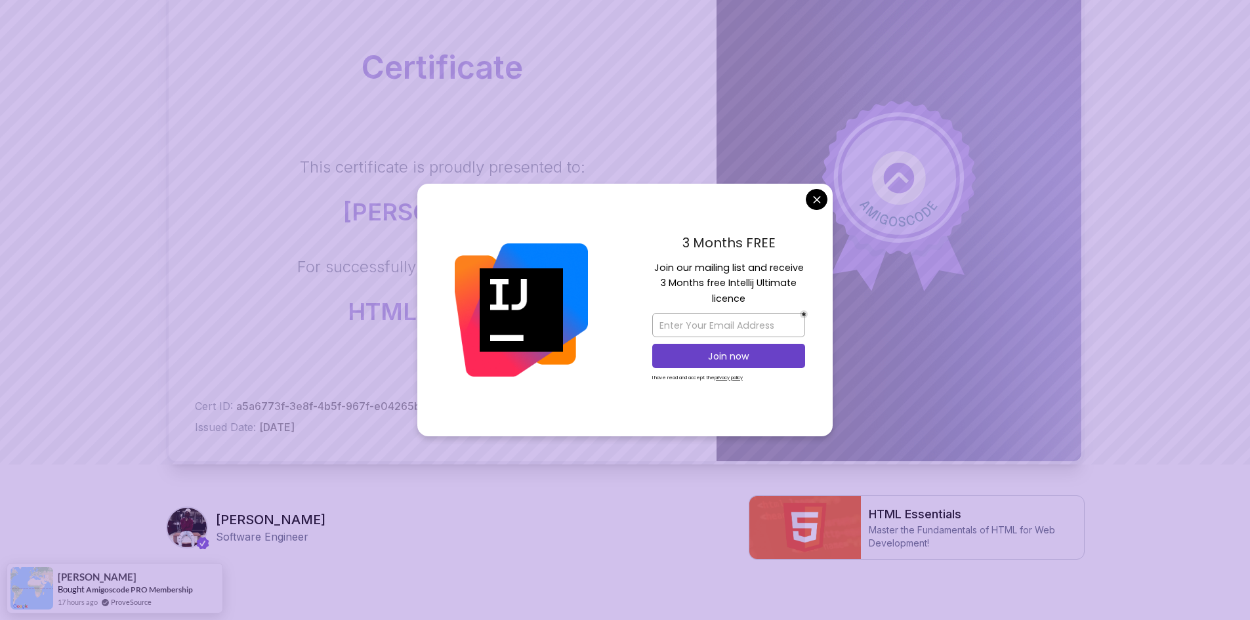
scroll to position [211, 0]
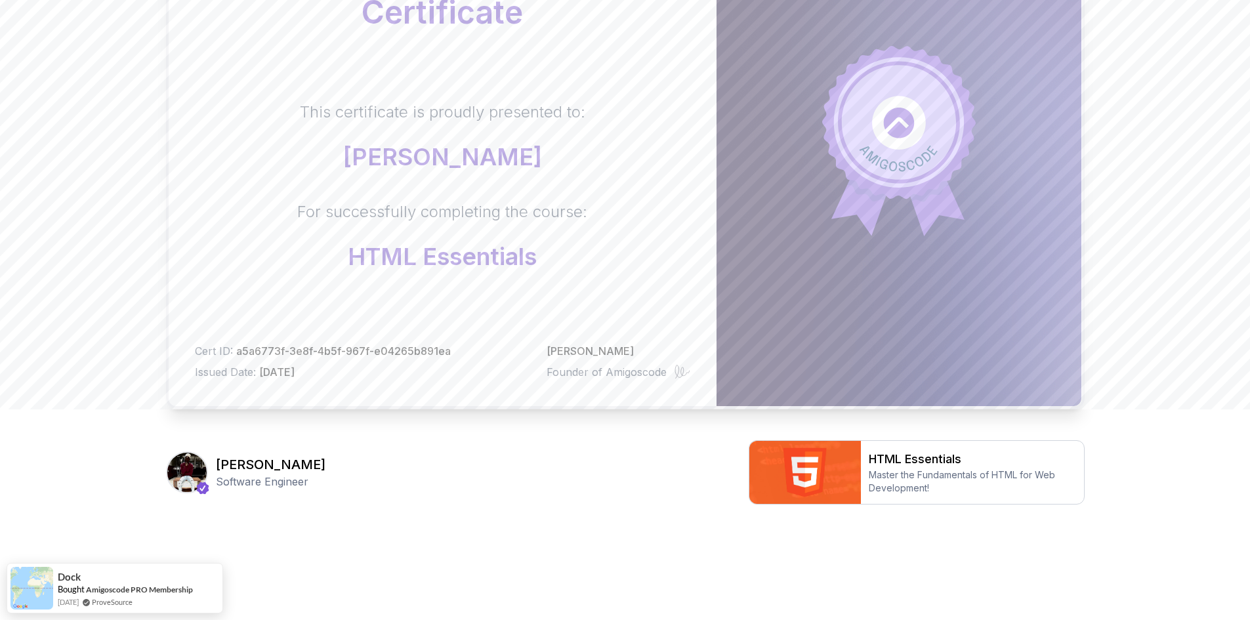
click at [815, 202] on body "Certificate This certificate is proudly presented to: Samukelo Mondli Mlambo Fo…" at bounding box center [625, 204] width 1250 height 831
click at [520, 516] on div "Certificate This certificate is proudly presented to: Samukelo Mondli Mlambo Fo…" at bounding box center [625, 189] width 919 height 736
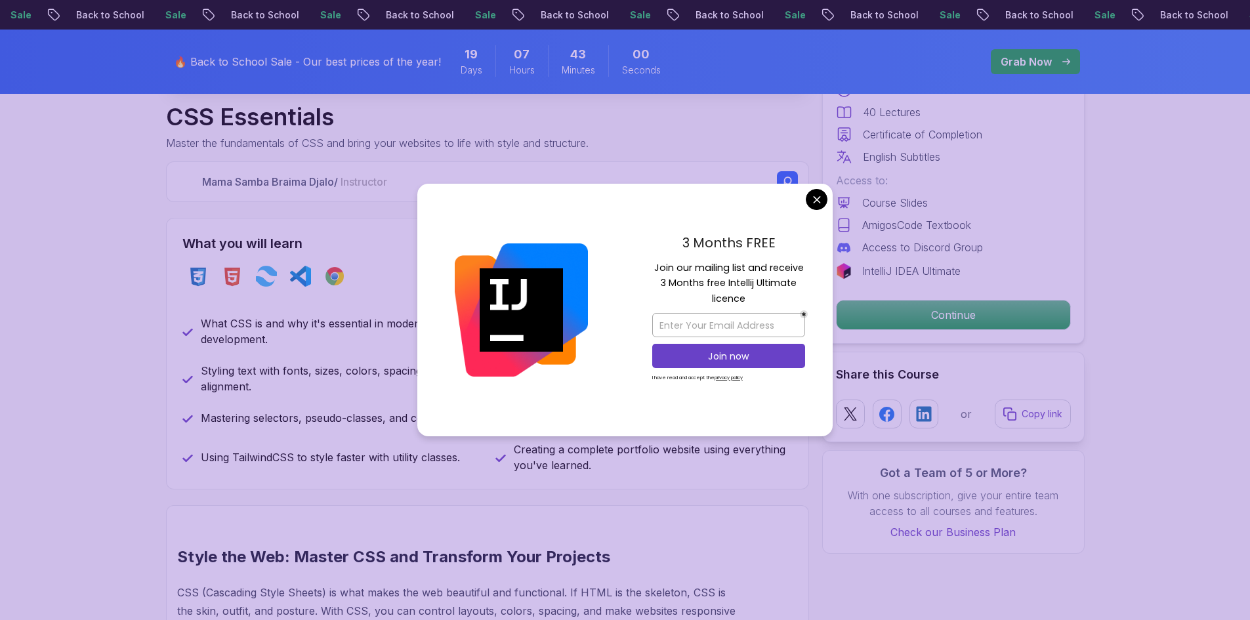
scroll to position [448, 0]
click at [822, 209] on div "3 Months FREE Join our mailing list and receive 3 Months free Intellij Ultimate…" at bounding box center [729, 310] width 208 height 253
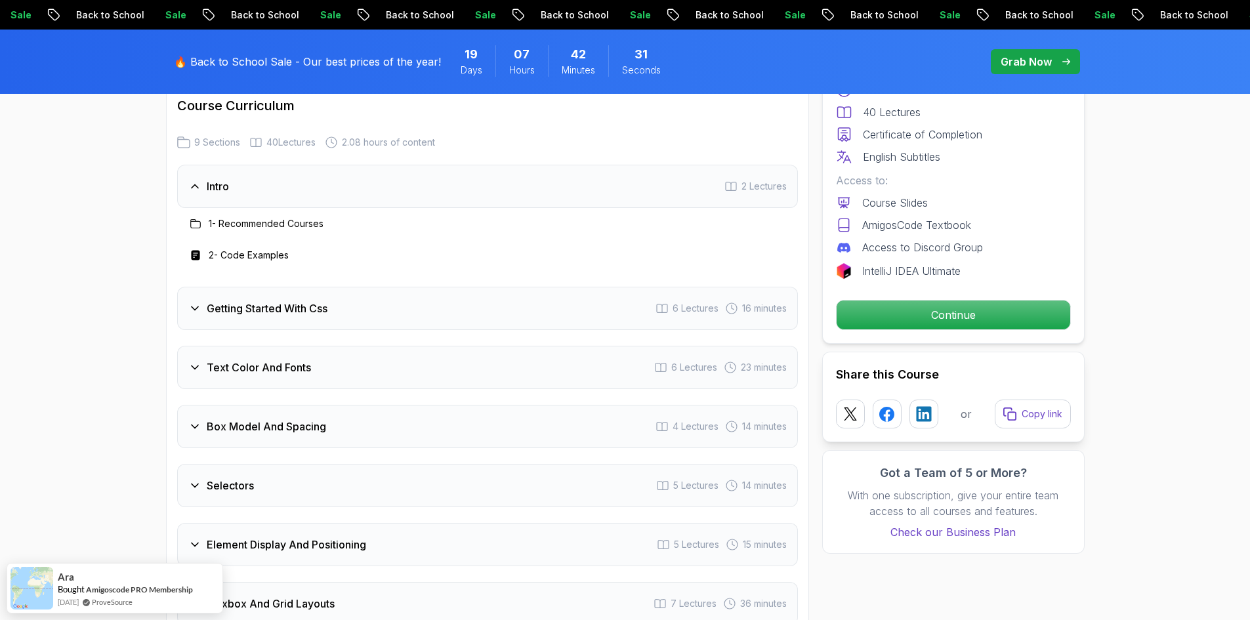
scroll to position [1912, 0]
